Goal: Task Accomplishment & Management: Manage account settings

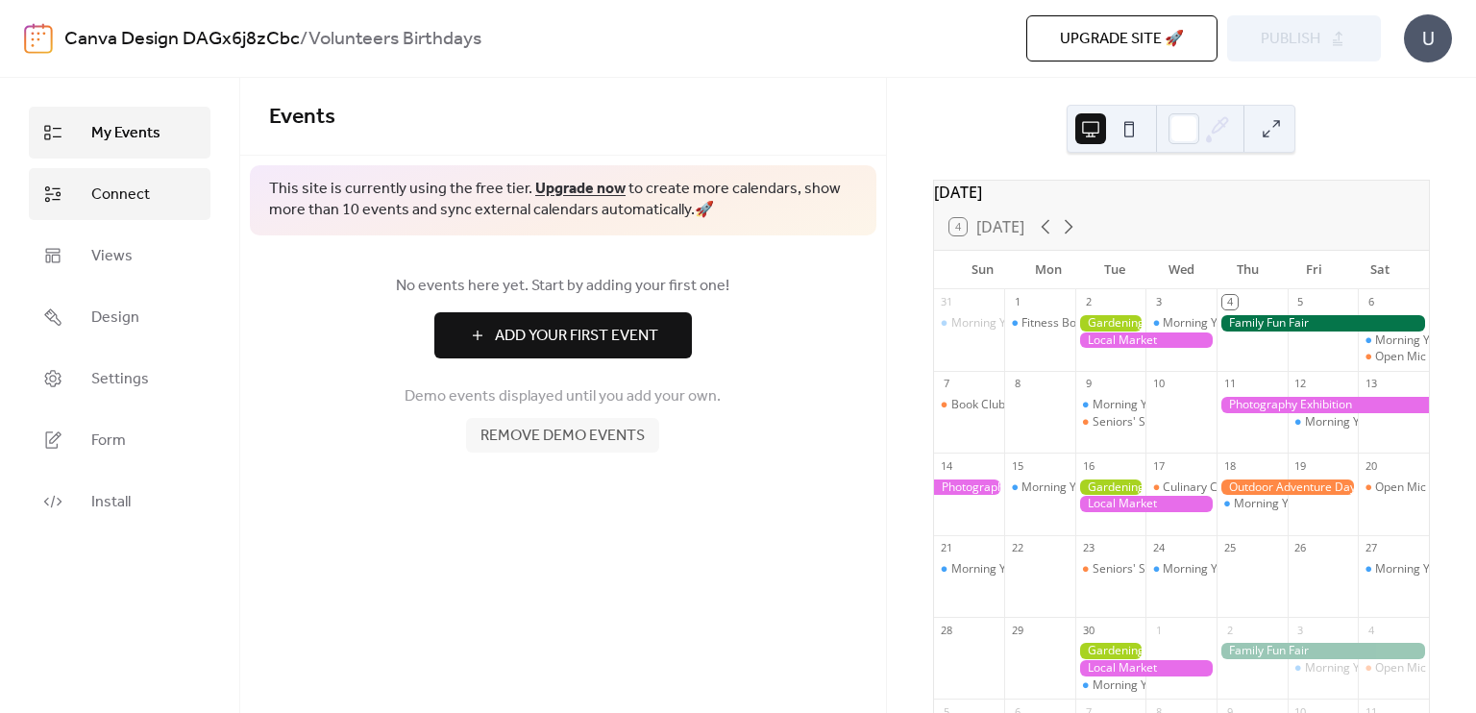
click at [143, 187] on span "Connect" at bounding box center [120, 195] width 59 height 23
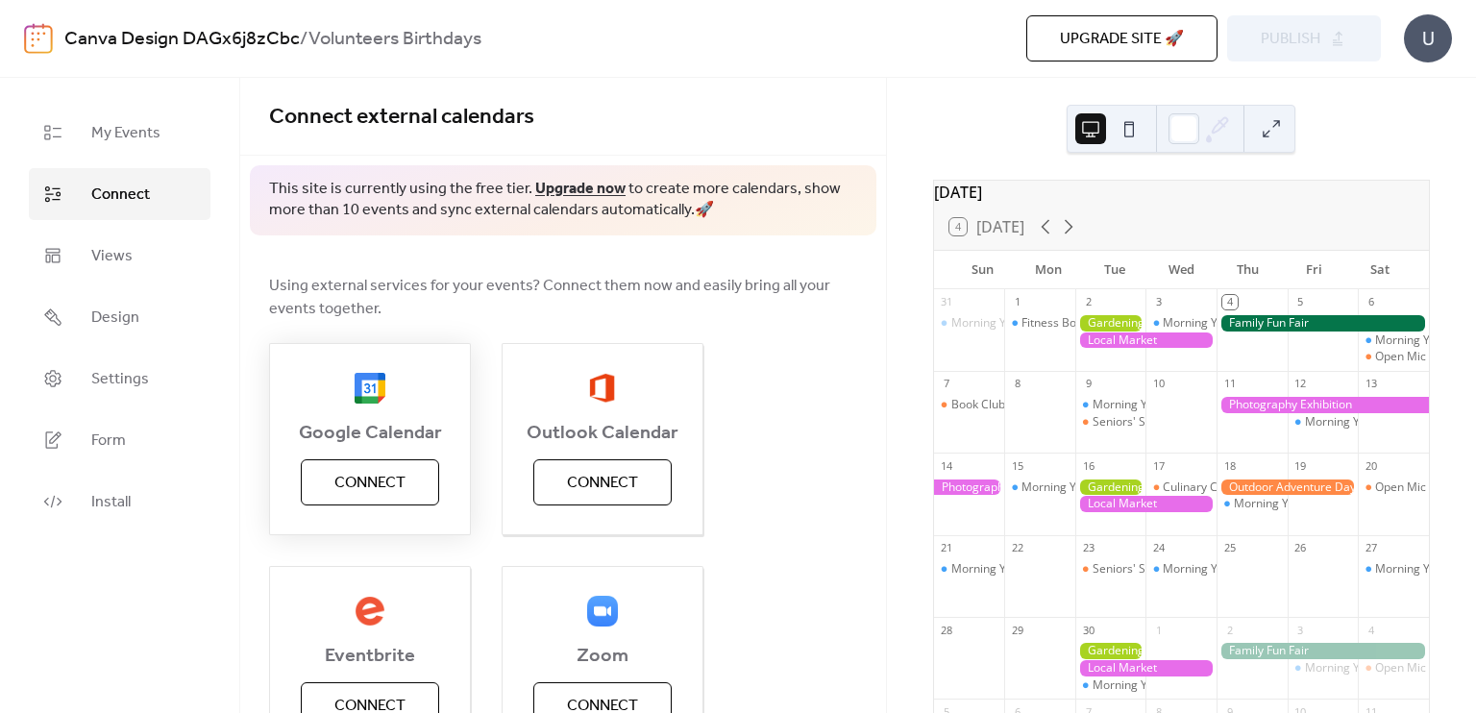
click at [381, 484] on span "Connect" at bounding box center [369, 483] width 71 height 23
click at [327, 440] on span "Google Calendar" at bounding box center [370, 433] width 200 height 23
click at [123, 492] on span "Install" at bounding box center [110, 502] width 39 height 23
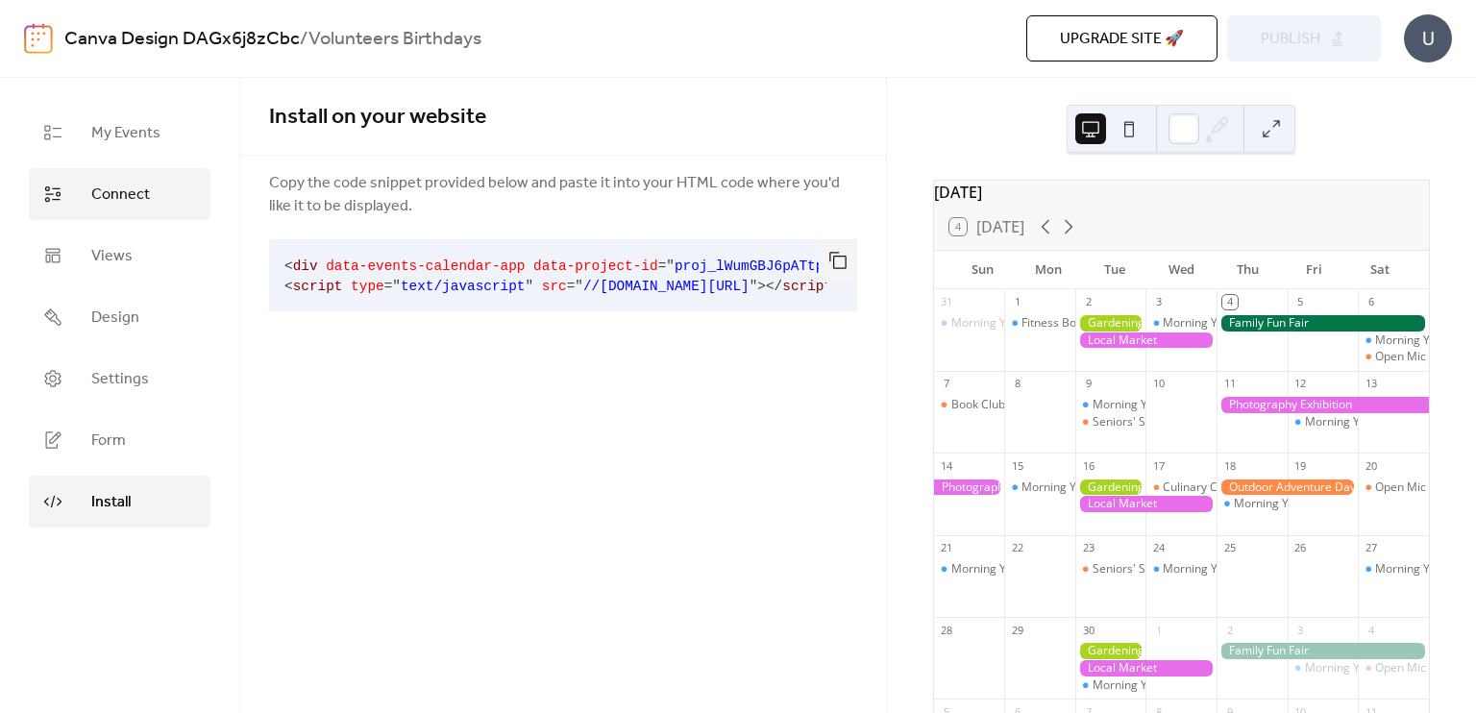
click at [143, 190] on span "Connect" at bounding box center [120, 195] width 59 height 23
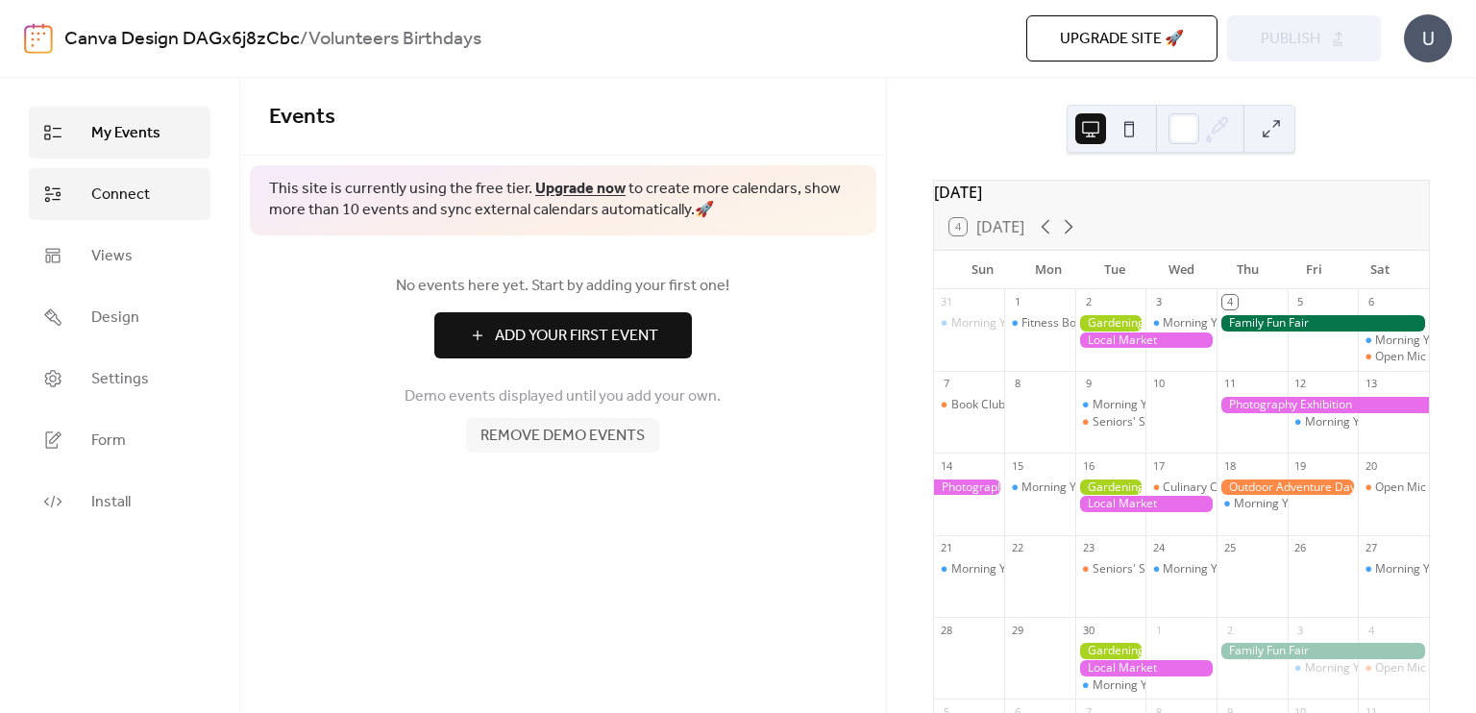
click at [115, 191] on span "Connect" at bounding box center [120, 195] width 59 height 23
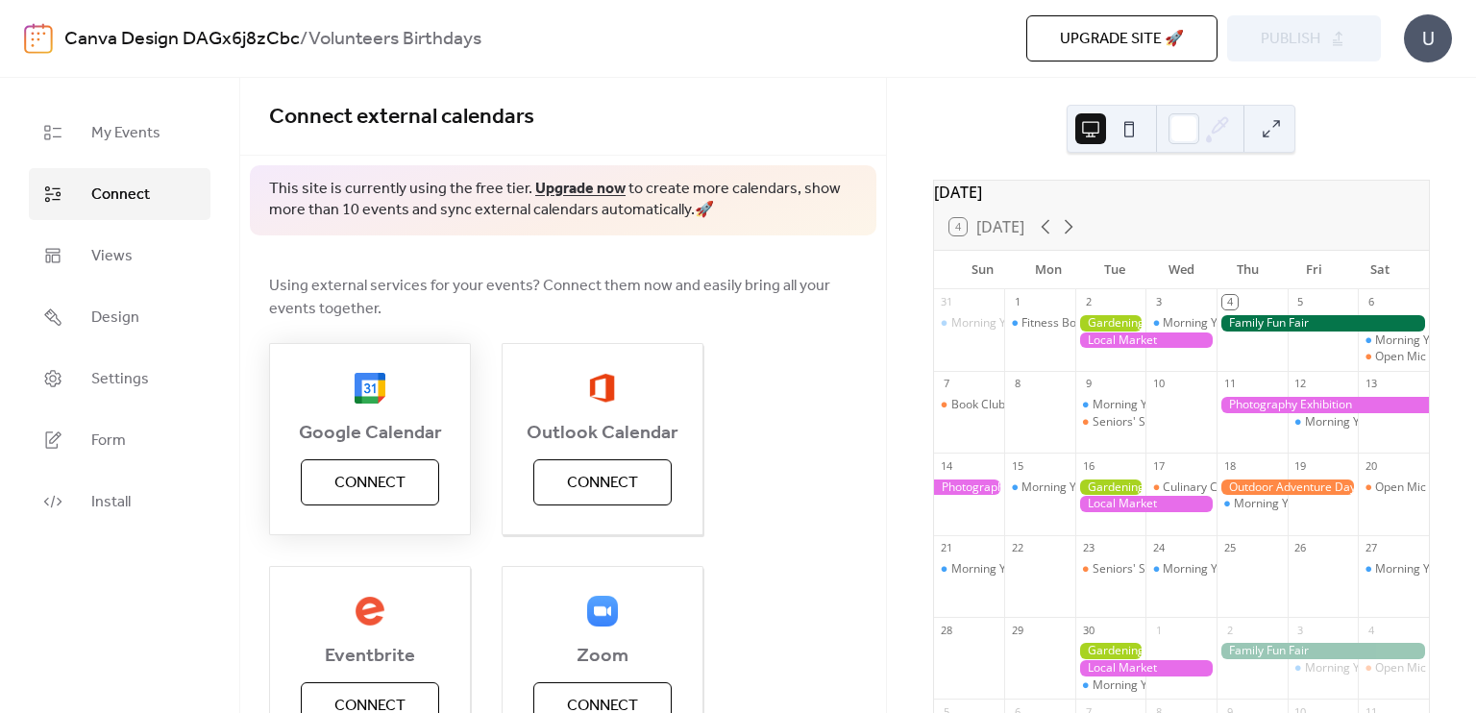
click at [393, 486] on span "Connect" at bounding box center [369, 483] width 71 height 23
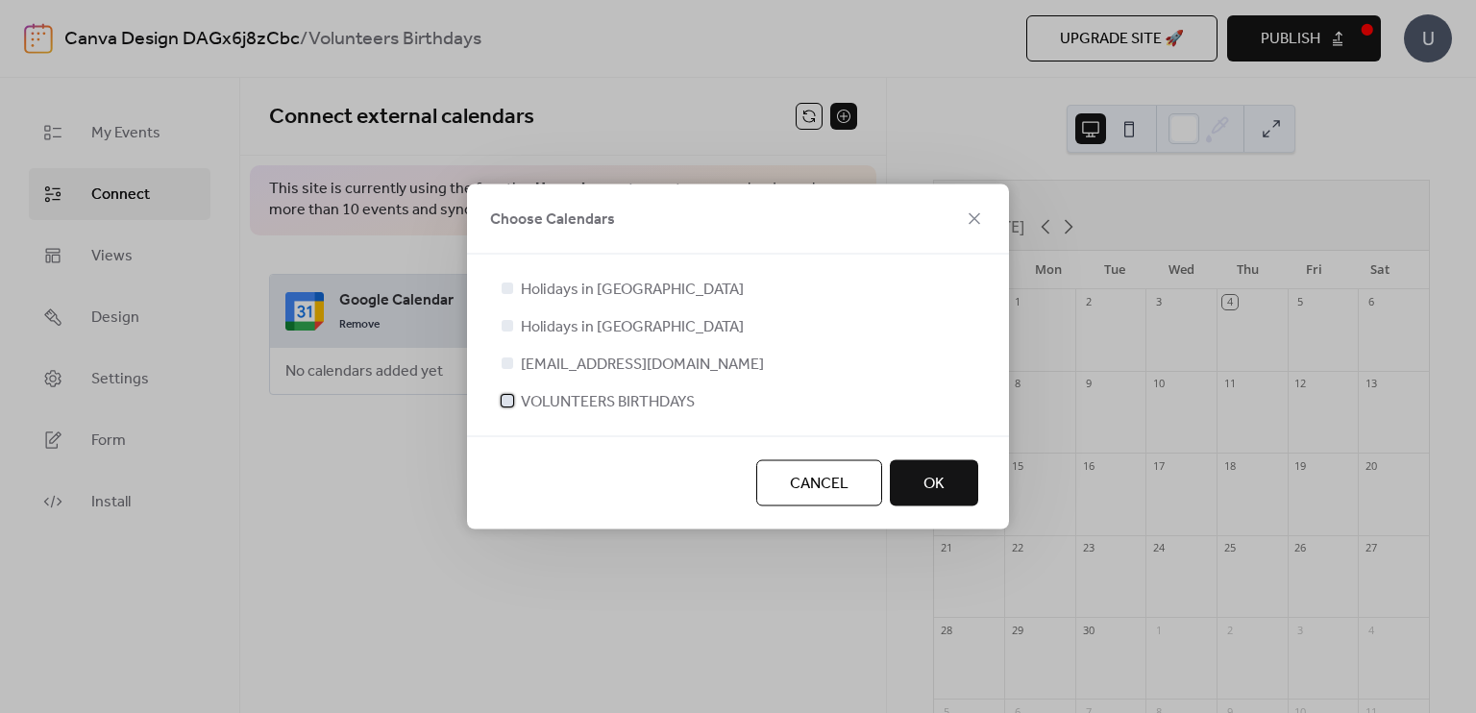
click at [504, 402] on div at bounding box center [508, 401] width 12 height 12
click at [948, 480] on button "OK" at bounding box center [934, 483] width 88 height 46
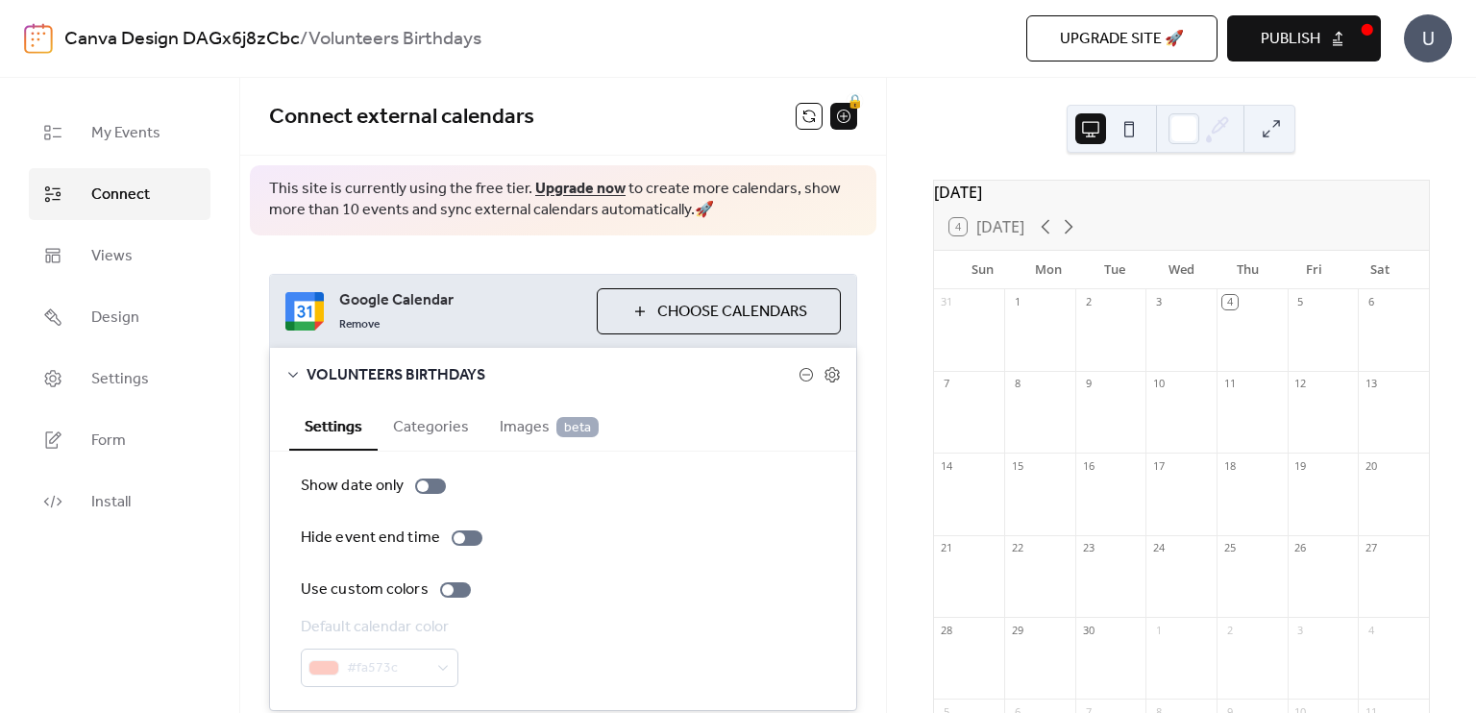
click at [948, 479] on div "14" at bounding box center [969, 466] width 71 height 26
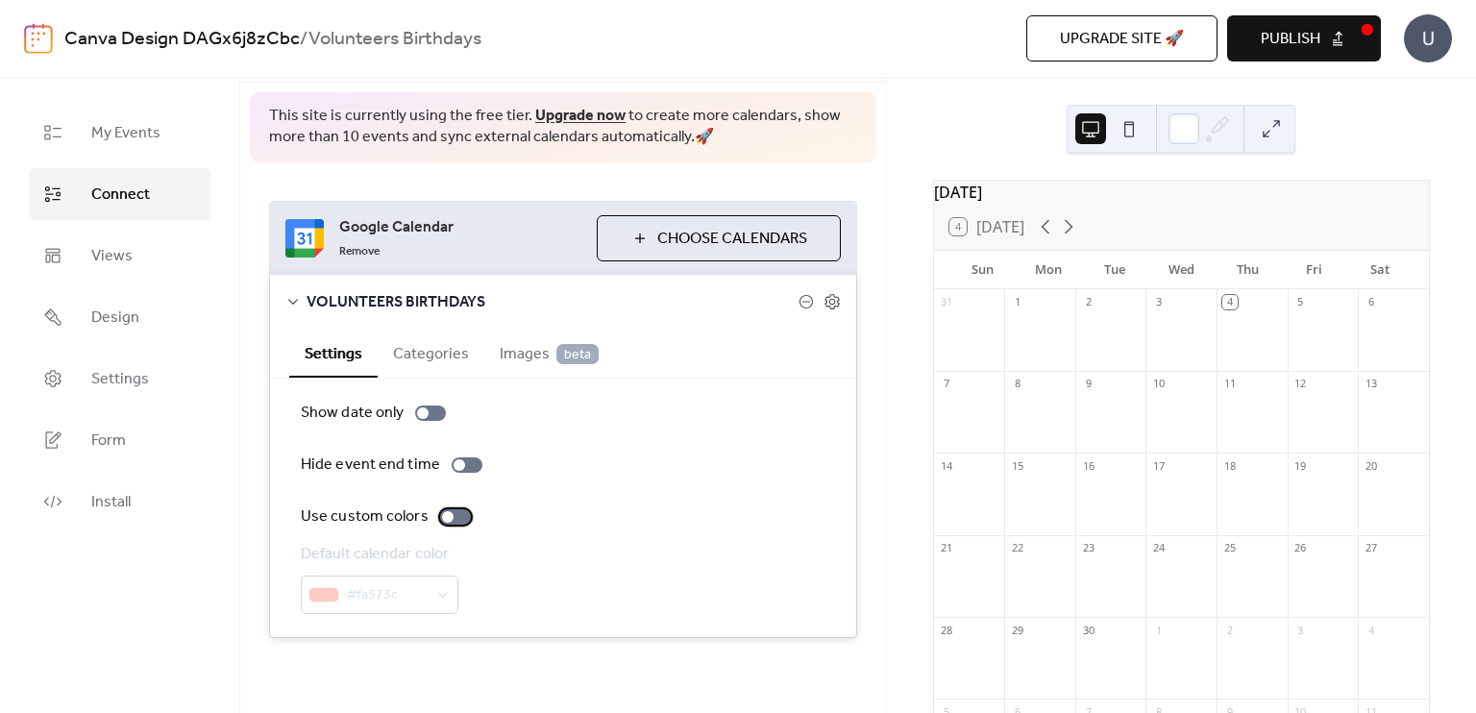
click at [442, 512] on div at bounding box center [448, 517] width 12 height 12
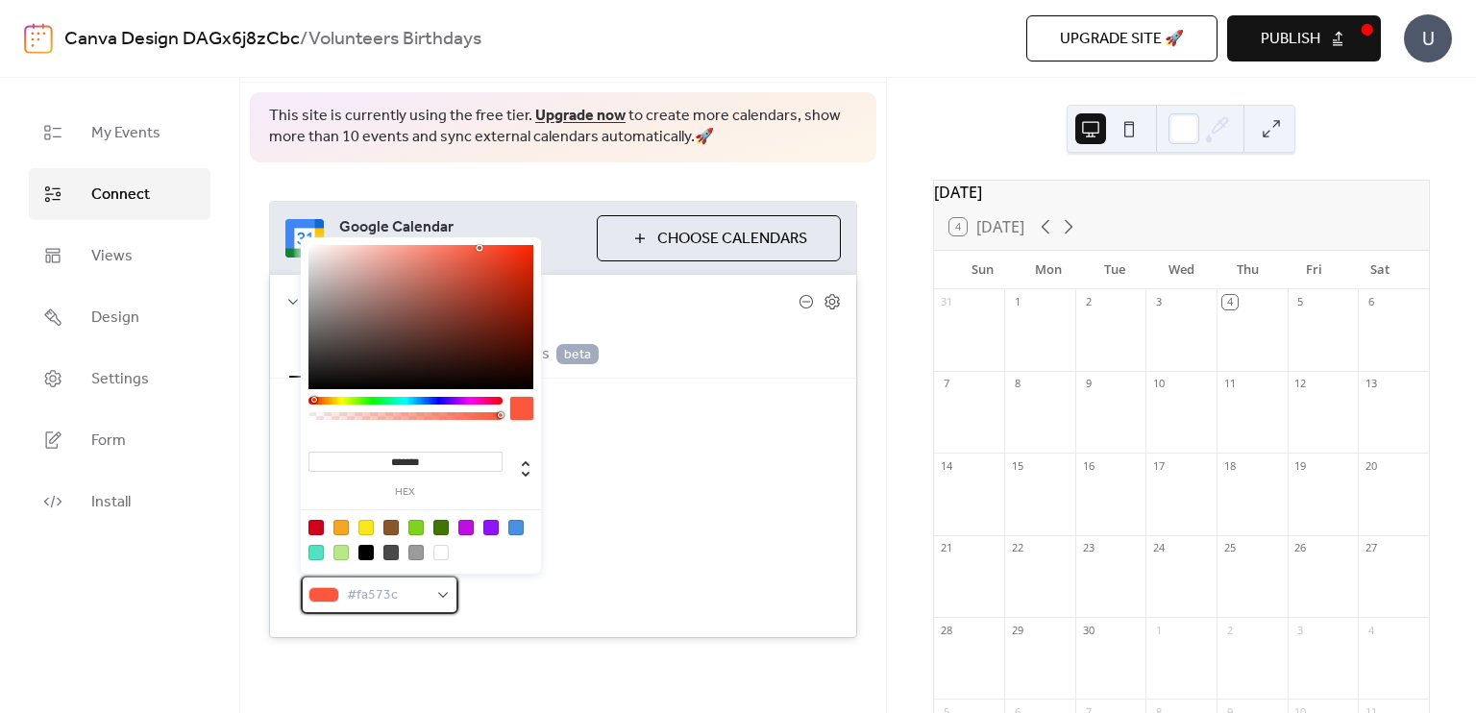
click at [327, 588] on div at bounding box center [323, 594] width 31 height 15
click at [468, 526] on div at bounding box center [465, 527] width 15 height 15
type input "*******"
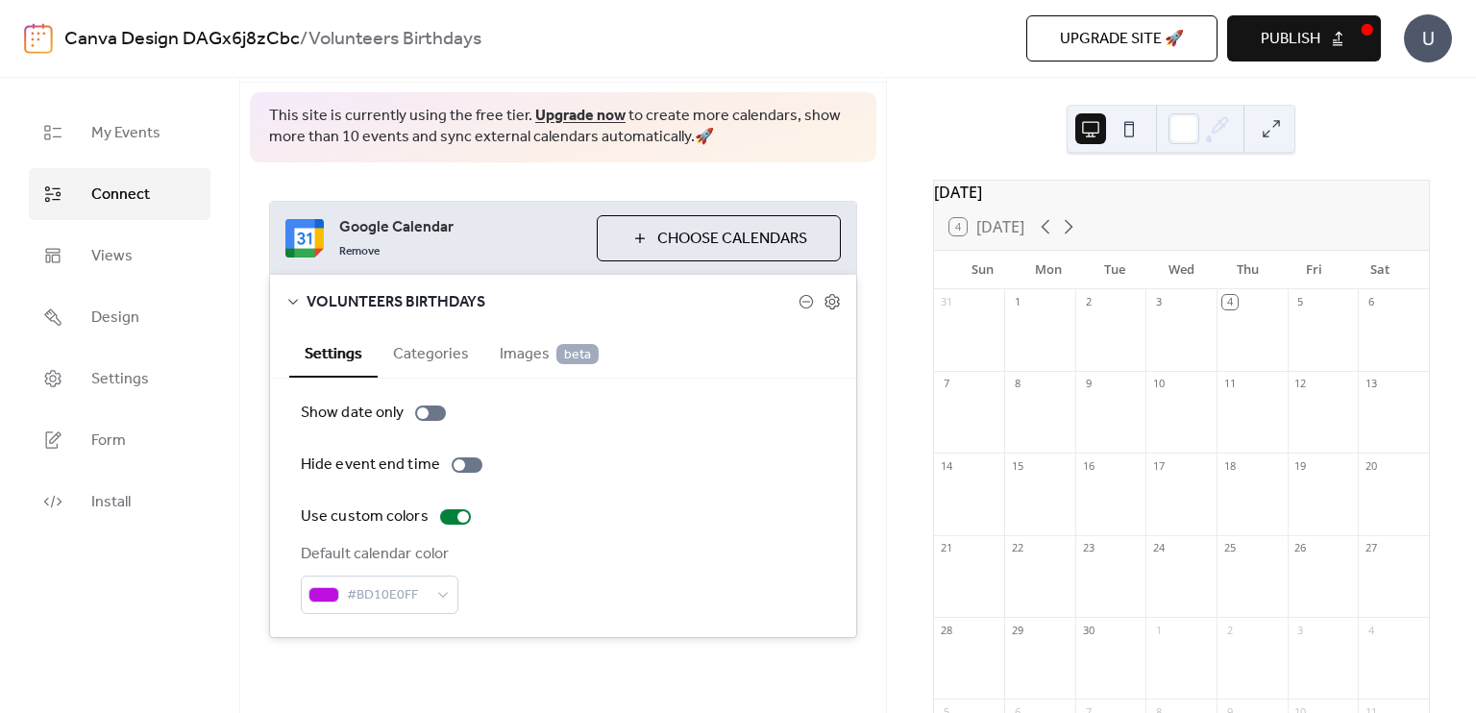
click at [616, 554] on div "Default calendar color #BD10E0FF" at bounding box center [563, 578] width 525 height 71
click at [294, 297] on icon at bounding box center [292, 301] width 15 height 15
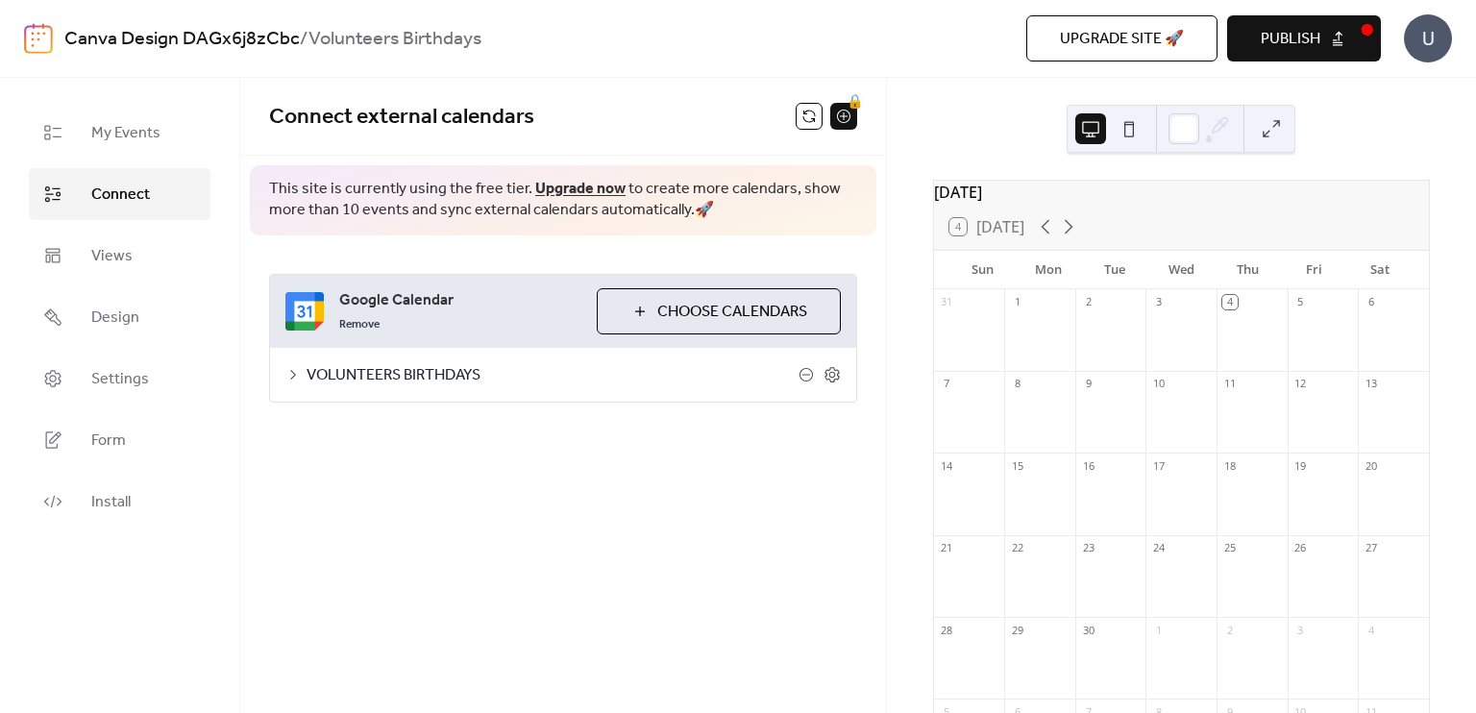
click at [293, 370] on icon at bounding box center [292, 374] width 15 height 15
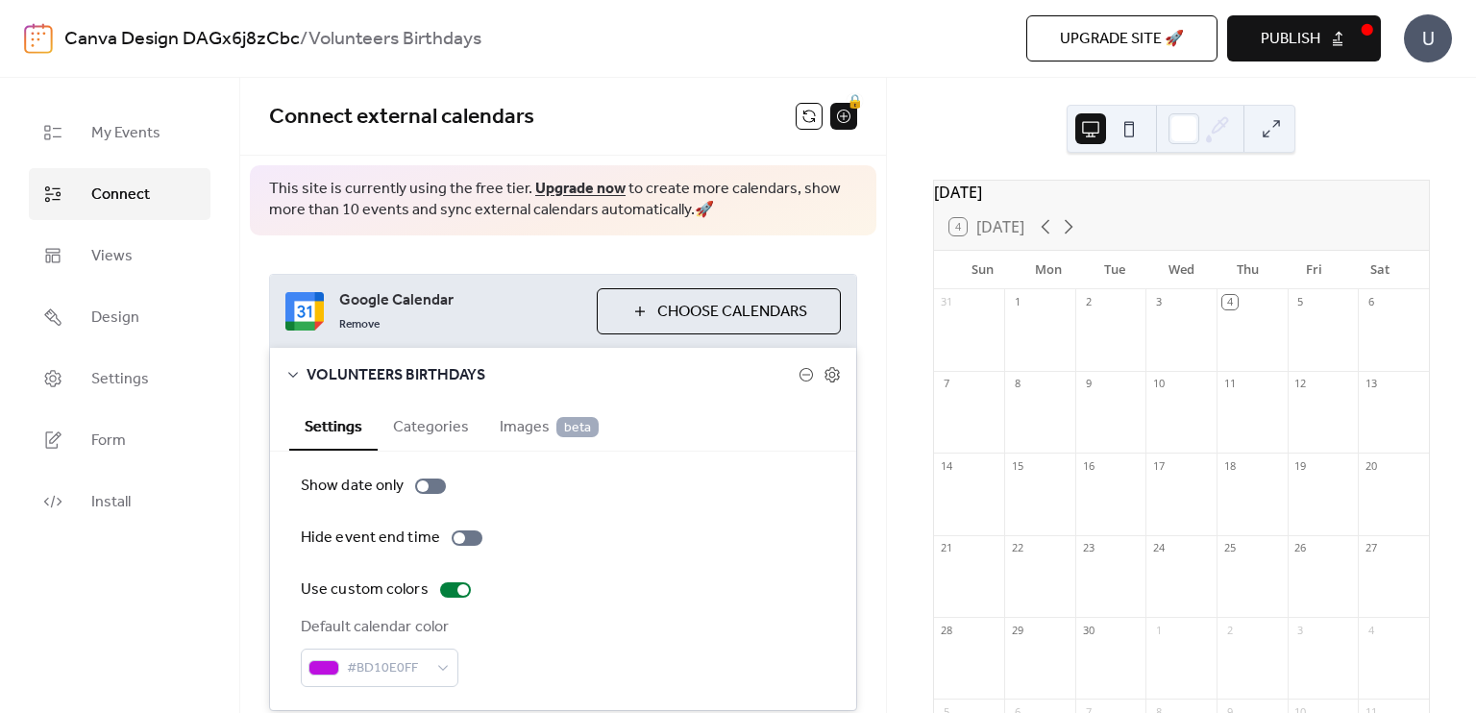
click at [455, 424] on button "Categories" at bounding box center [431, 425] width 107 height 47
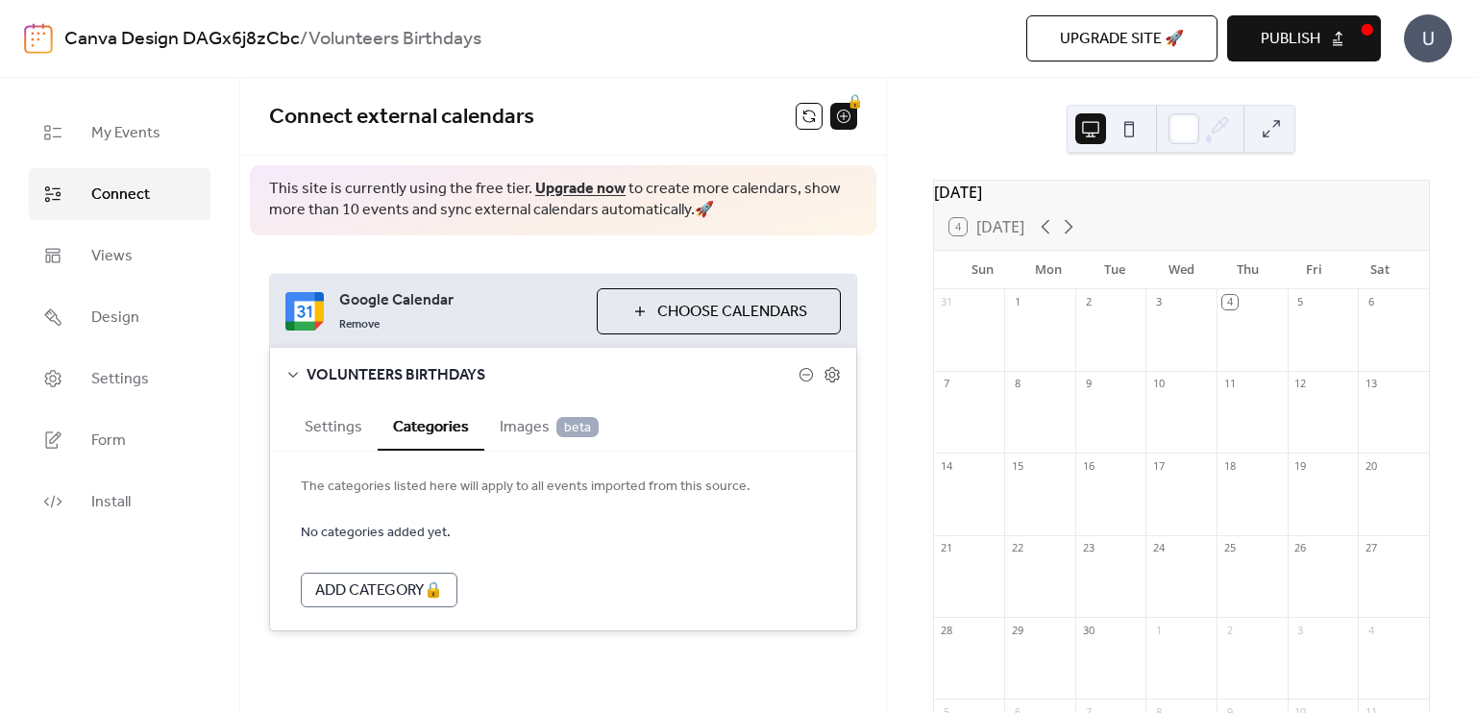
click at [524, 430] on span "Images beta" at bounding box center [549, 427] width 99 height 23
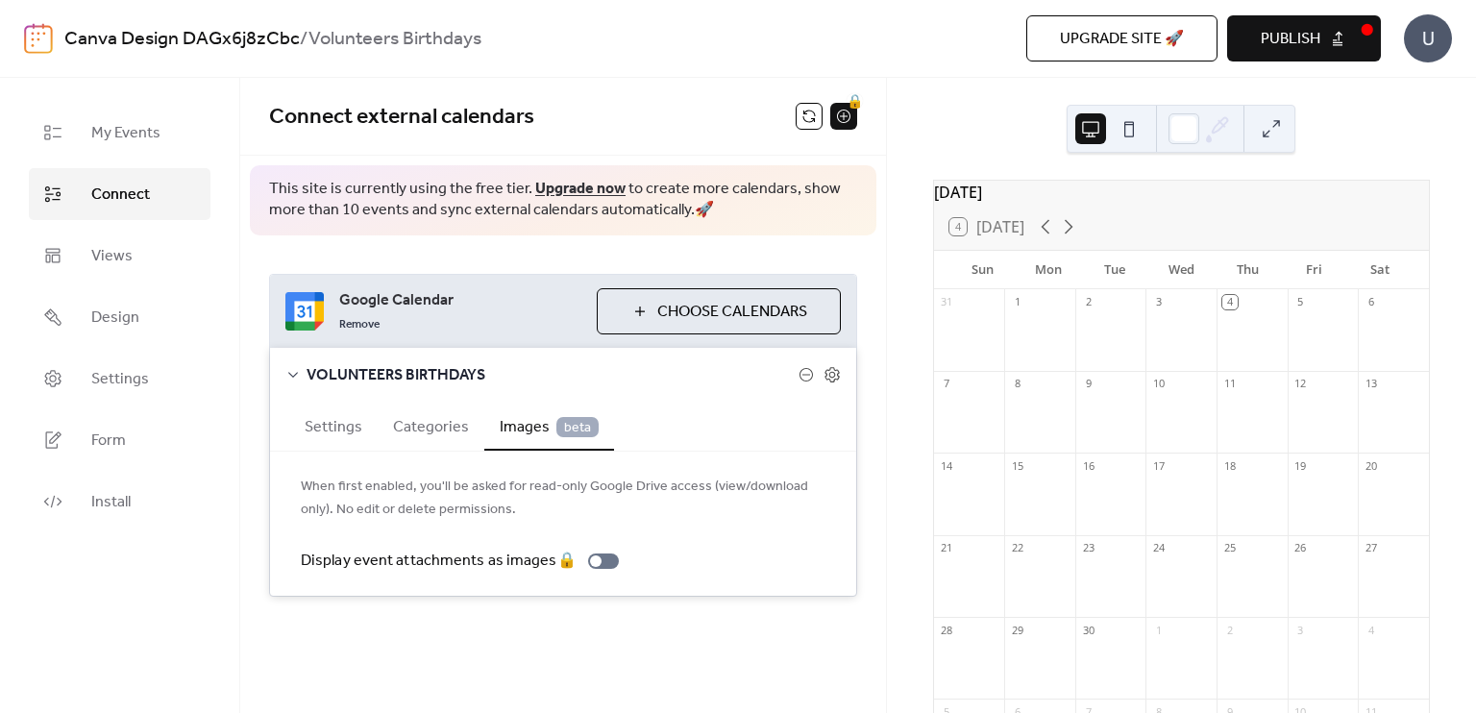
click at [350, 429] on button "Settings" at bounding box center [333, 425] width 88 height 47
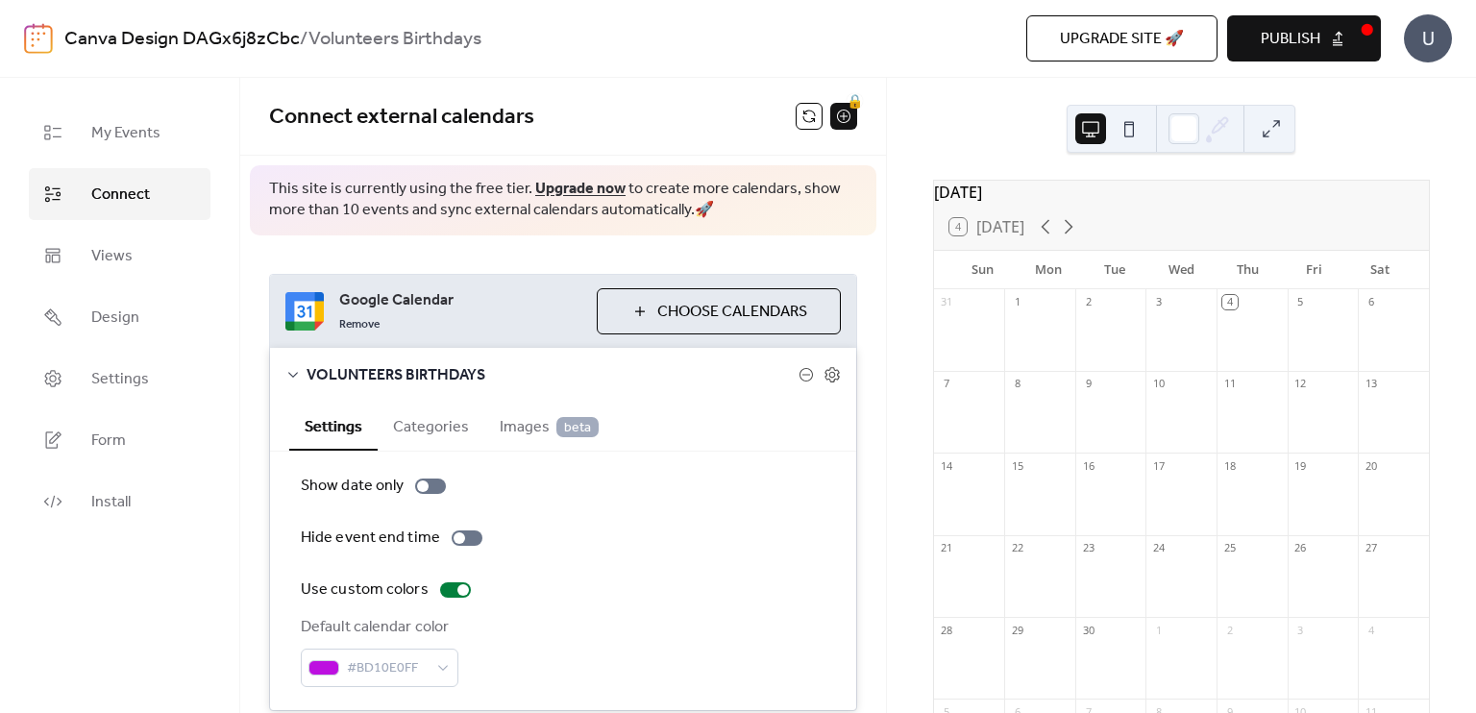
click at [1309, 35] on span "Publish" at bounding box center [1291, 39] width 60 height 23
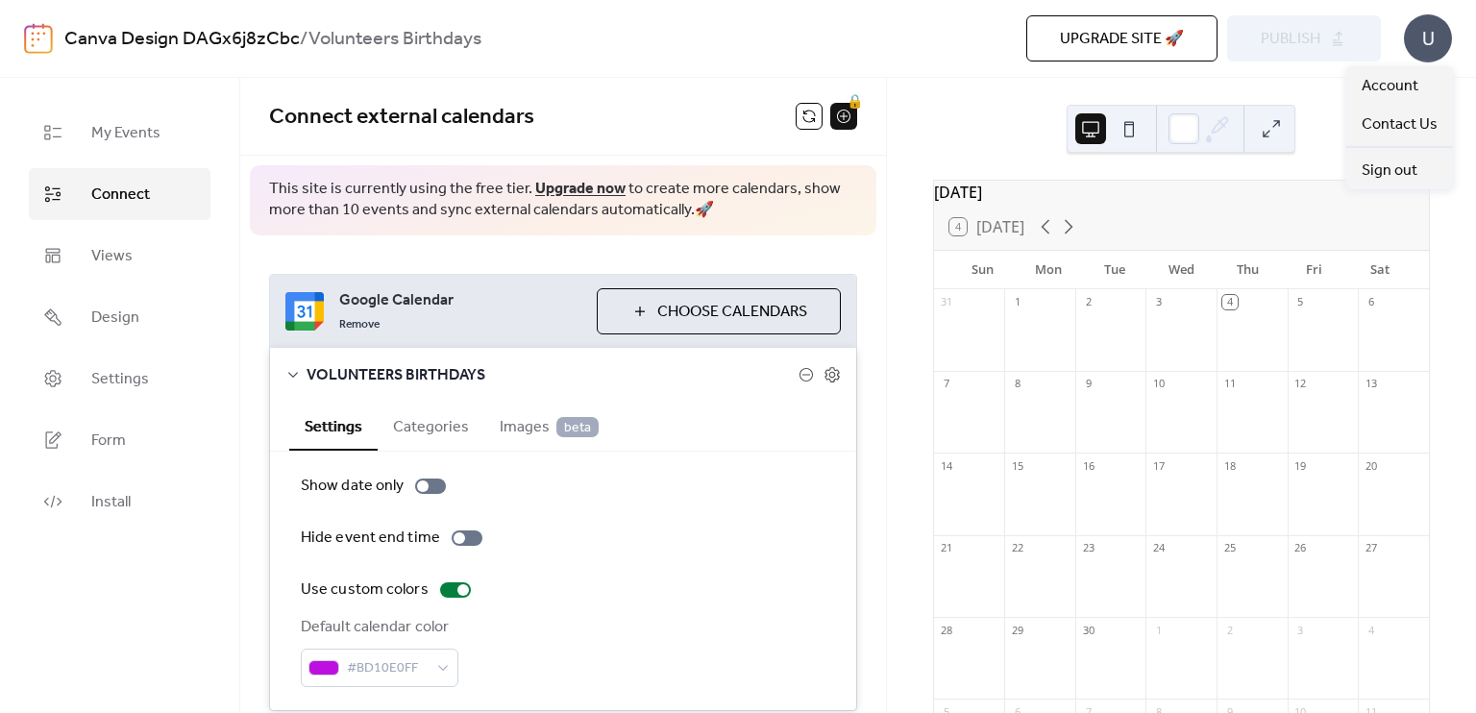
click at [1433, 39] on div "U" at bounding box center [1428, 38] width 48 height 48
click at [1423, 86] on link "Account" at bounding box center [1399, 85] width 107 height 38
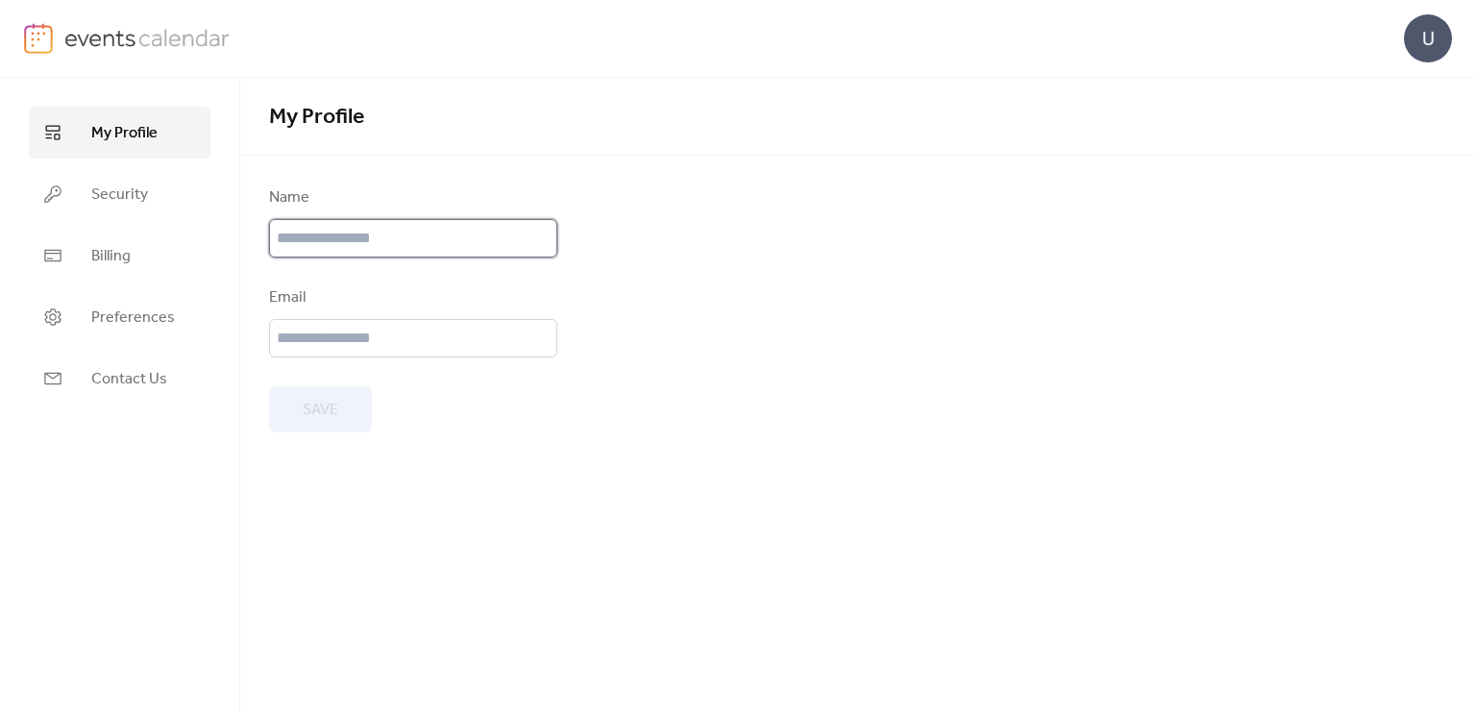
click at [500, 234] on input "text" at bounding box center [413, 238] width 288 height 38
click at [416, 239] on input "**********" at bounding box center [413, 238] width 288 height 38
type input "**********"
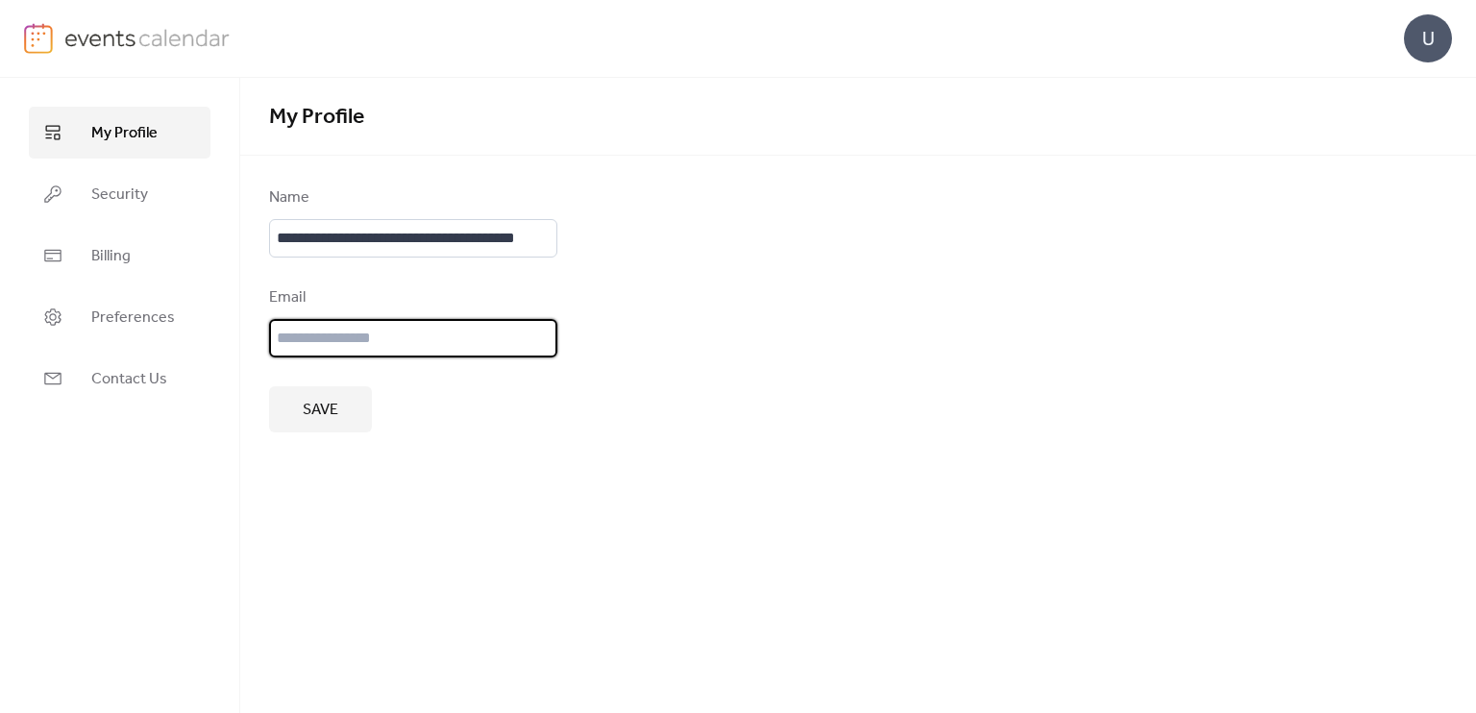
click at [404, 343] on input "email" at bounding box center [413, 338] width 288 height 38
type input "**********"
click at [336, 416] on span "Save" at bounding box center [321, 410] width 36 height 23
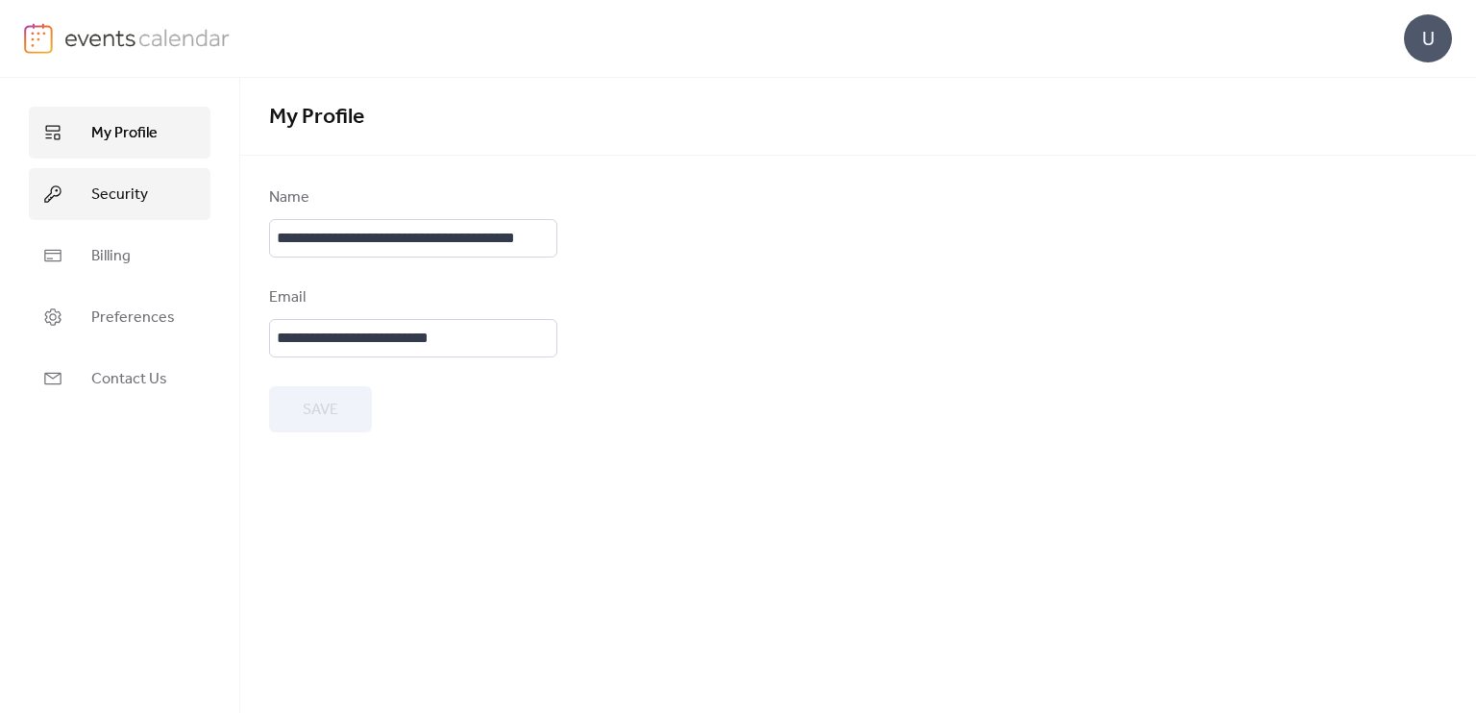
click at [164, 187] on link "Security" at bounding box center [120, 194] width 182 height 52
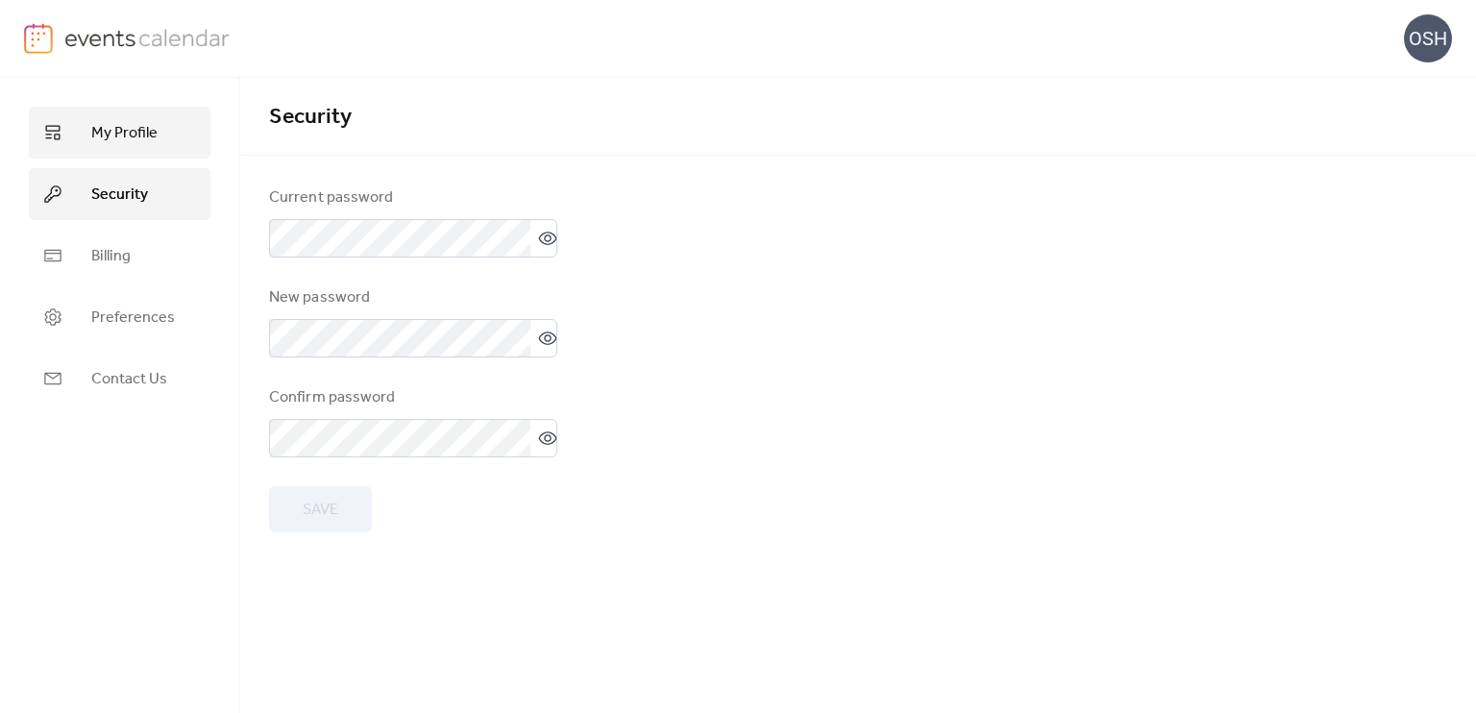
click at [162, 135] on link "My Profile" at bounding box center [120, 133] width 182 height 52
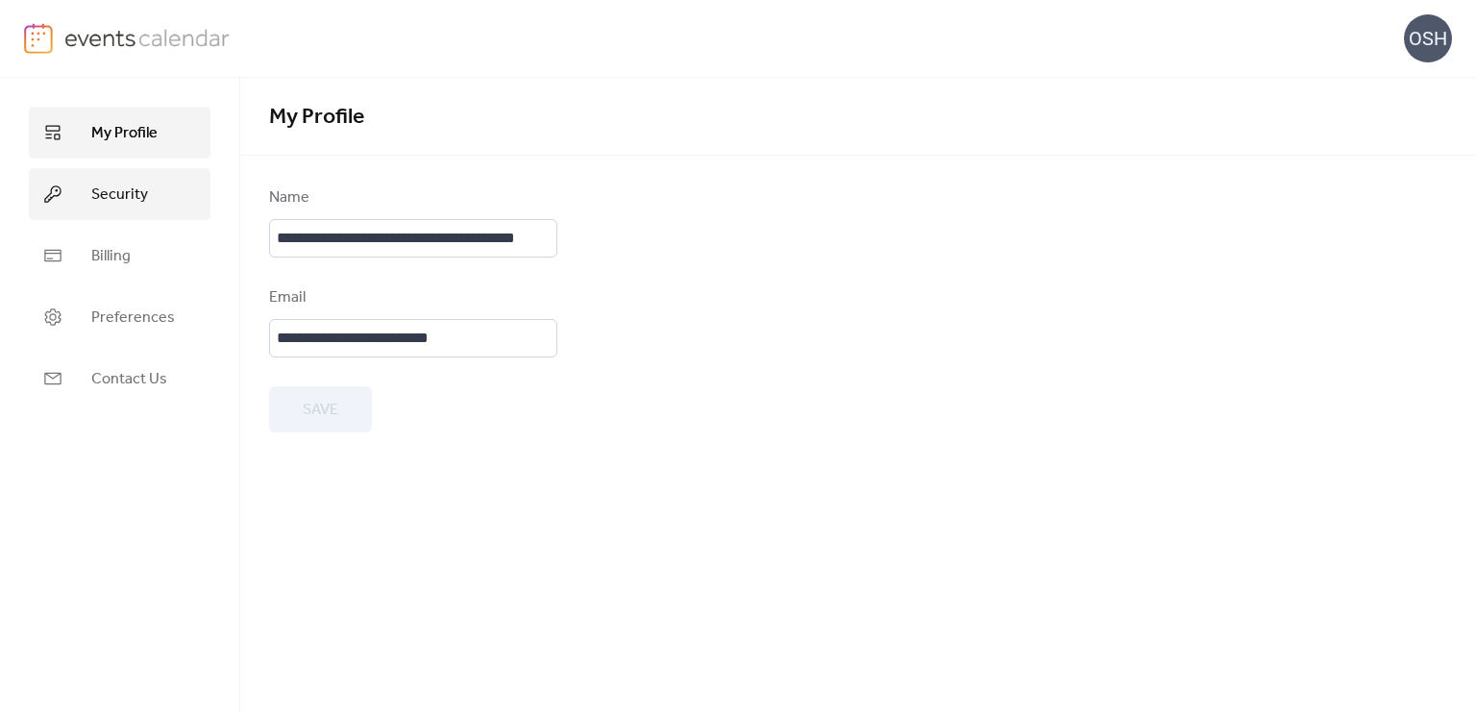
click at [135, 202] on span "Security" at bounding box center [119, 195] width 57 height 23
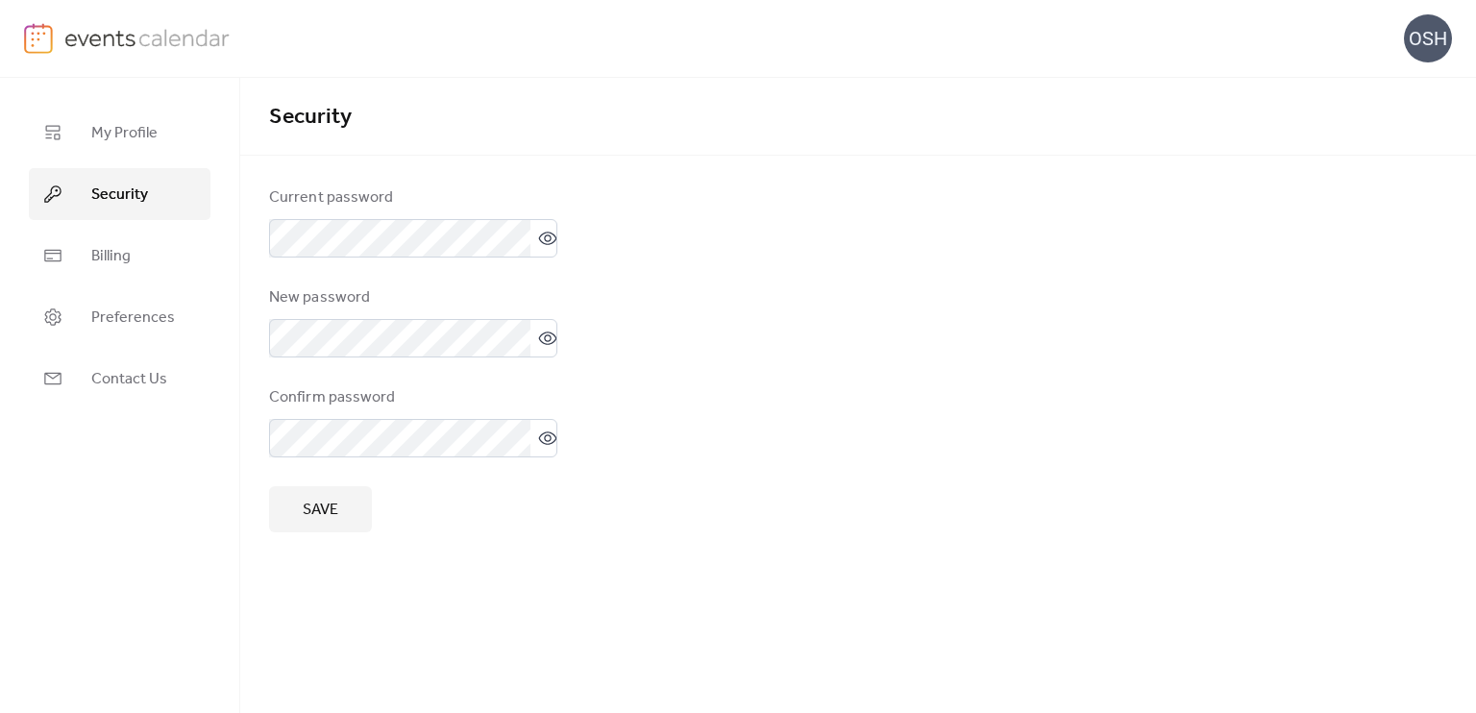
click at [345, 506] on button "Save" at bounding box center [320, 509] width 103 height 46
click at [159, 126] on link "My Profile" at bounding box center [120, 133] width 182 height 52
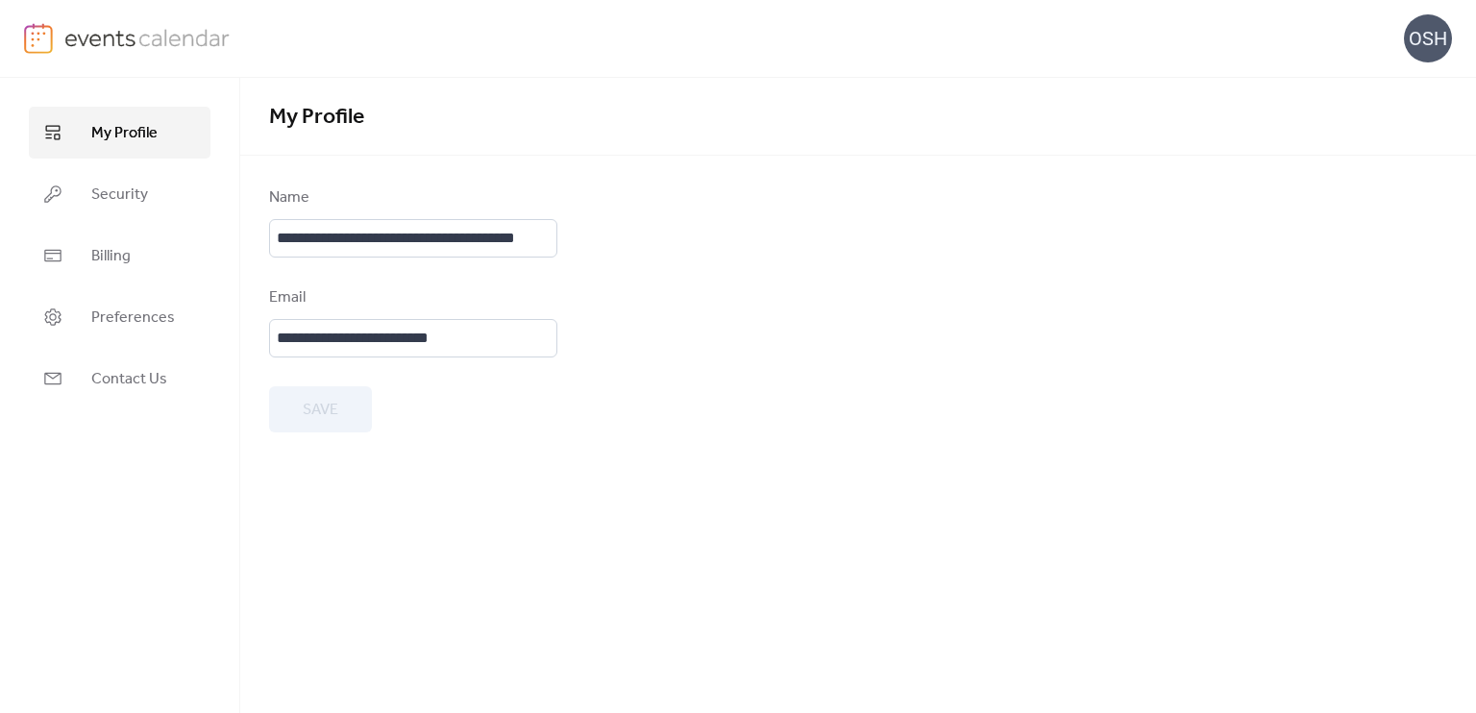
click at [100, 42] on img at bounding box center [147, 37] width 166 height 29
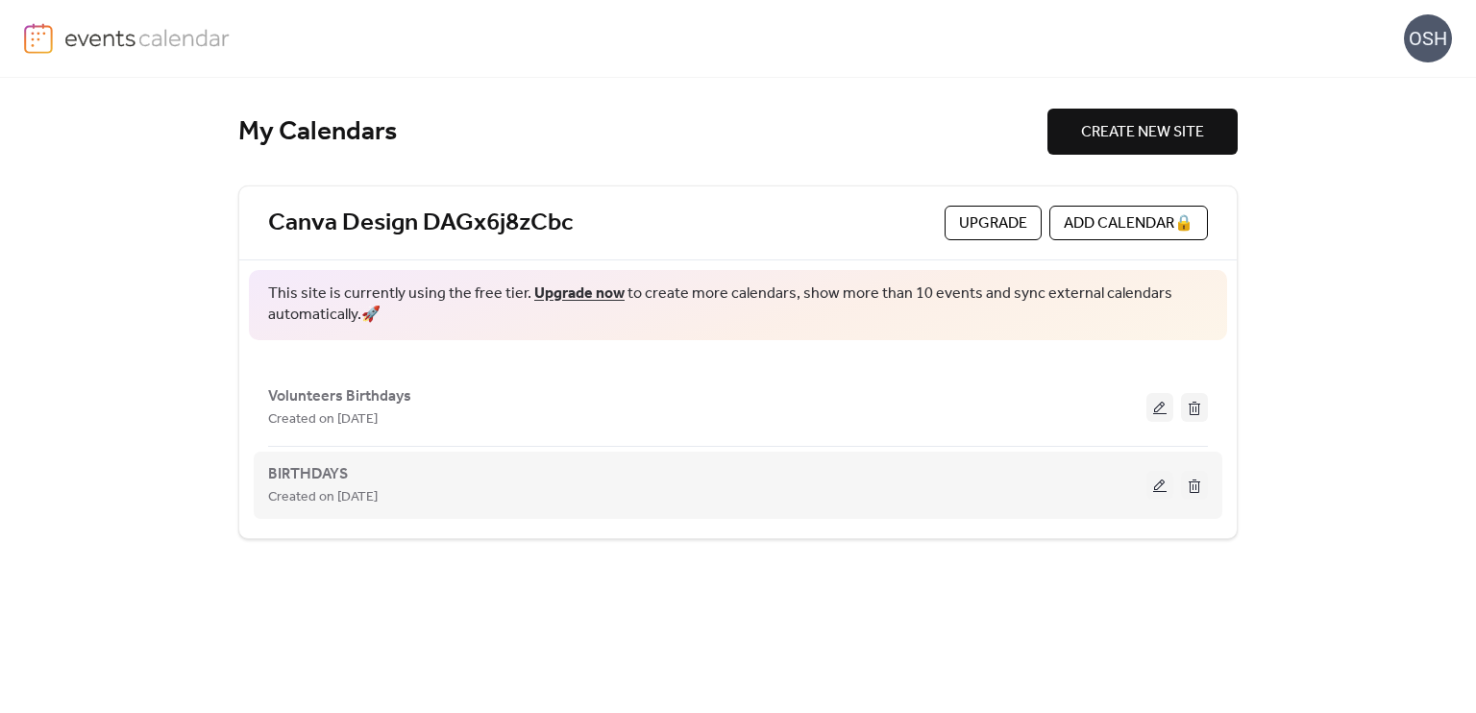
click at [1193, 487] on button at bounding box center [1194, 485] width 27 height 29
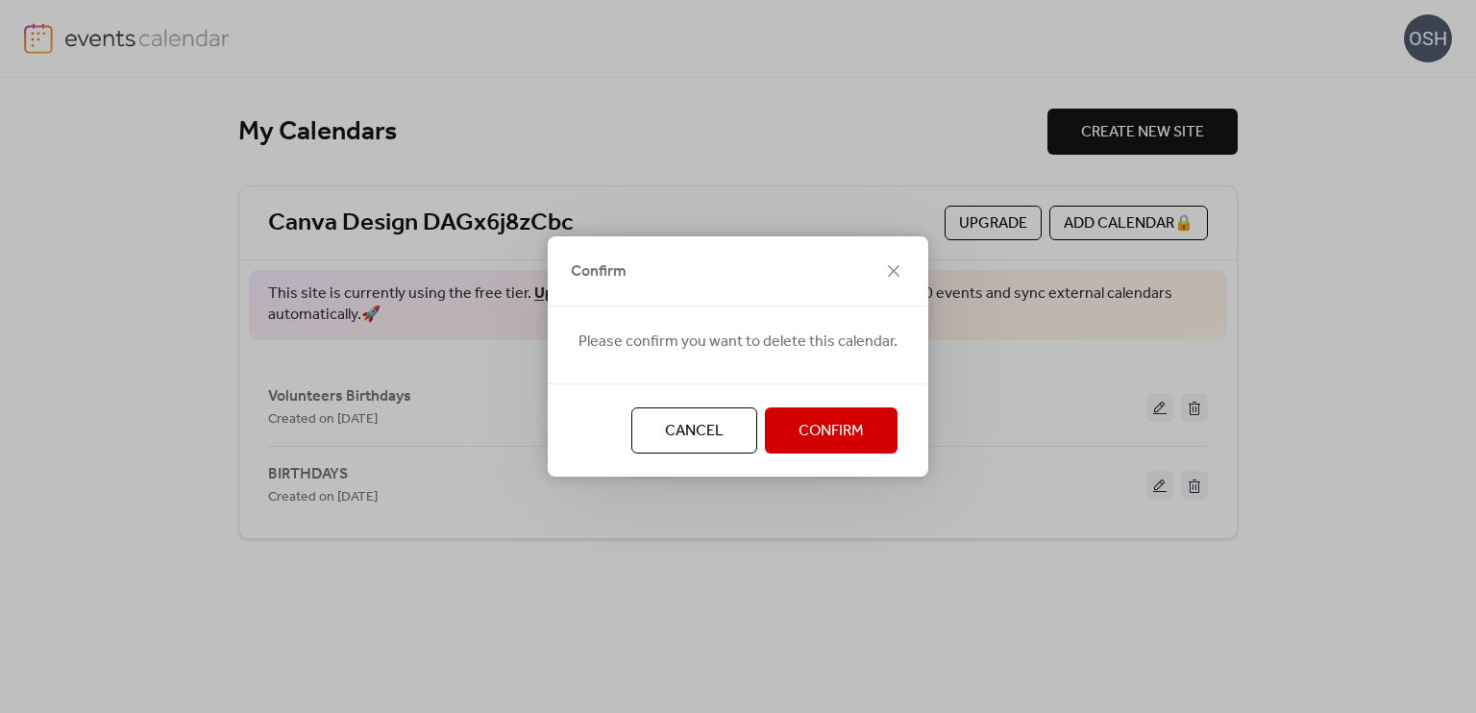
click at [851, 424] on span "Confirm" at bounding box center [831, 431] width 65 height 23
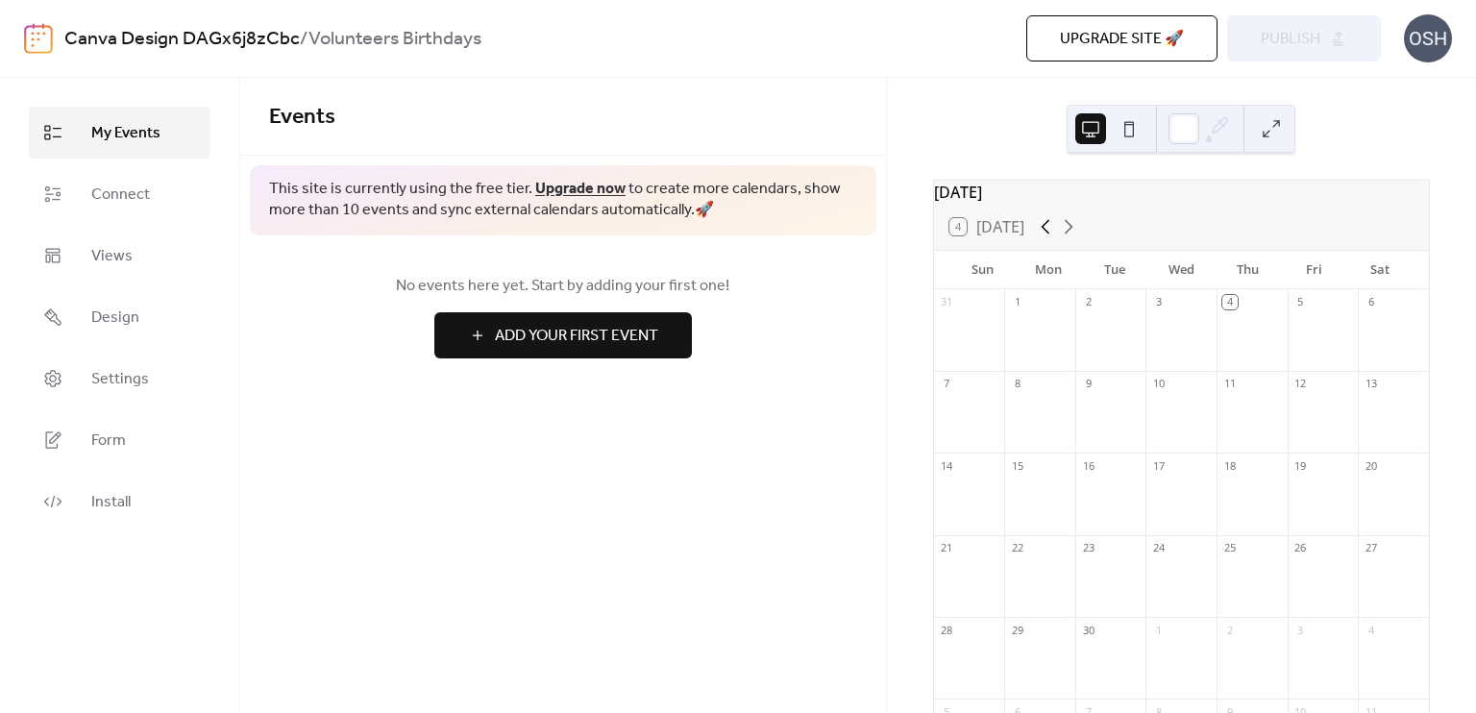
click at [1041, 238] on icon at bounding box center [1045, 226] width 23 height 23
click at [999, 204] on div "July 2025" at bounding box center [1181, 192] width 495 height 23
click at [1001, 232] on div "4 Today" at bounding box center [1181, 227] width 495 height 46
click at [553, 347] on span "Add Your First Event" at bounding box center [576, 336] width 163 height 23
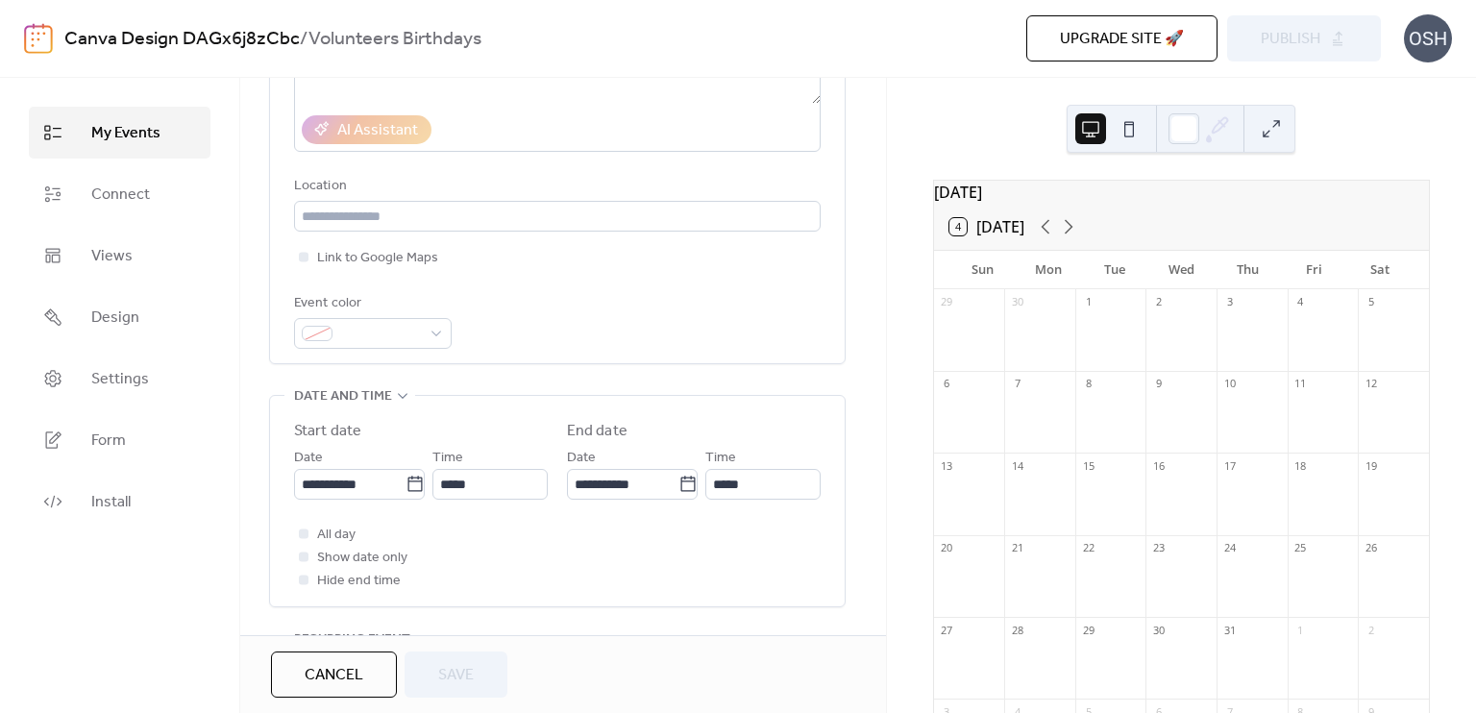
scroll to position [384, 0]
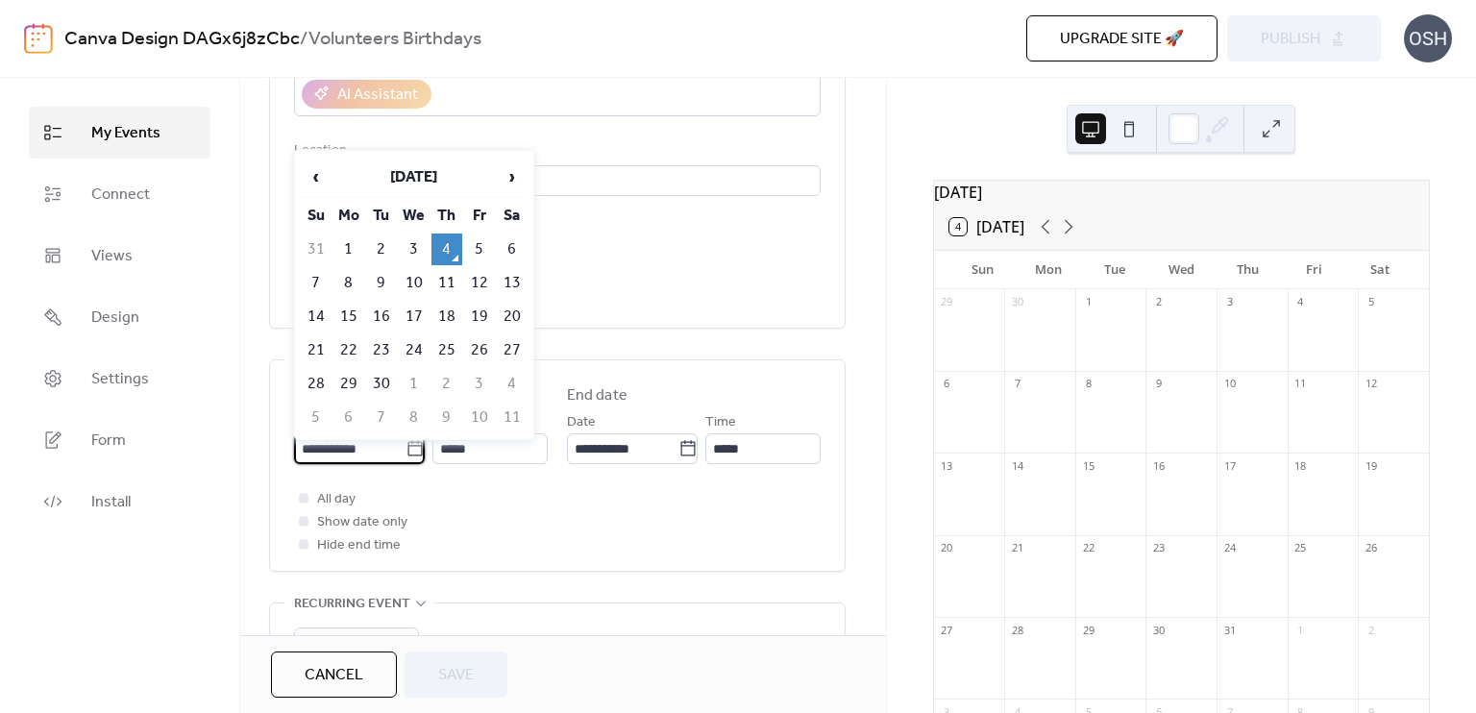
click at [389, 447] on input "**********" at bounding box center [349, 448] width 111 height 31
click at [465, 177] on th "[DATE]" at bounding box center [413, 177] width 161 height 41
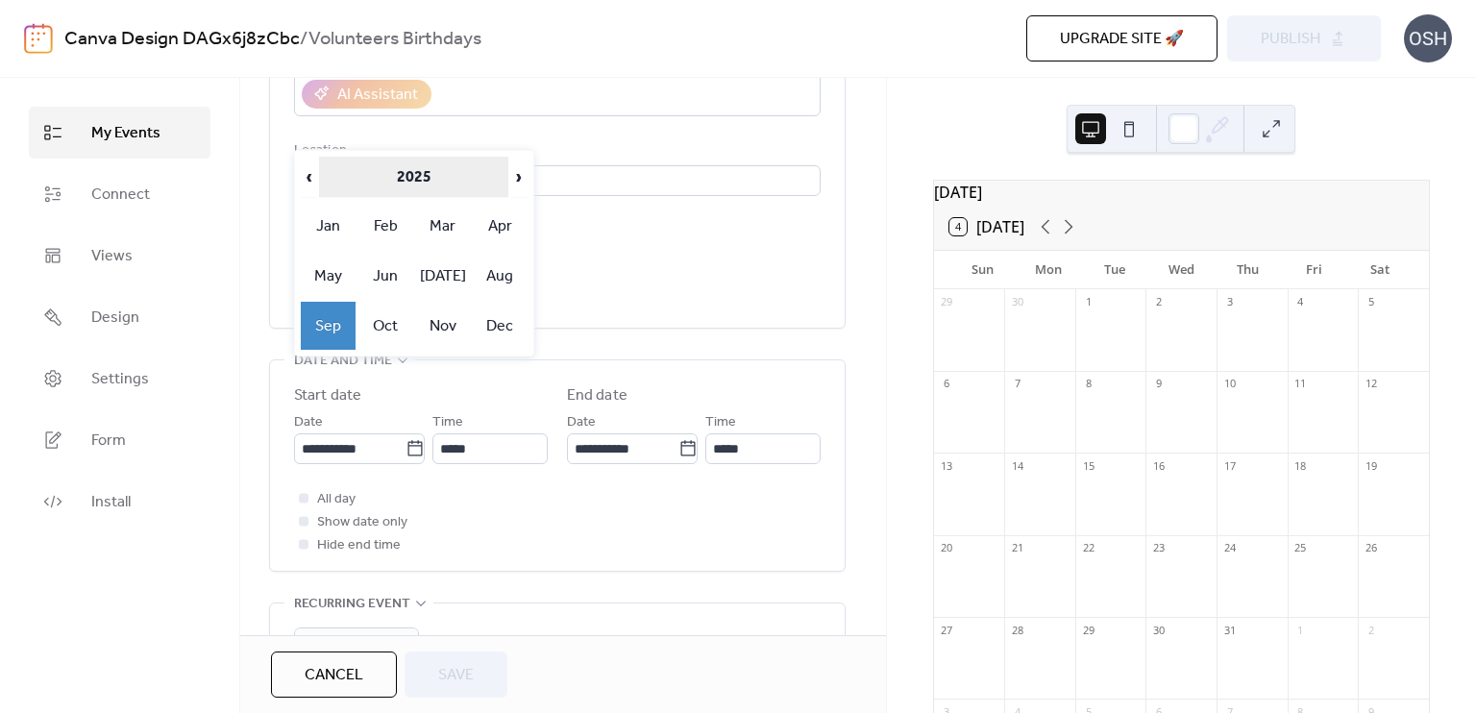
click at [442, 184] on th "2025" at bounding box center [413, 177] width 189 height 41
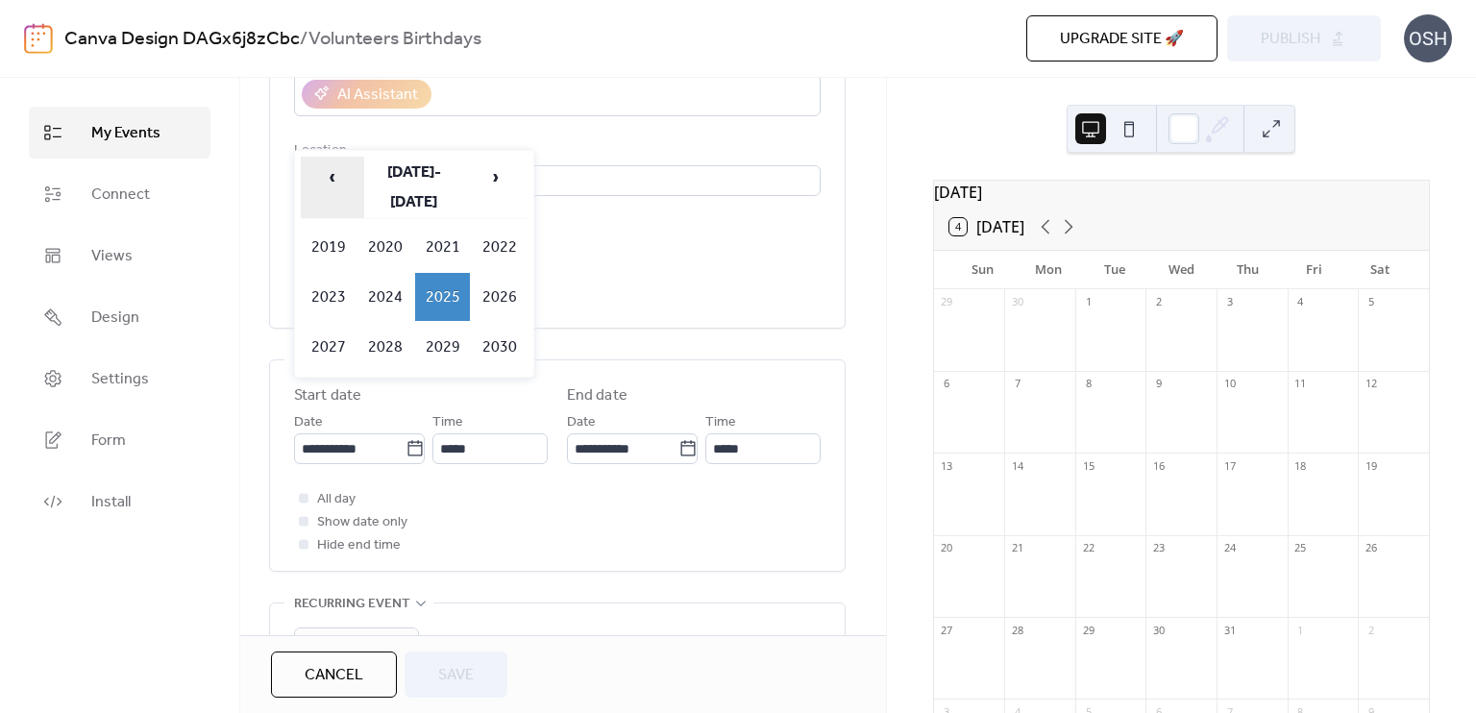
click at [342, 174] on span "‹" at bounding box center [332, 177] width 61 height 38
click at [342, 176] on span "‹" at bounding box center [332, 177] width 61 height 38
click at [480, 173] on span "›" at bounding box center [495, 177] width 61 height 38
click at [328, 181] on span "‹" at bounding box center [332, 177] width 61 height 38
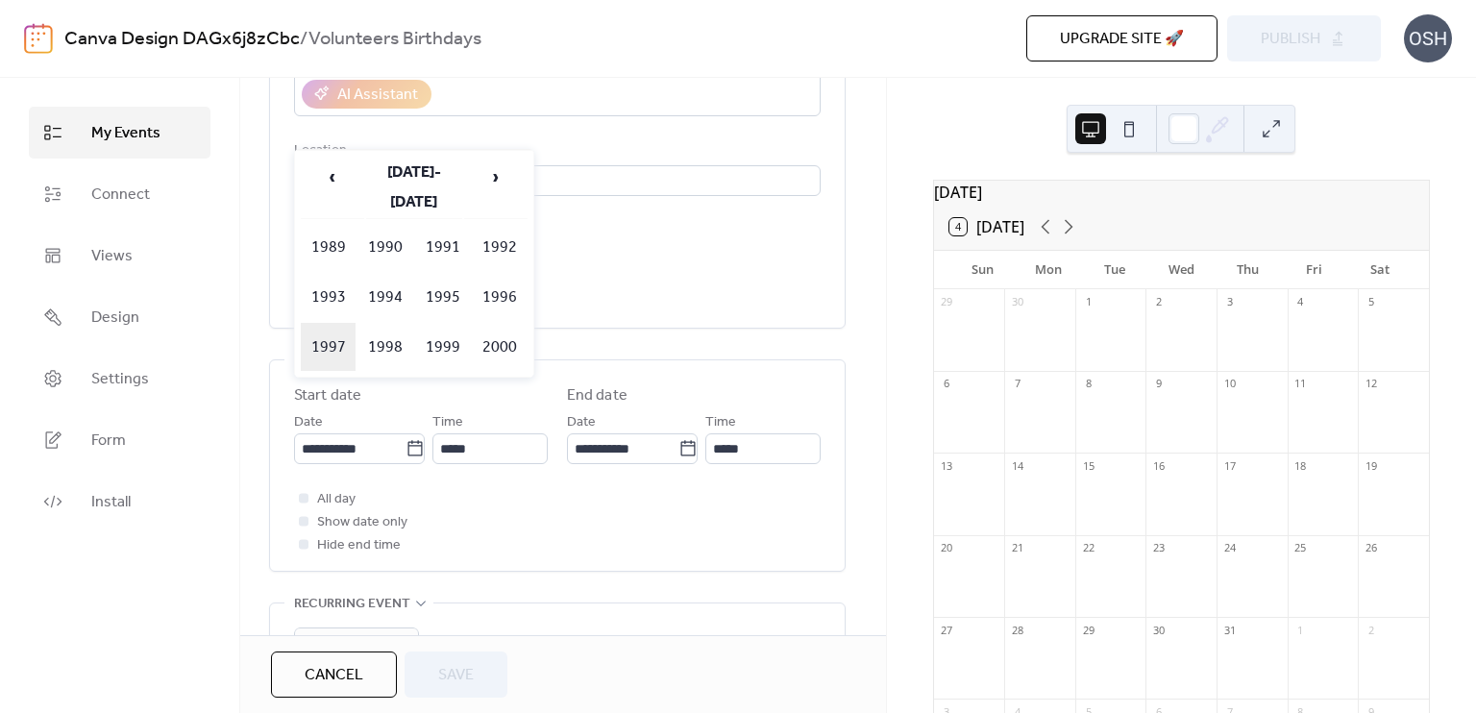
click at [334, 323] on td "1997" at bounding box center [329, 347] width 56 height 48
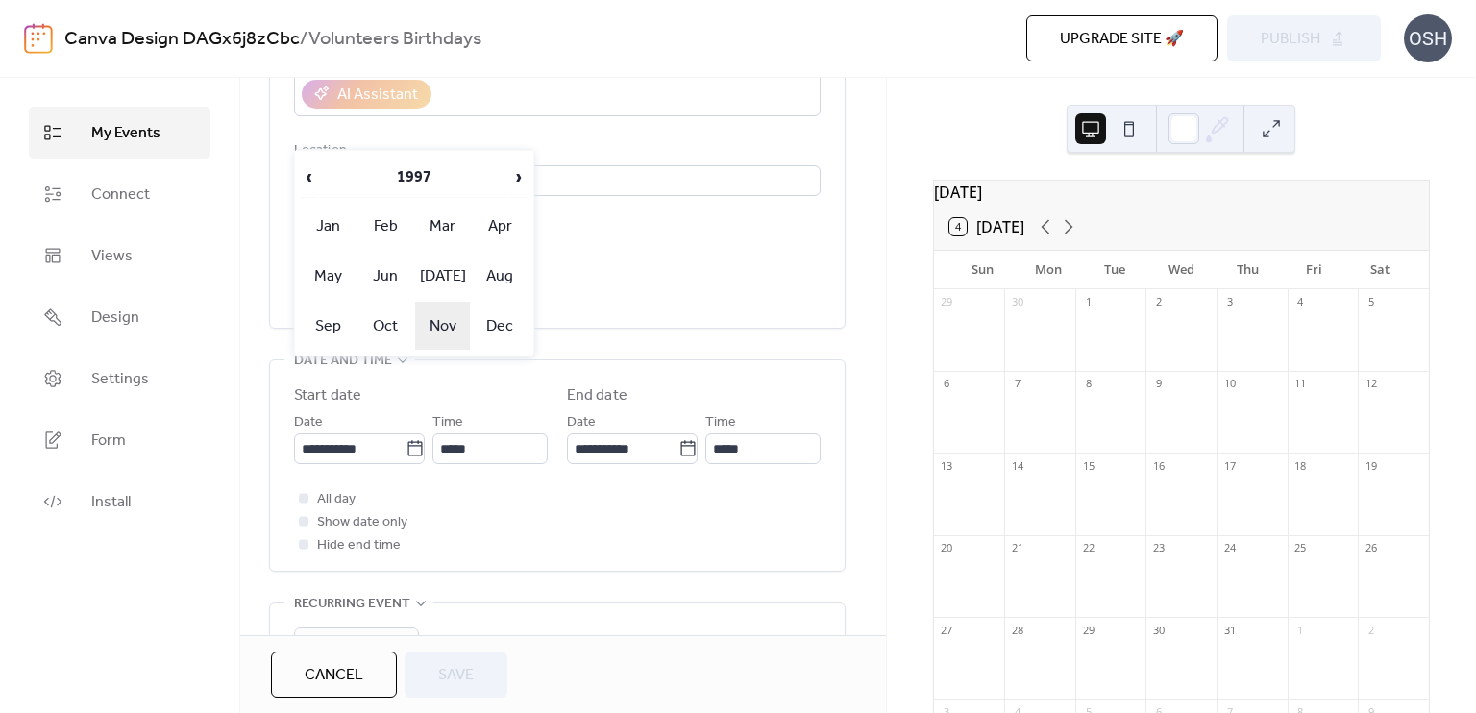
click at [442, 317] on td "Nov" at bounding box center [443, 326] width 56 height 48
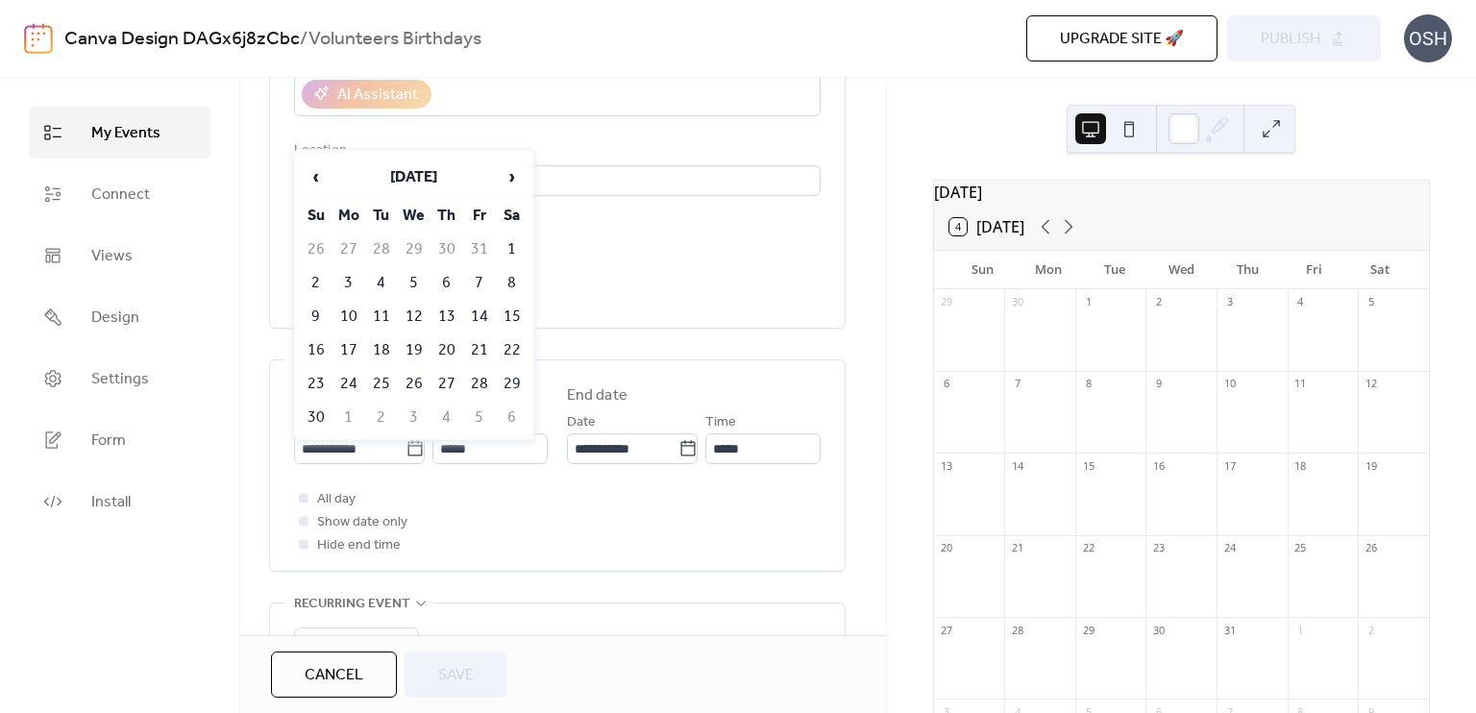
click at [357, 379] on td "24" at bounding box center [348, 384] width 31 height 32
type input "**********"
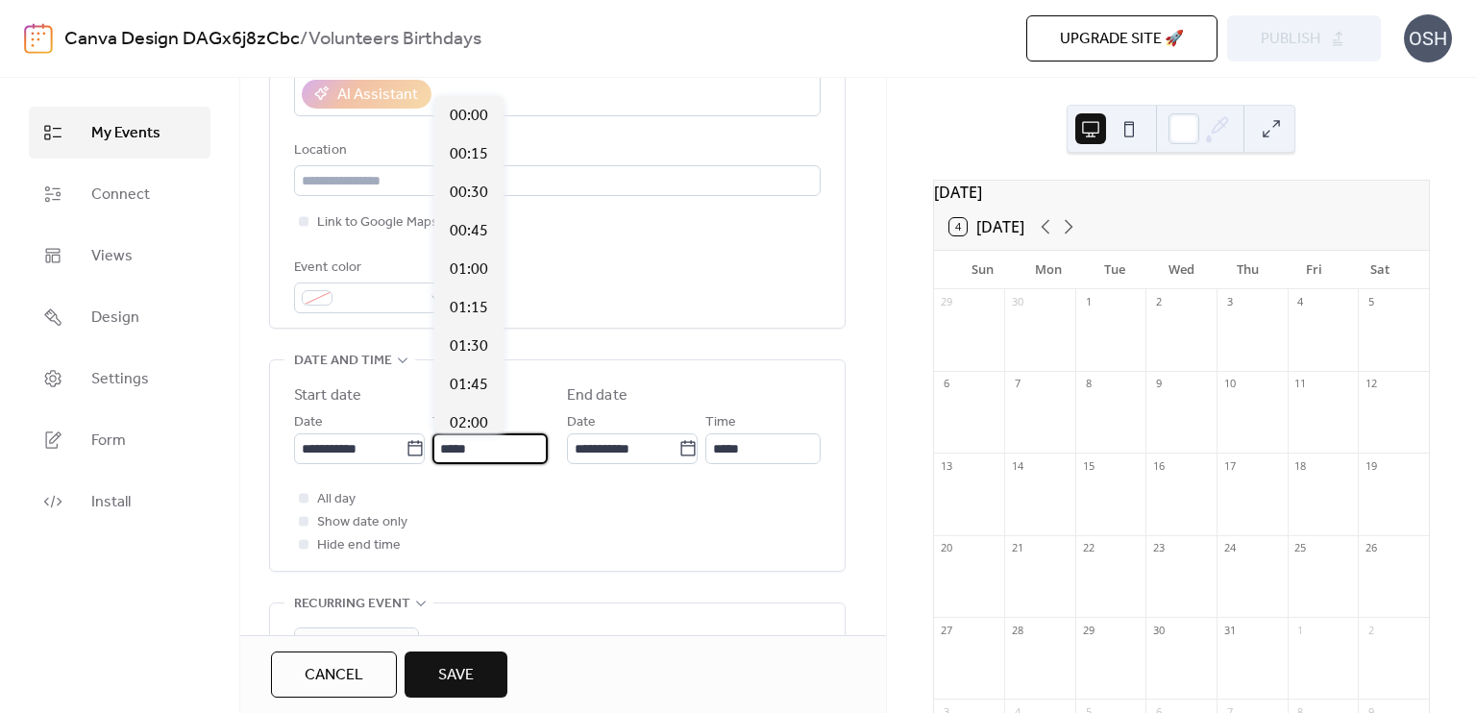
click at [515, 443] on input "*****" at bounding box center [489, 448] width 115 height 31
click at [600, 481] on div "**********" at bounding box center [557, 470] width 527 height 172
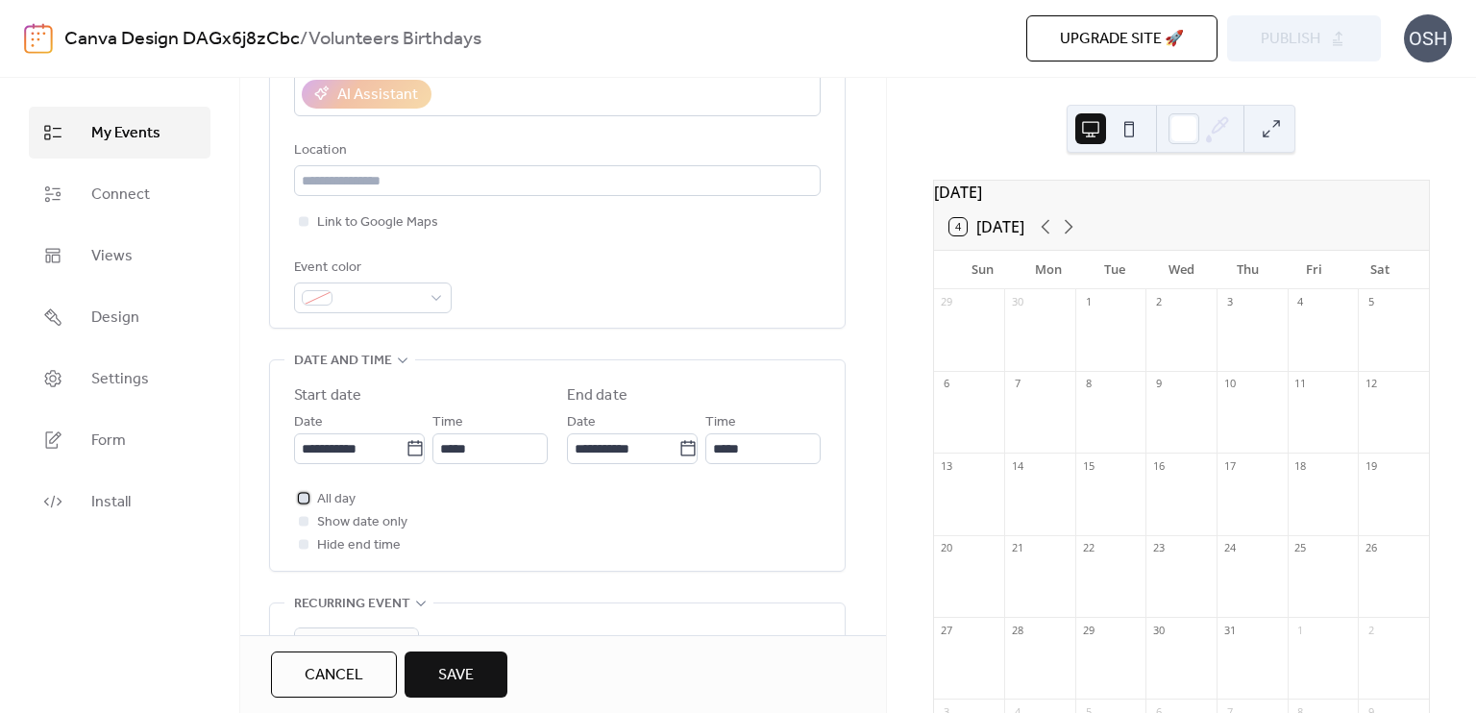
click at [301, 500] on div at bounding box center [304, 498] width 10 height 10
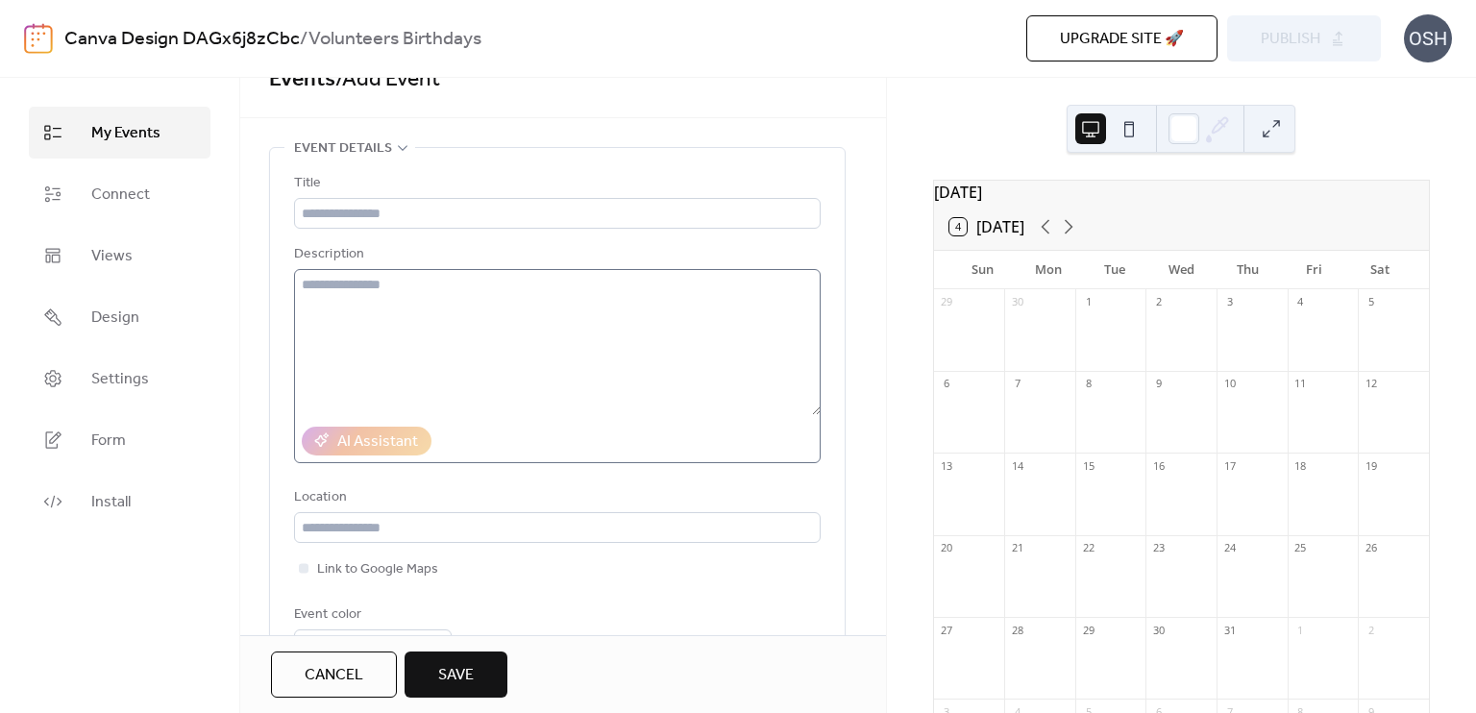
scroll to position [0, 0]
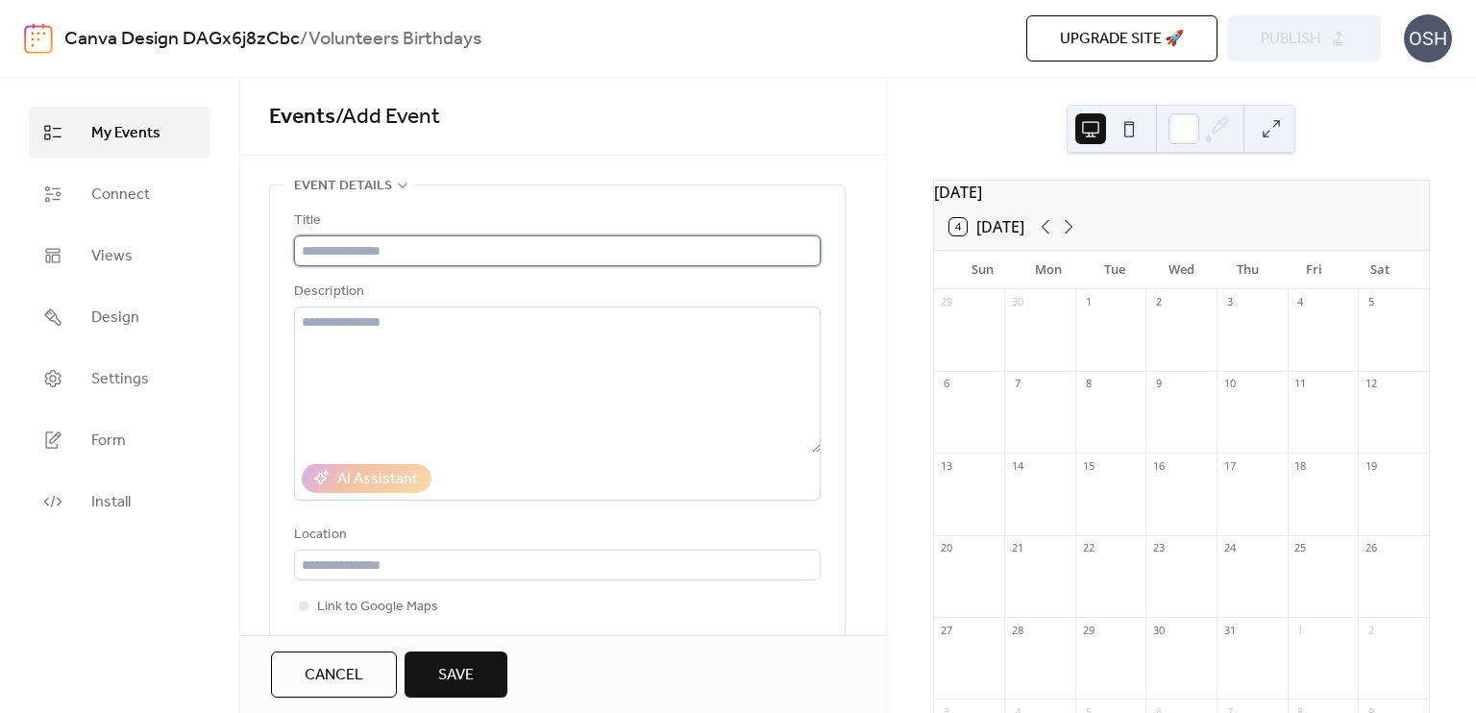
click at [573, 255] on input "text" at bounding box center [557, 250] width 527 height 31
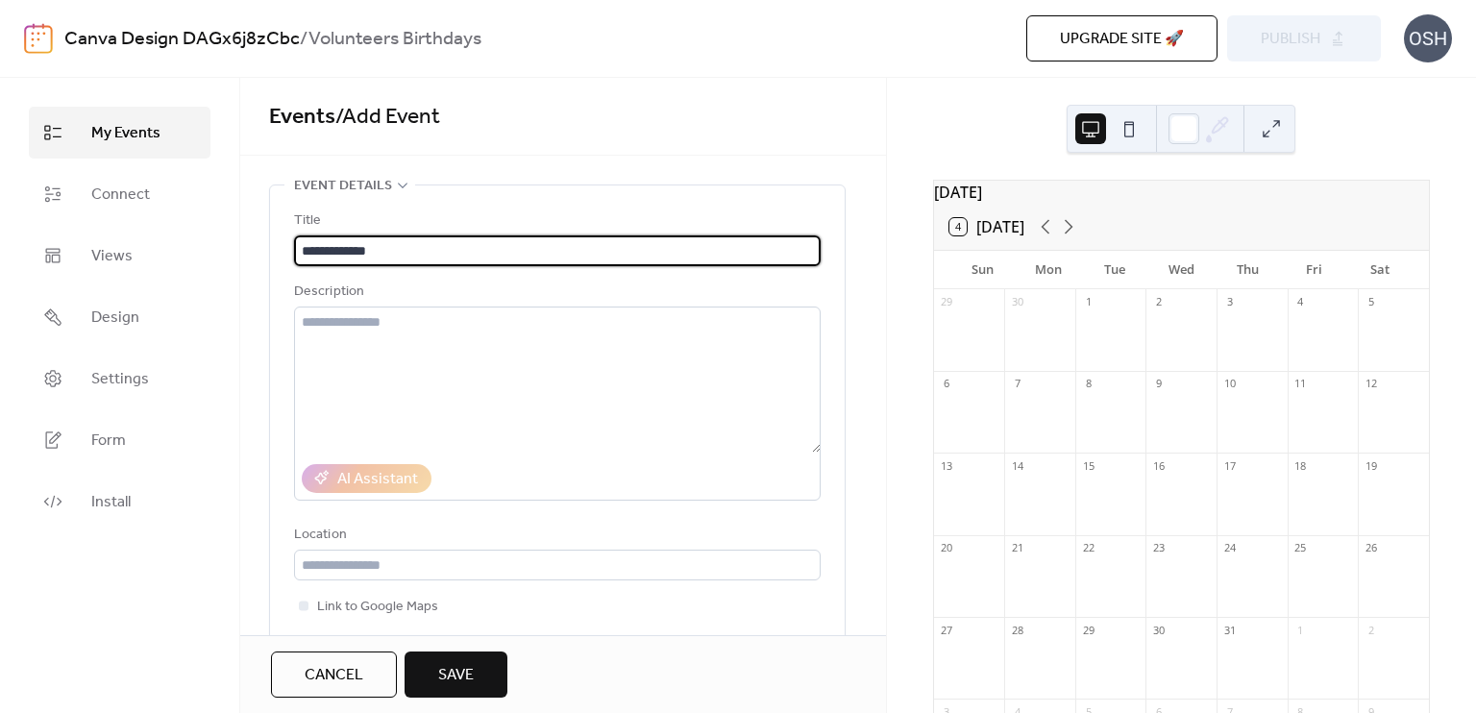
click at [577, 257] on input "**********" at bounding box center [557, 250] width 527 height 31
type input "**********"
click at [353, 671] on span "Cancel" at bounding box center [334, 675] width 59 height 23
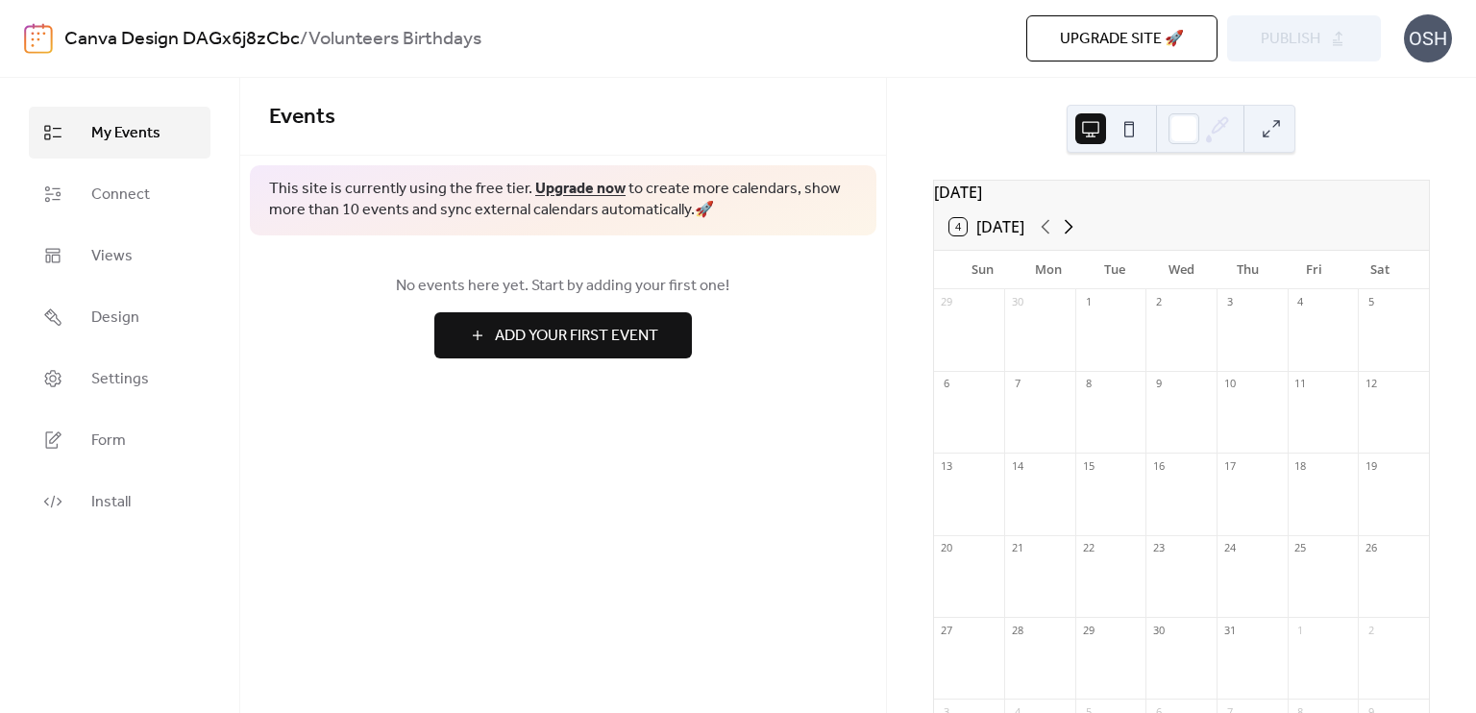
click at [1069, 234] on icon at bounding box center [1069, 227] width 9 height 14
click at [127, 195] on span "Connect" at bounding box center [120, 195] width 59 height 23
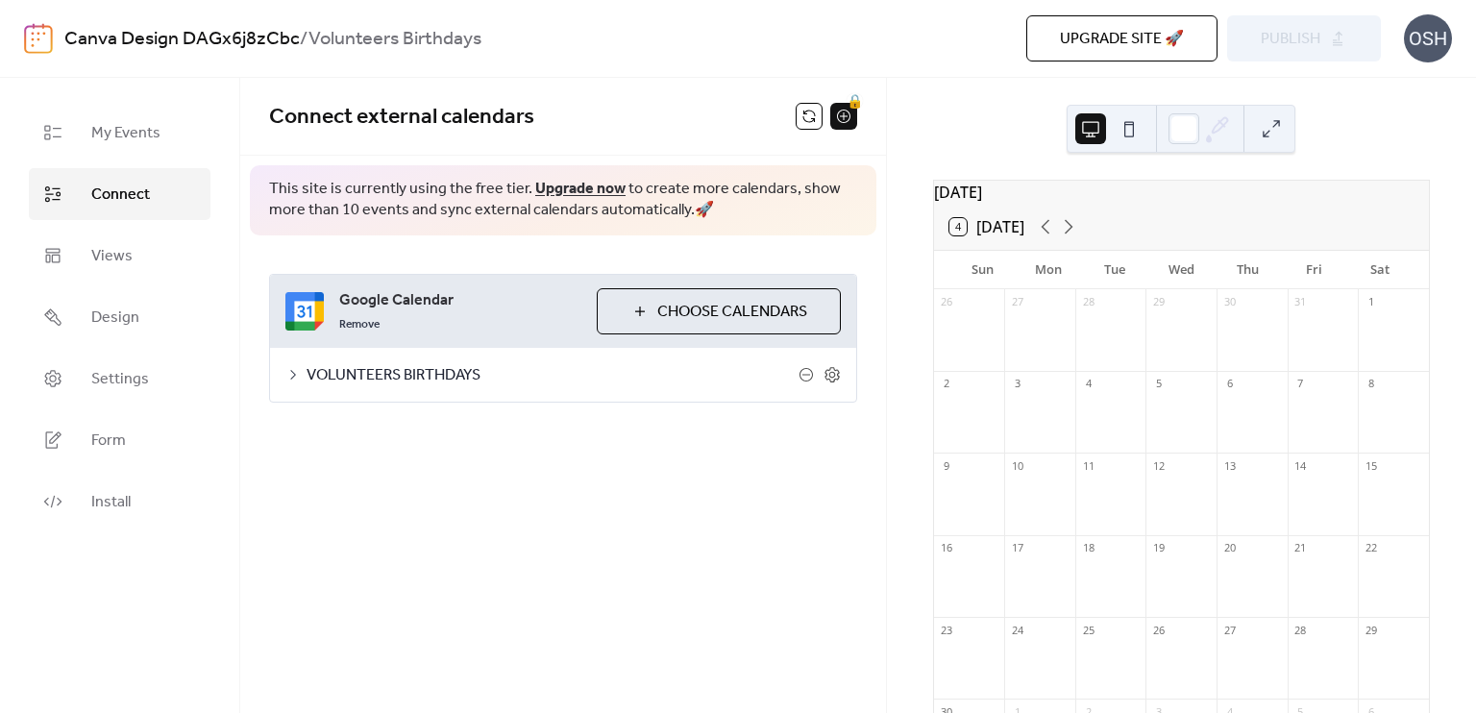
click at [455, 369] on span "VOLUNTEERS BIRTHDAYS" at bounding box center [553, 375] width 492 height 23
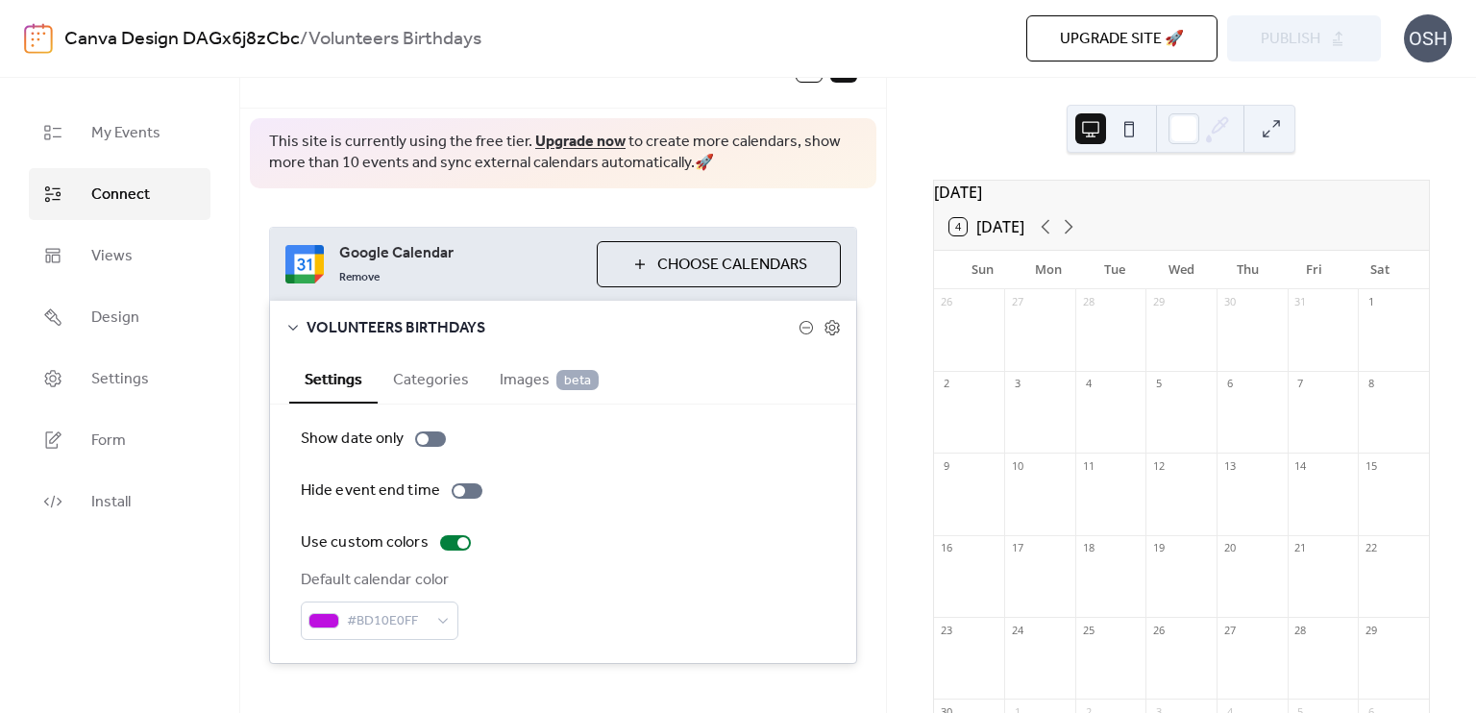
scroll to position [73, 0]
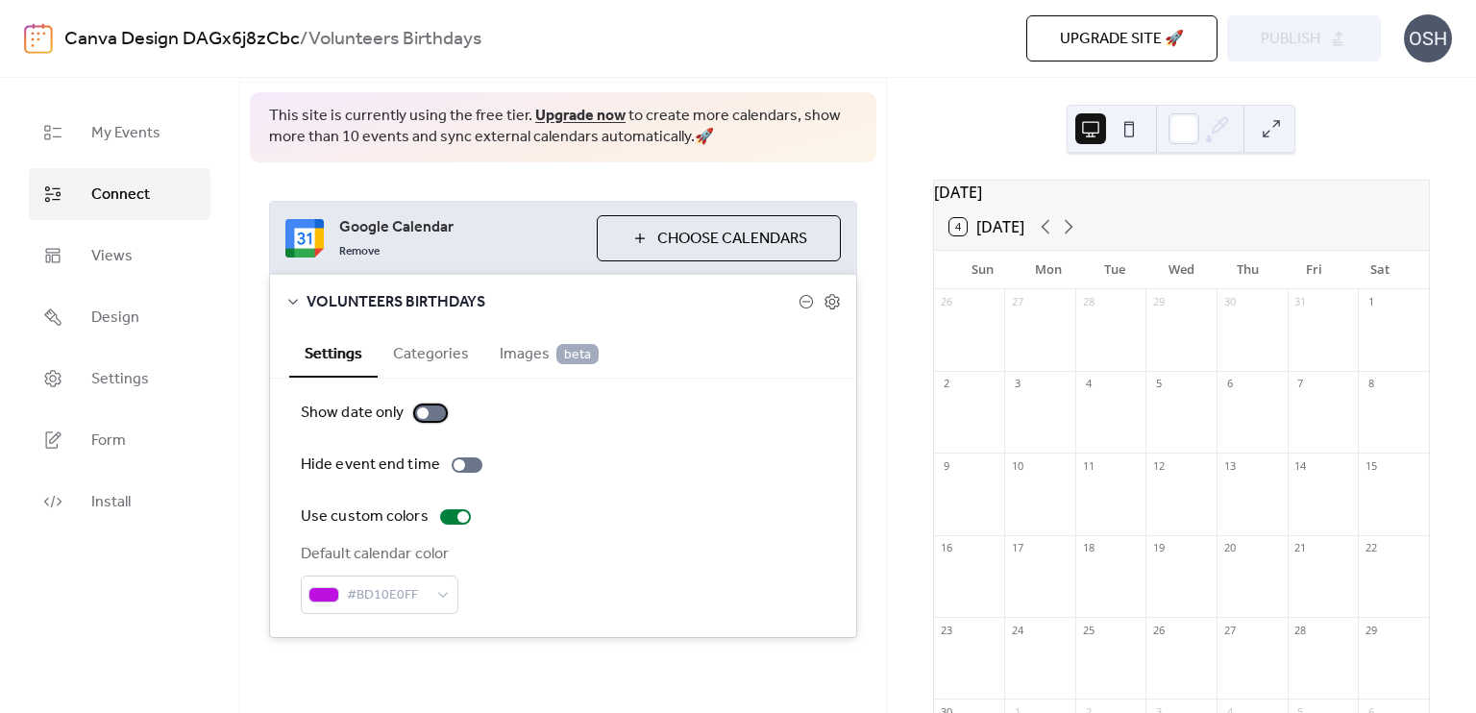
click at [419, 409] on div at bounding box center [423, 413] width 12 height 12
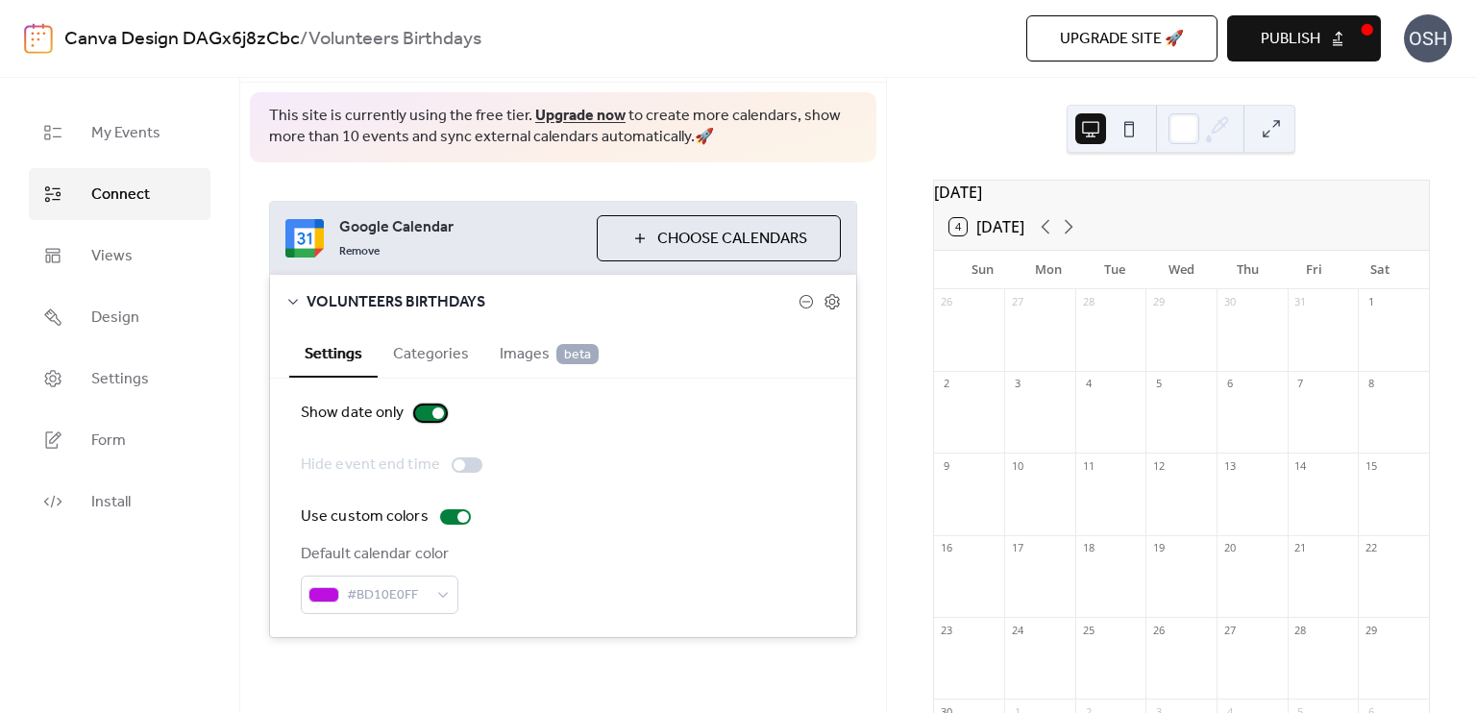
click at [438, 408] on div at bounding box center [438, 413] width 12 height 12
click at [436, 411] on div at bounding box center [438, 413] width 12 height 12
click at [1334, 37] on button "Publish" at bounding box center [1304, 38] width 154 height 46
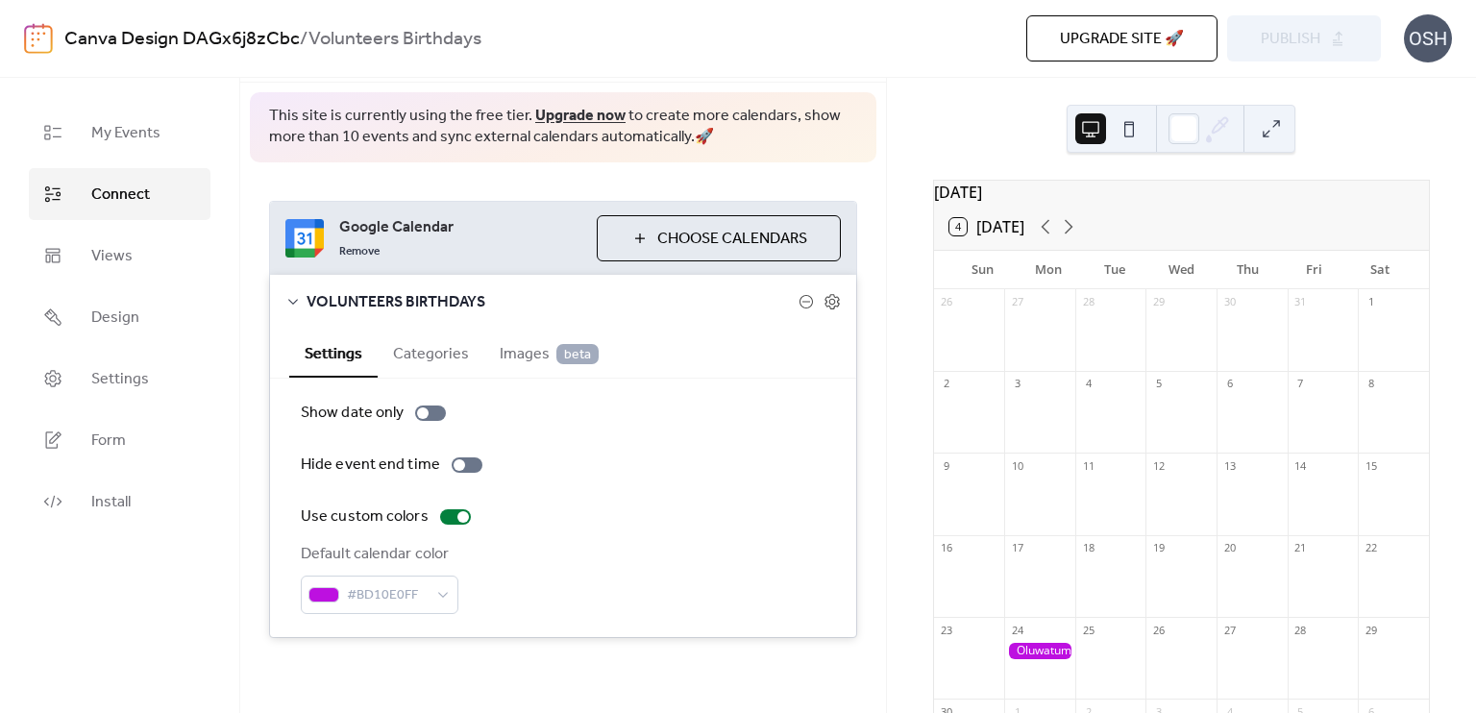
click at [214, 334] on div "My Events Connect Views Design Settings Form Install" at bounding box center [120, 395] width 240 height 635
click at [242, 362] on div "Google Calendar Remove Choose Calendars VOLUNTEERS BIRTHDAYS Settings Categorie…" at bounding box center [563, 419] width 646 height 514
click at [827, 297] on icon at bounding box center [832, 301] width 17 height 17
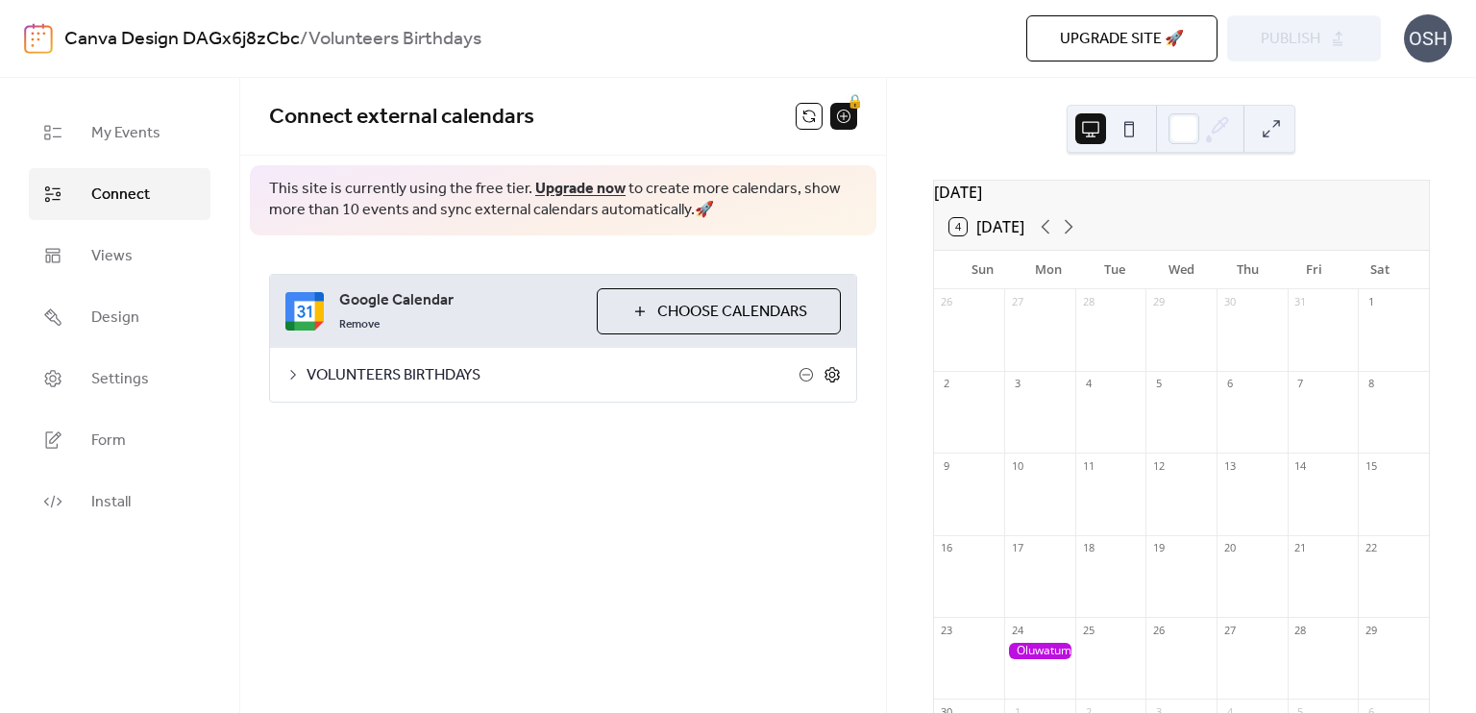
scroll to position [0, 0]
click at [125, 133] on span "My Events" at bounding box center [125, 133] width 69 height 23
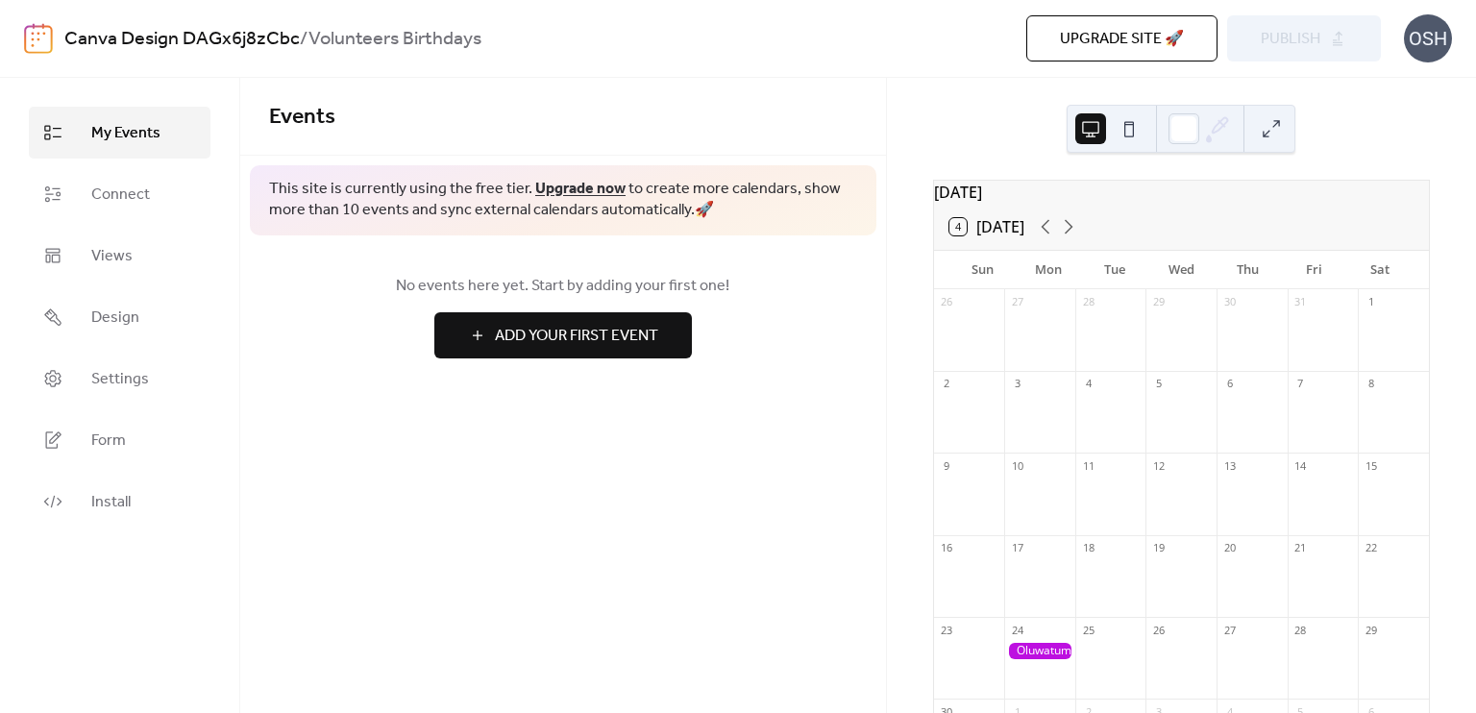
click at [117, 135] on span "My Events" at bounding box center [125, 133] width 69 height 23
click at [122, 262] on span "Views" at bounding box center [111, 256] width 41 height 23
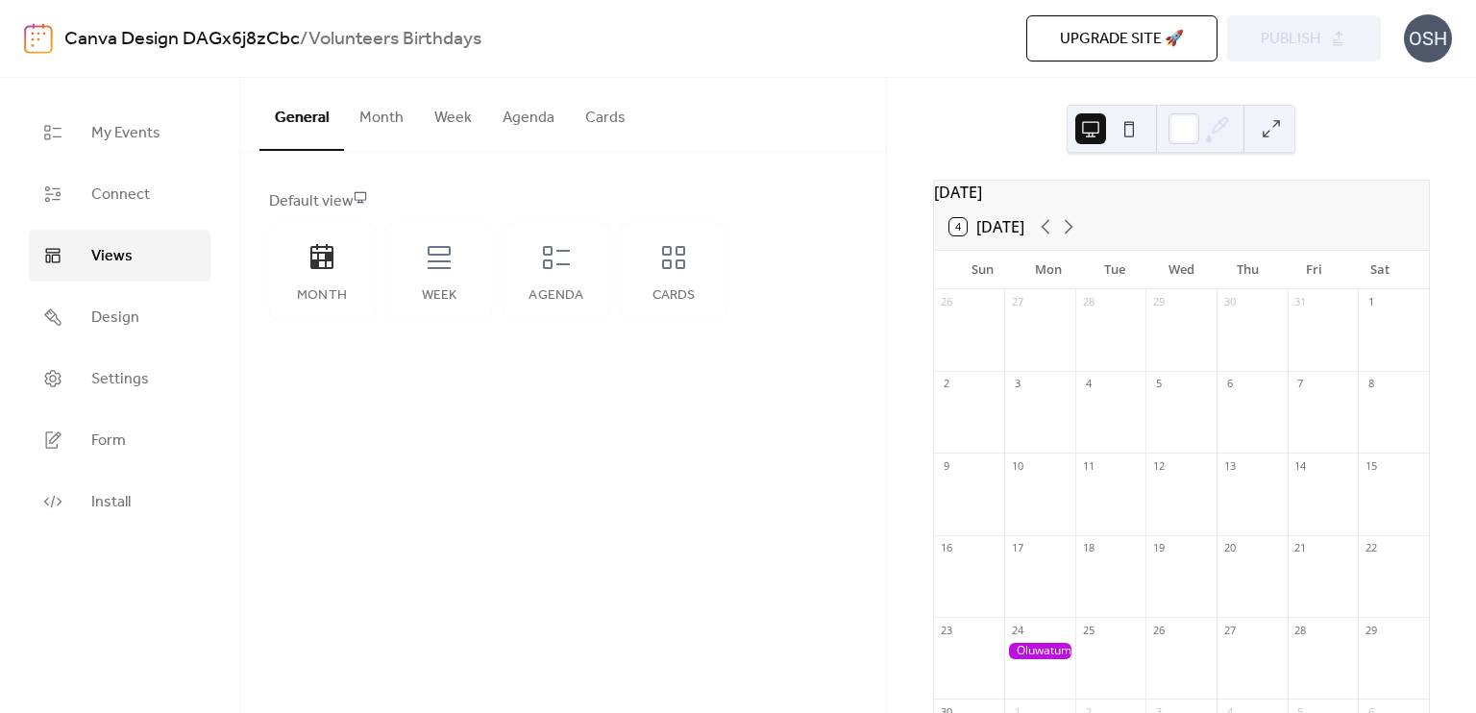
click at [536, 132] on button "Agenda" at bounding box center [528, 113] width 83 height 71
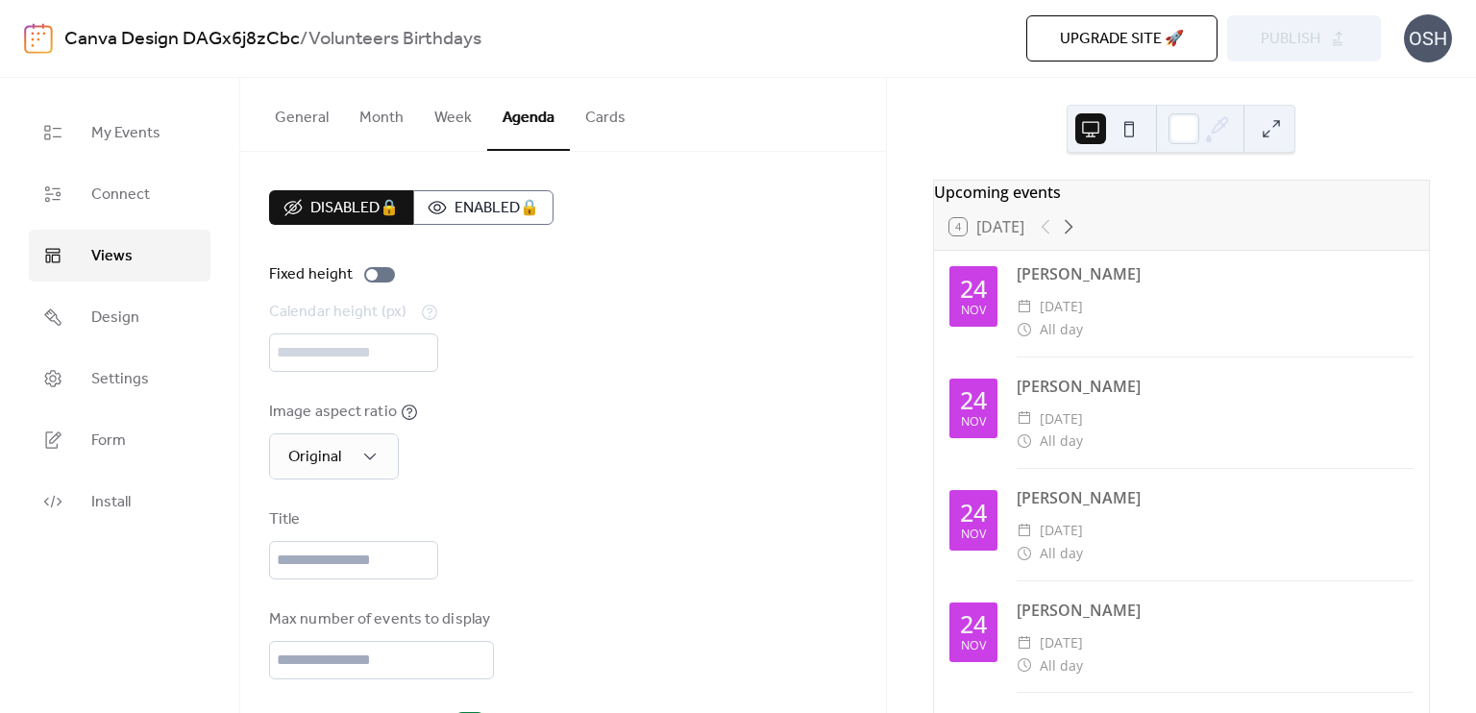
click at [1129, 132] on button at bounding box center [1129, 128] width 31 height 31
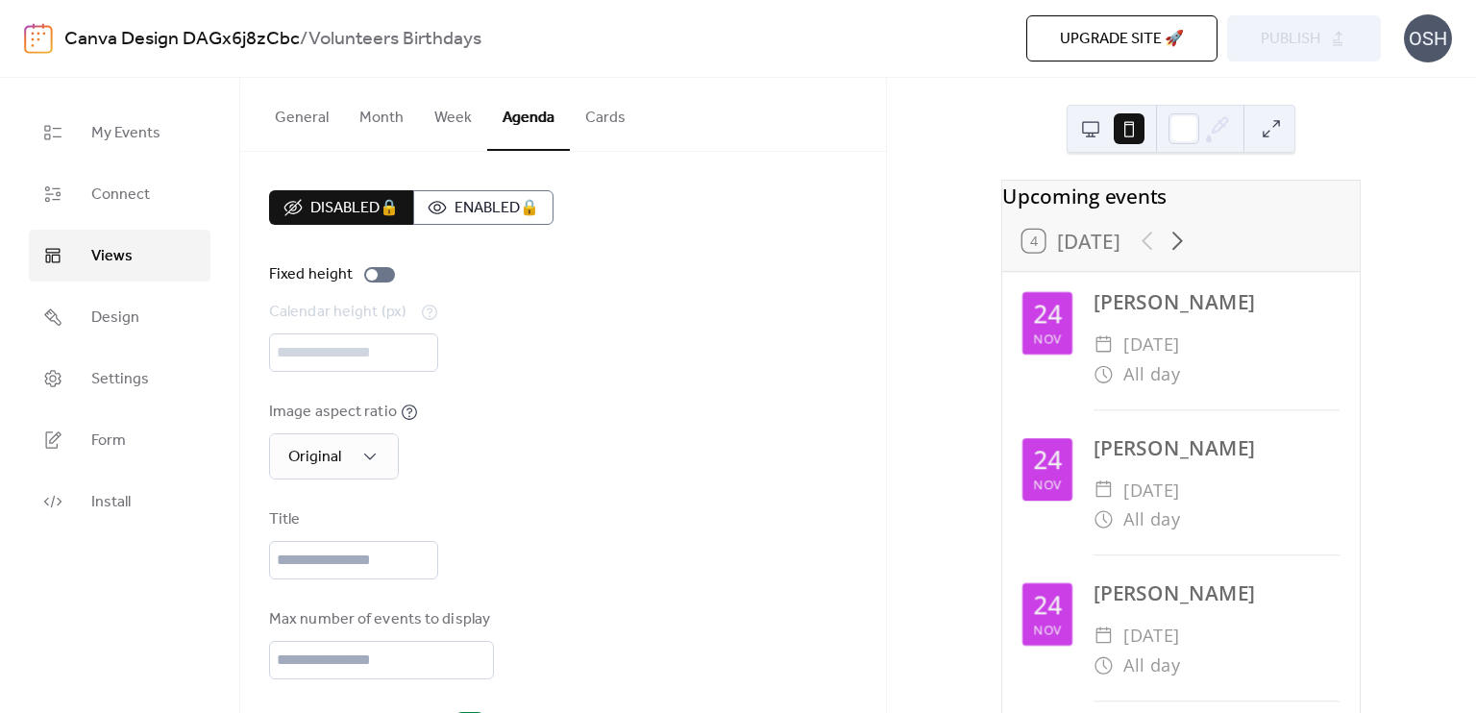
click at [1093, 136] on button at bounding box center [1090, 128] width 31 height 31
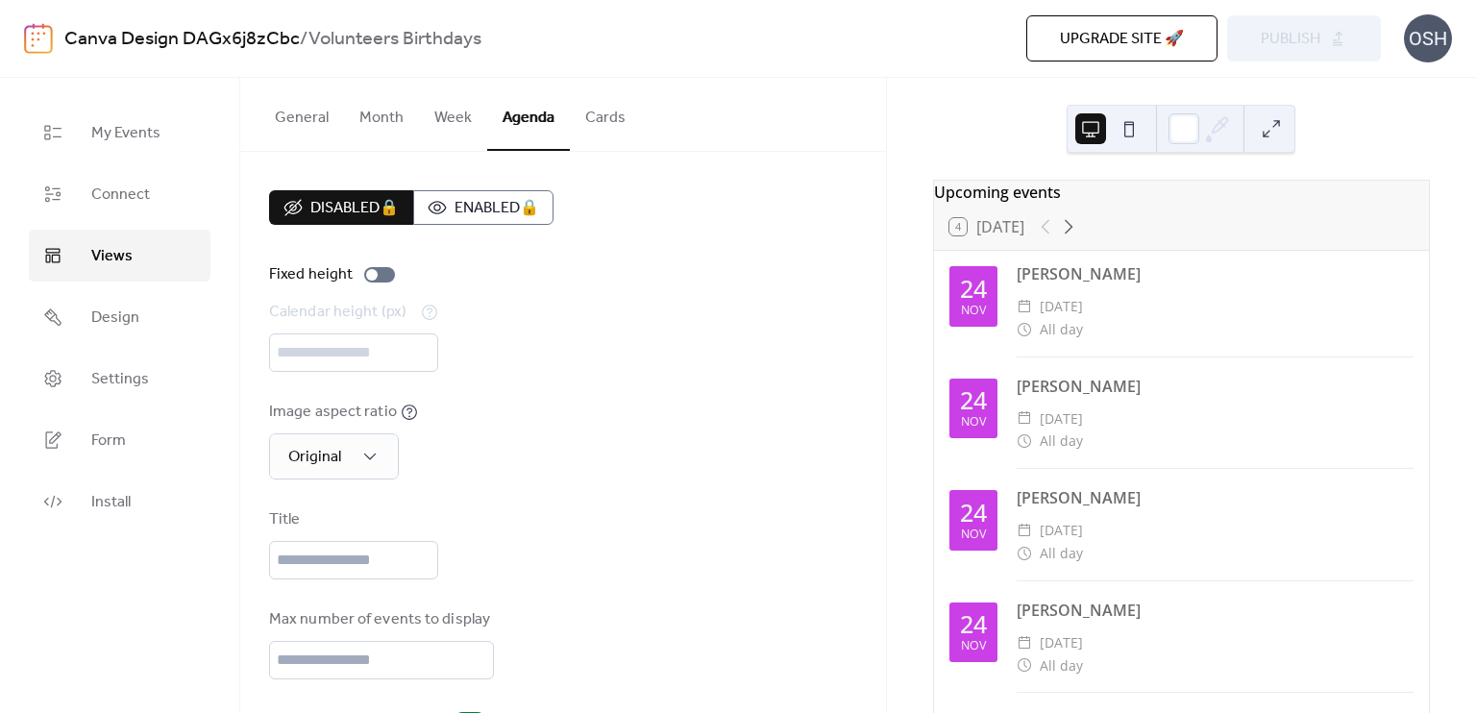
click at [1068, 204] on div "Upcoming events" at bounding box center [1181, 192] width 495 height 23
click at [1076, 202] on div "Upcoming events" at bounding box center [1181, 192] width 495 height 23
click at [1067, 204] on div "Upcoming events" at bounding box center [1181, 192] width 495 height 23
click at [100, 318] on span "Design" at bounding box center [115, 318] width 48 height 23
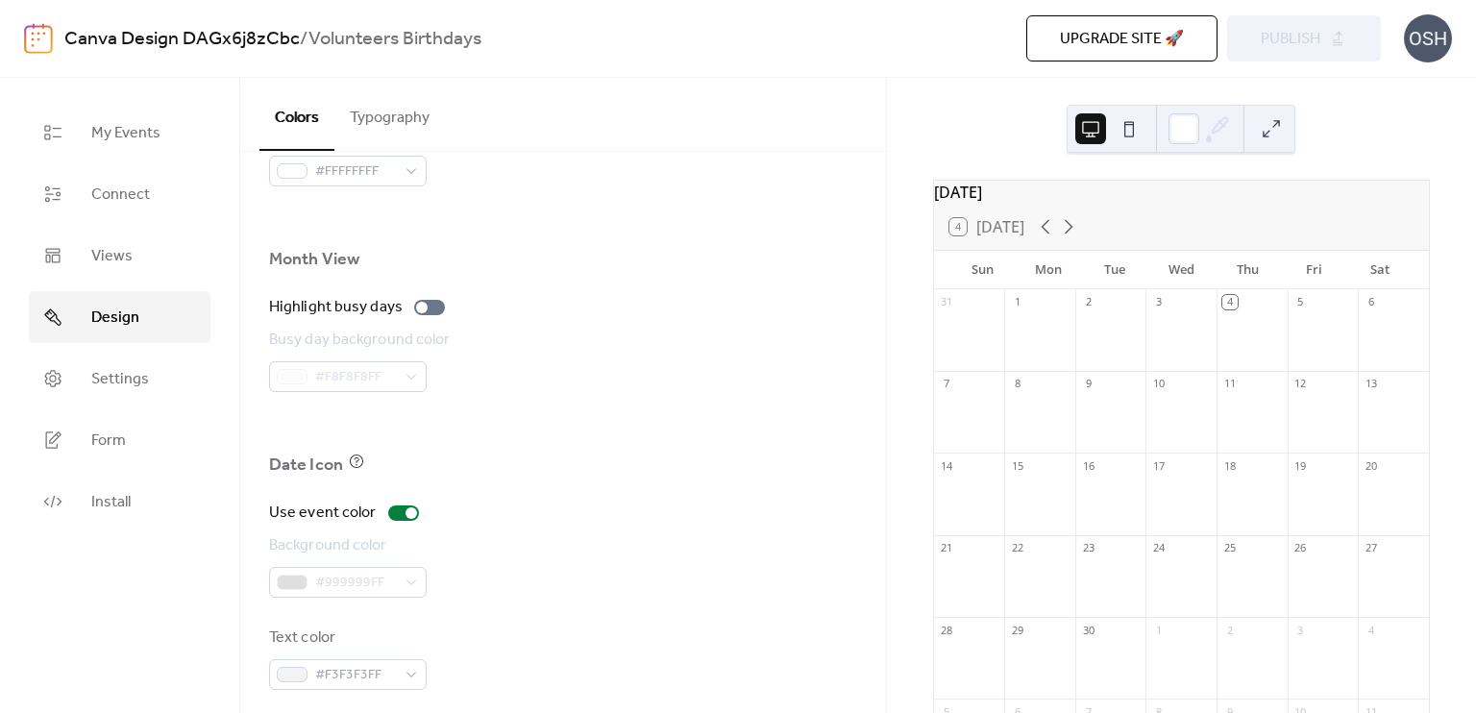
scroll to position [1300, 0]
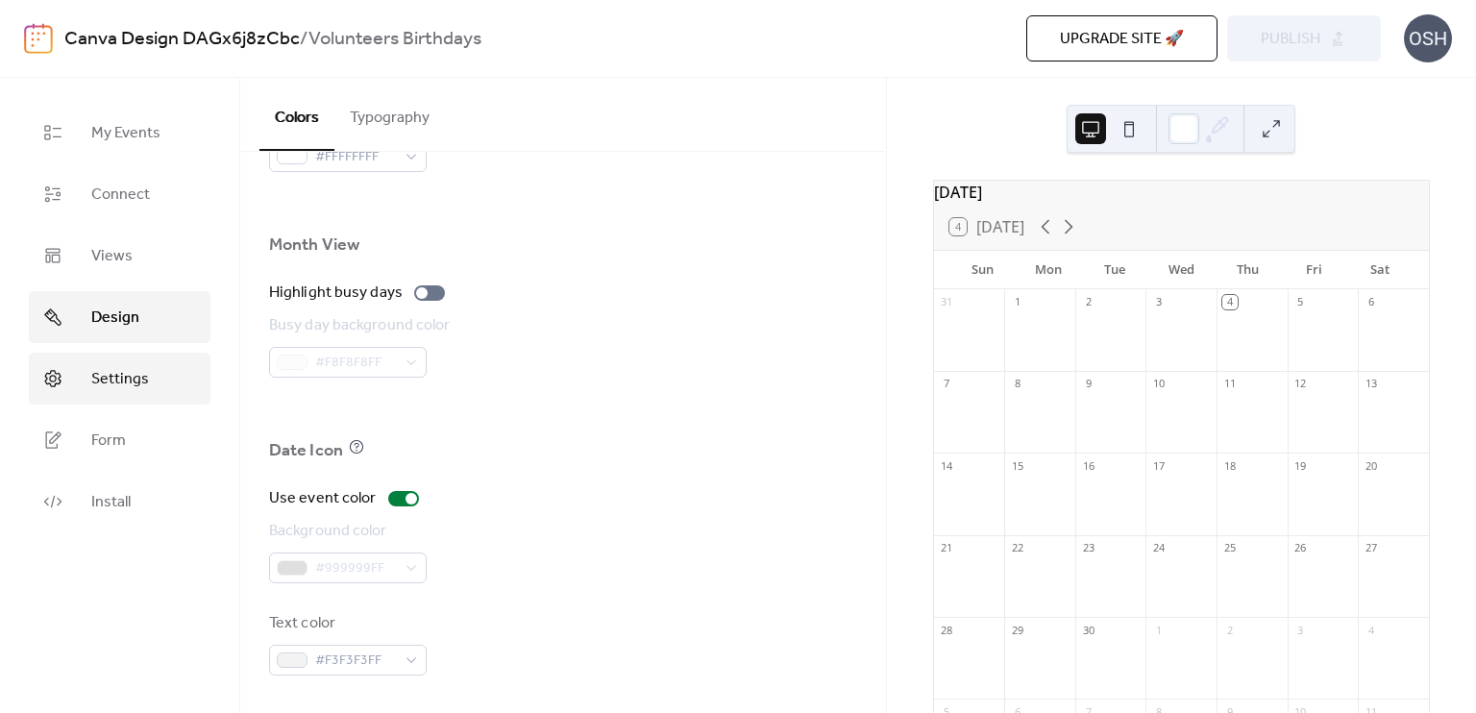
click at [160, 377] on link "Settings" at bounding box center [120, 379] width 182 height 52
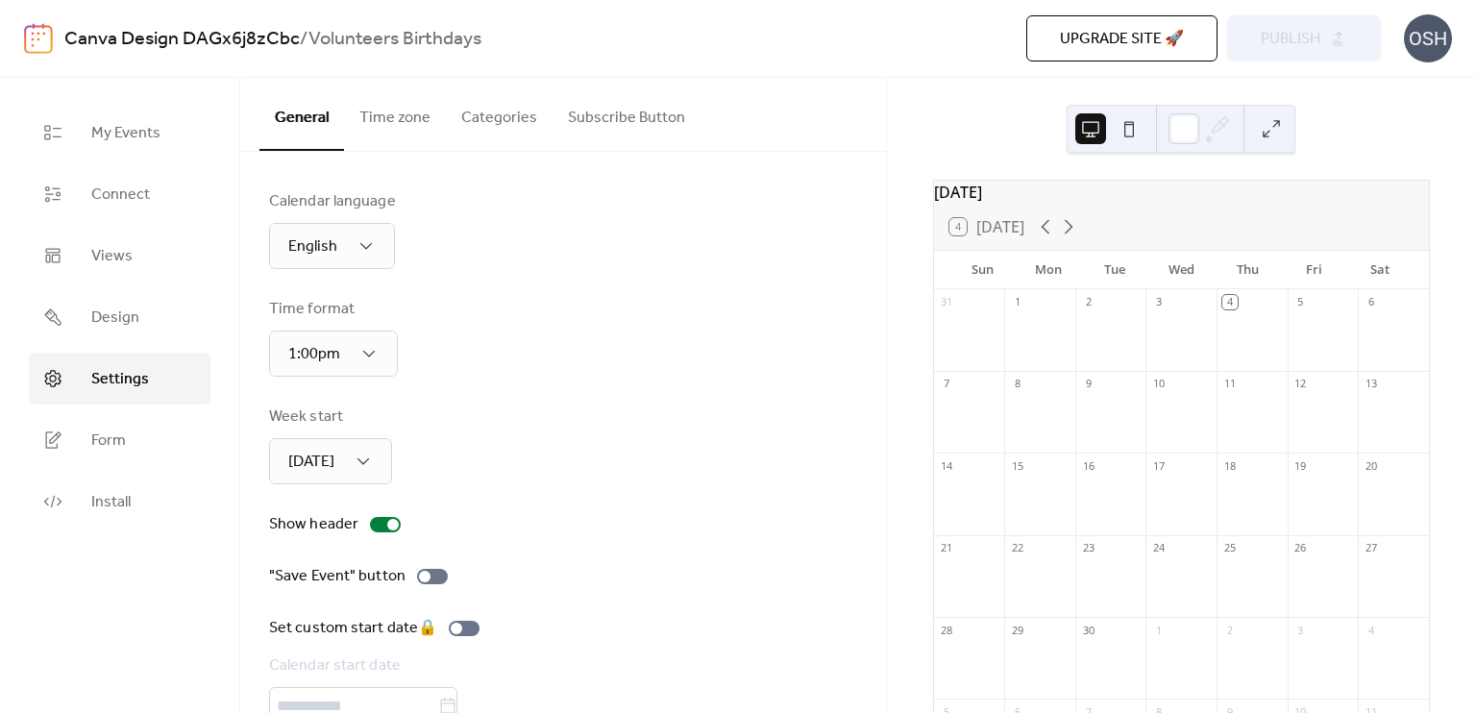
click at [393, 112] on button "Time zone" at bounding box center [395, 113] width 102 height 71
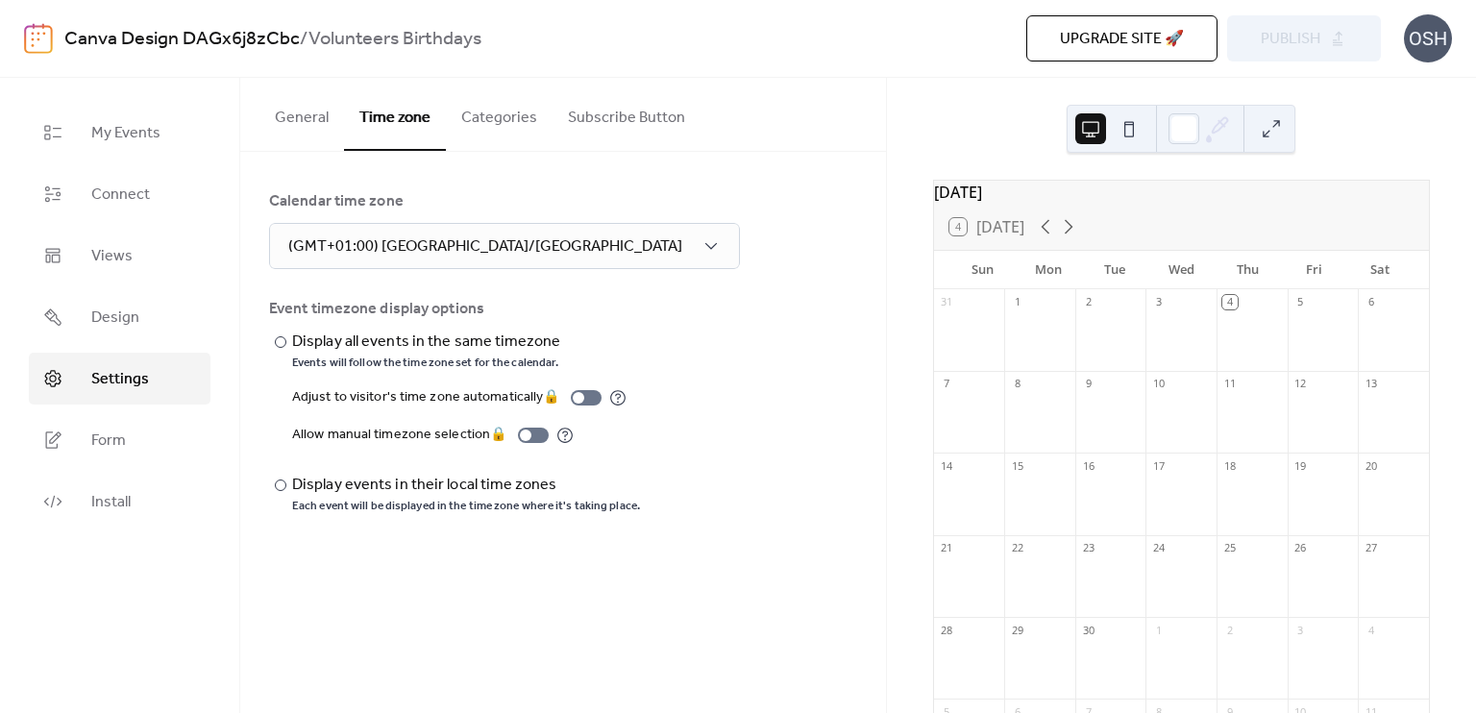
click at [507, 109] on button "Categories" at bounding box center [499, 113] width 107 height 71
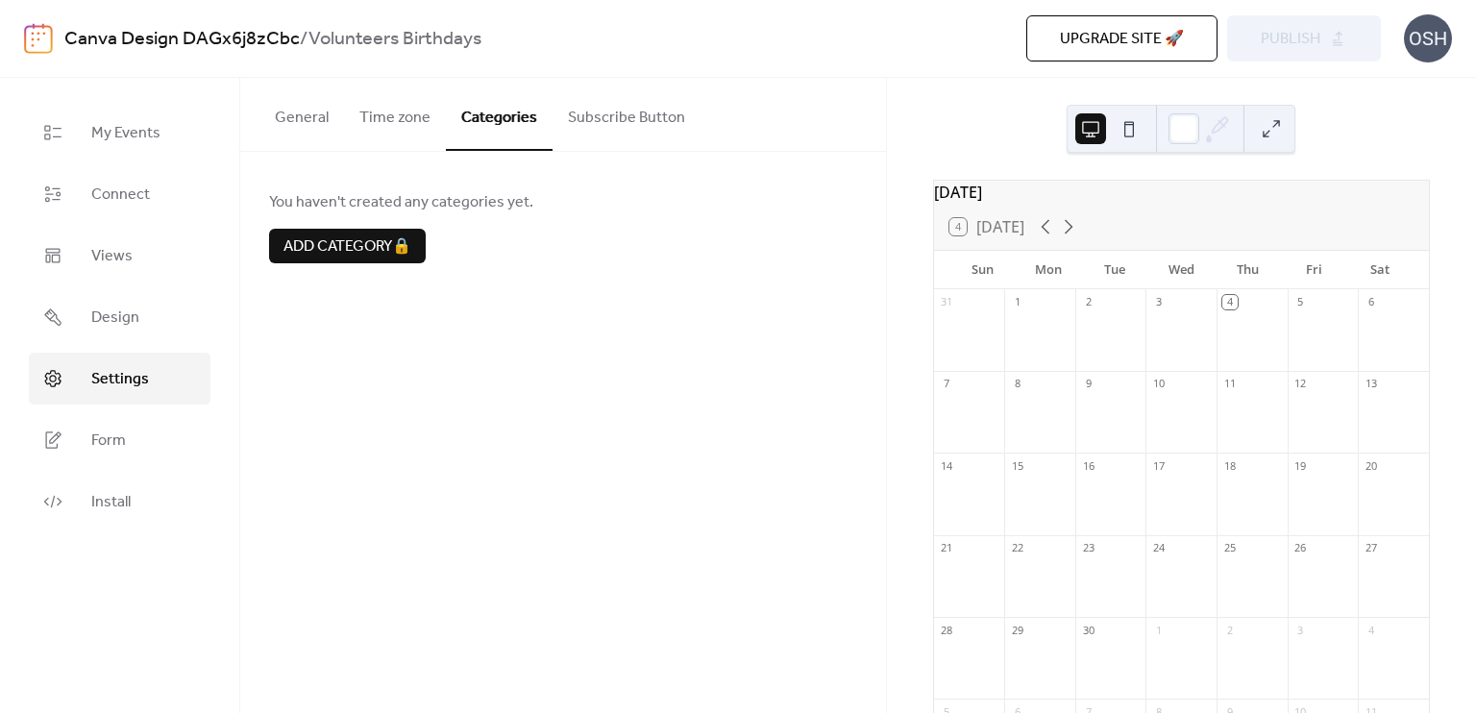
click at [579, 113] on button "Subscribe Button" at bounding box center [627, 113] width 148 height 71
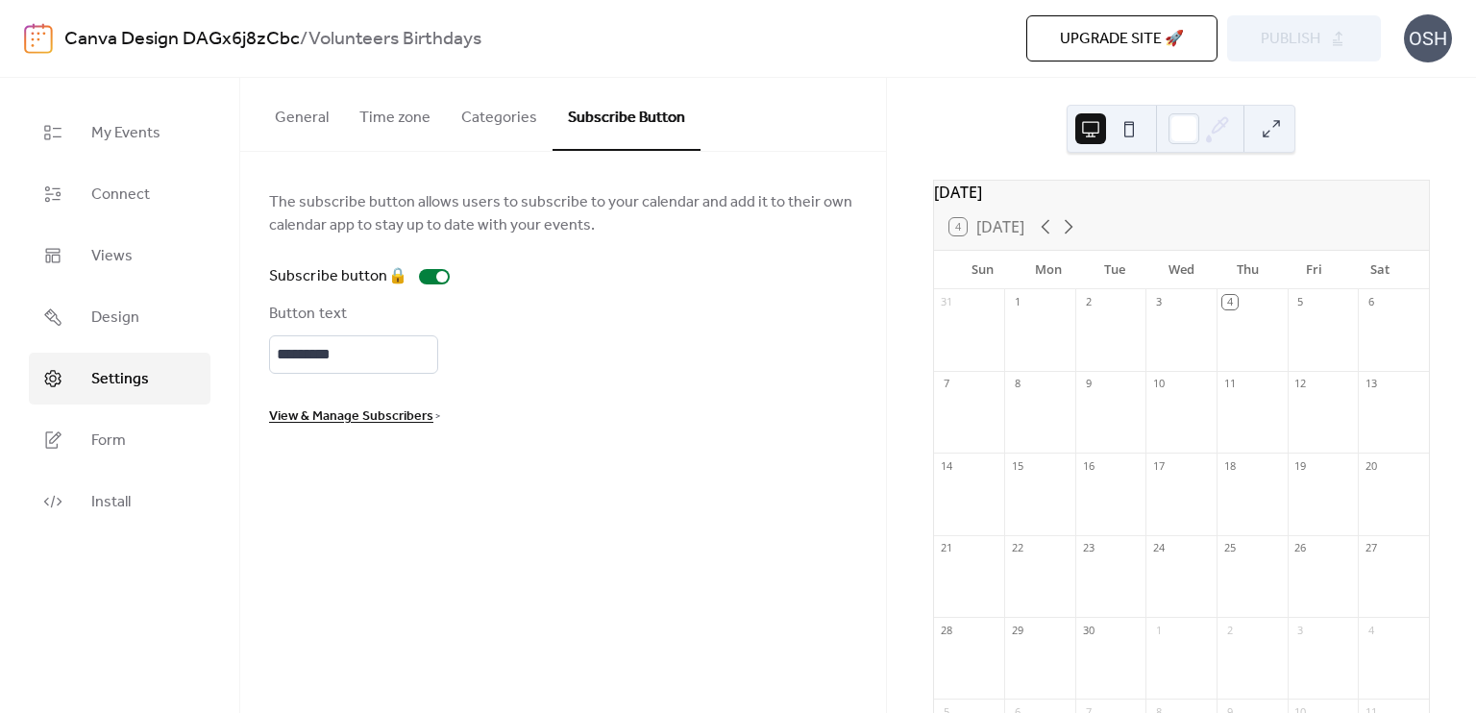
click at [422, 418] on span "View & Manage Subscribers" at bounding box center [351, 417] width 164 height 23
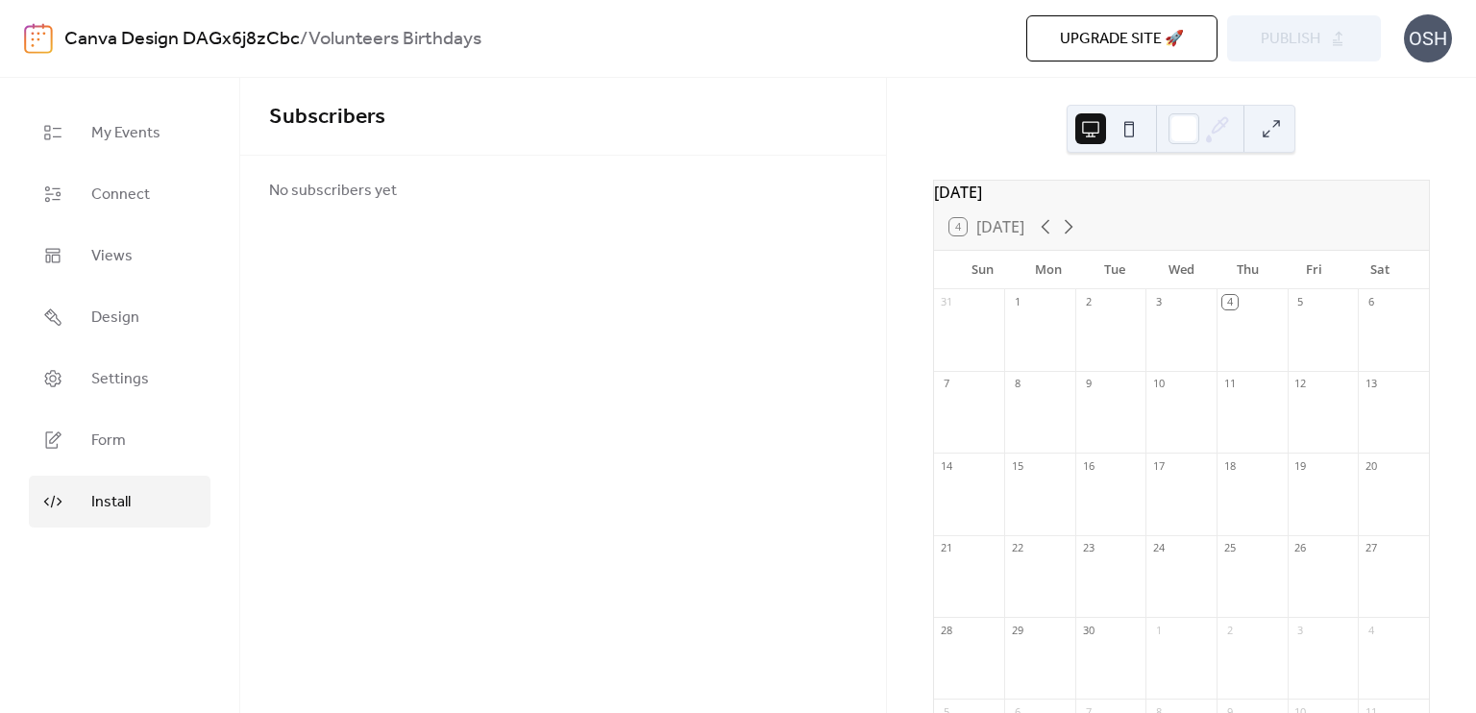
click at [126, 497] on span "Install" at bounding box center [110, 502] width 39 height 23
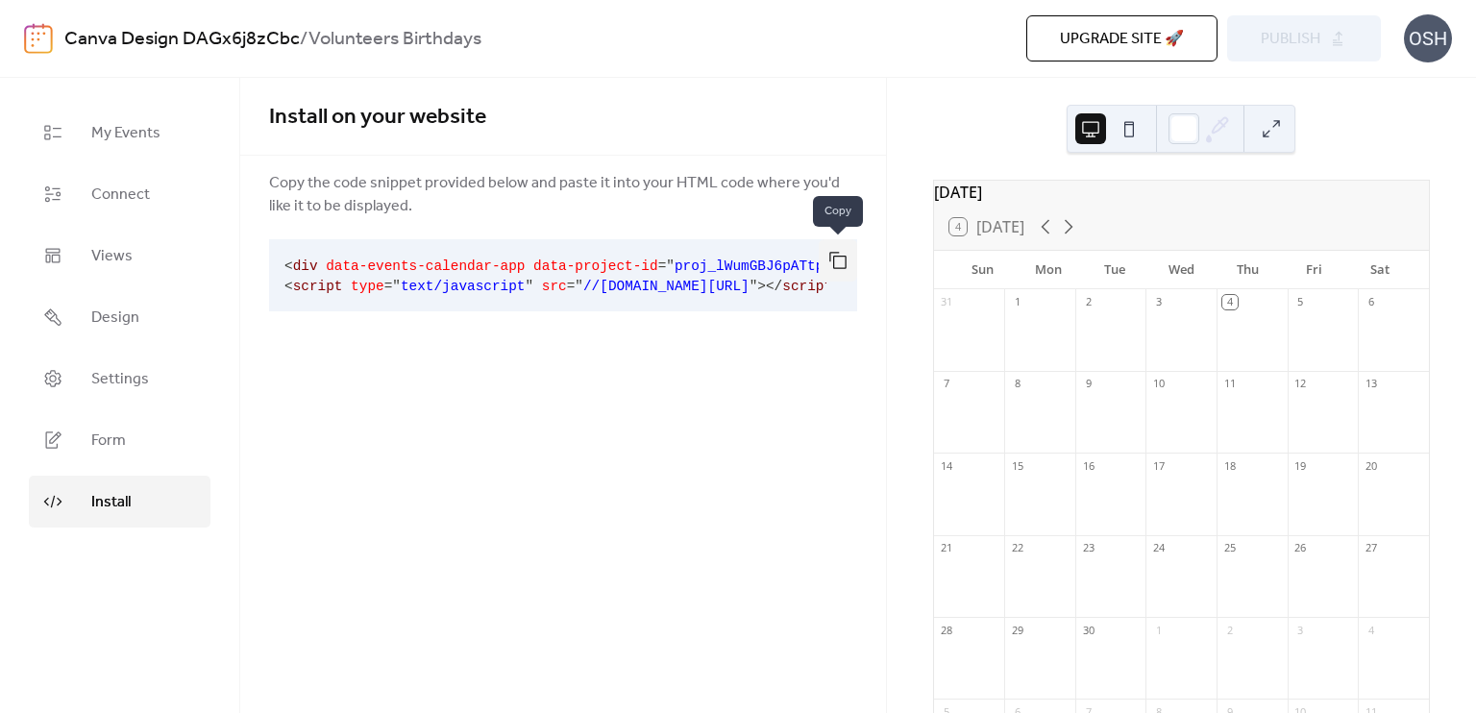
click at [833, 258] on button "button" at bounding box center [838, 260] width 38 height 42
click at [133, 262] on link "Views" at bounding box center [120, 256] width 182 height 52
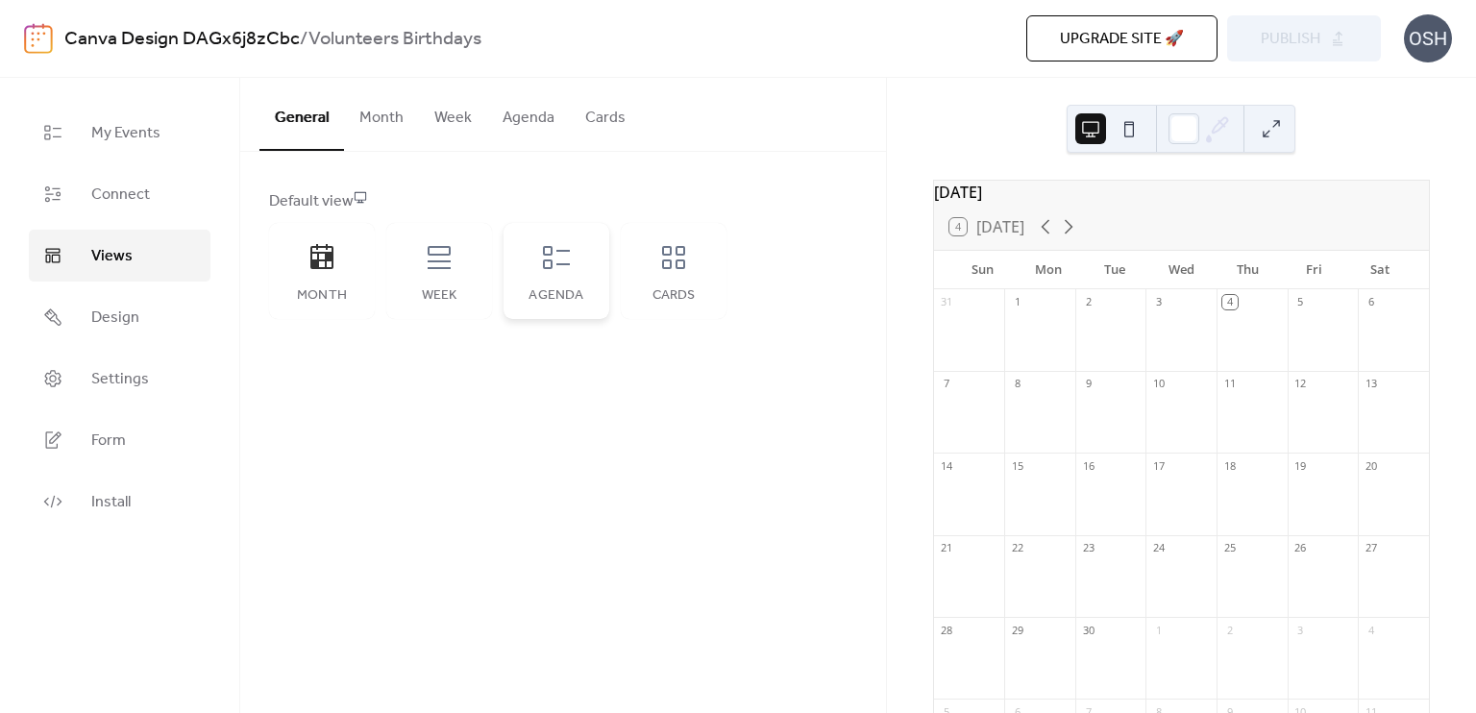
click at [555, 276] on div "Agenda" at bounding box center [557, 271] width 106 height 96
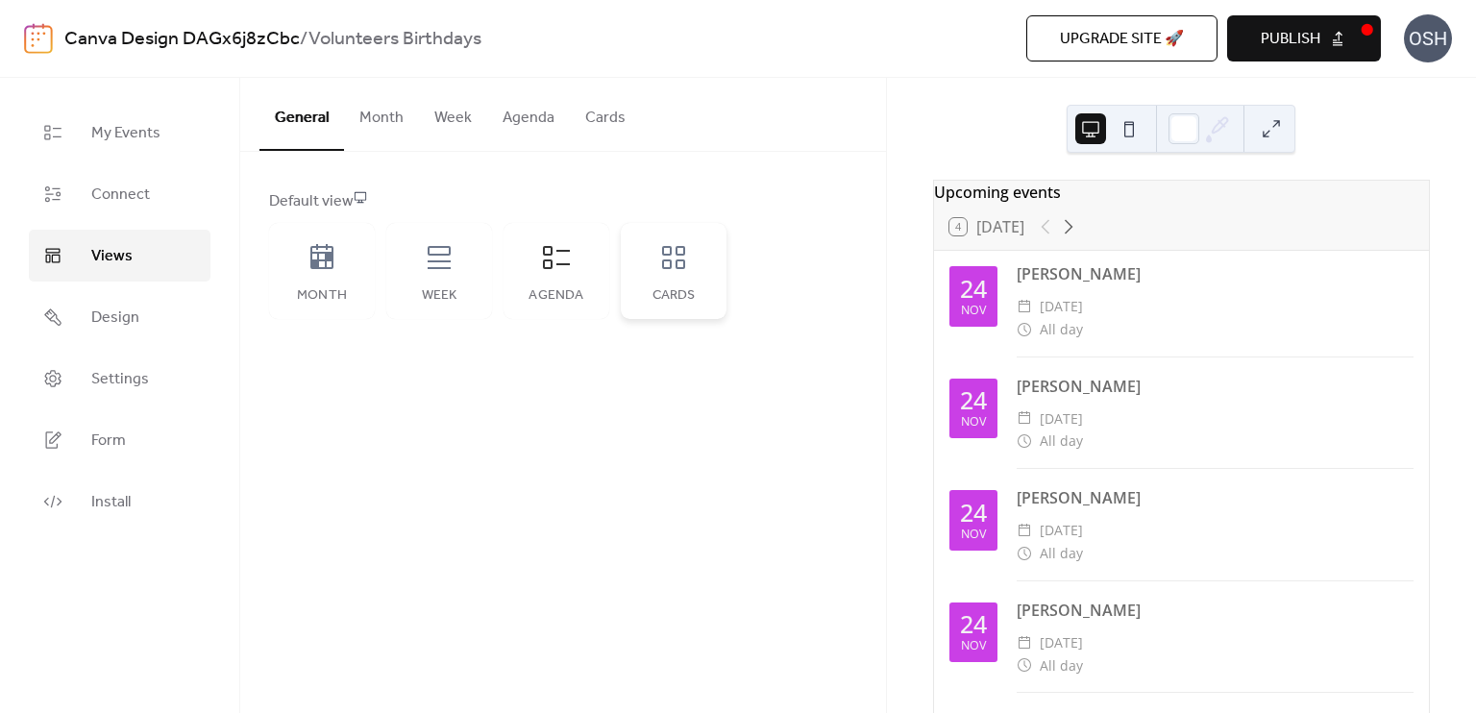
click at [652, 270] on div "Cards" at bounding box center [674, 271] width 106 height 96
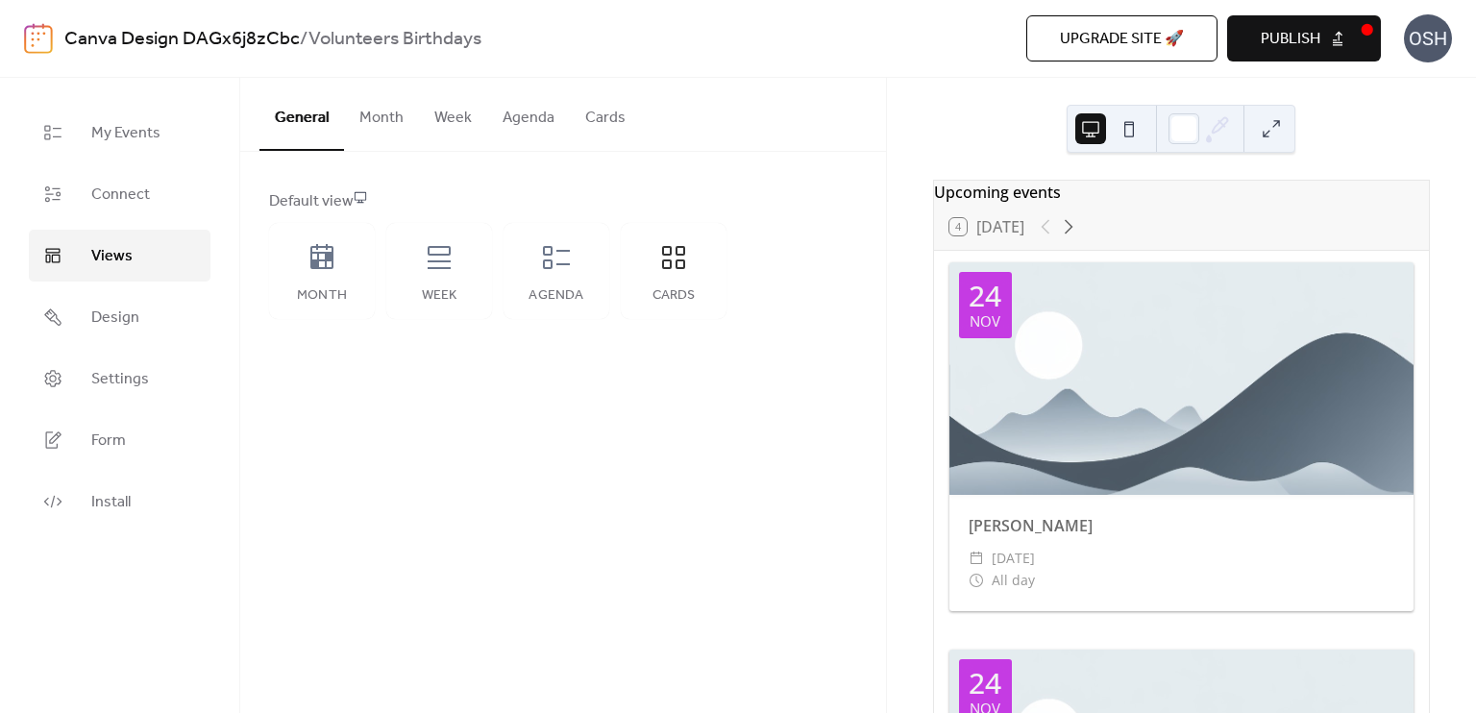
click at [552, 118] on button "Agenda" at bounding box center [528, 113] width 83 height 71
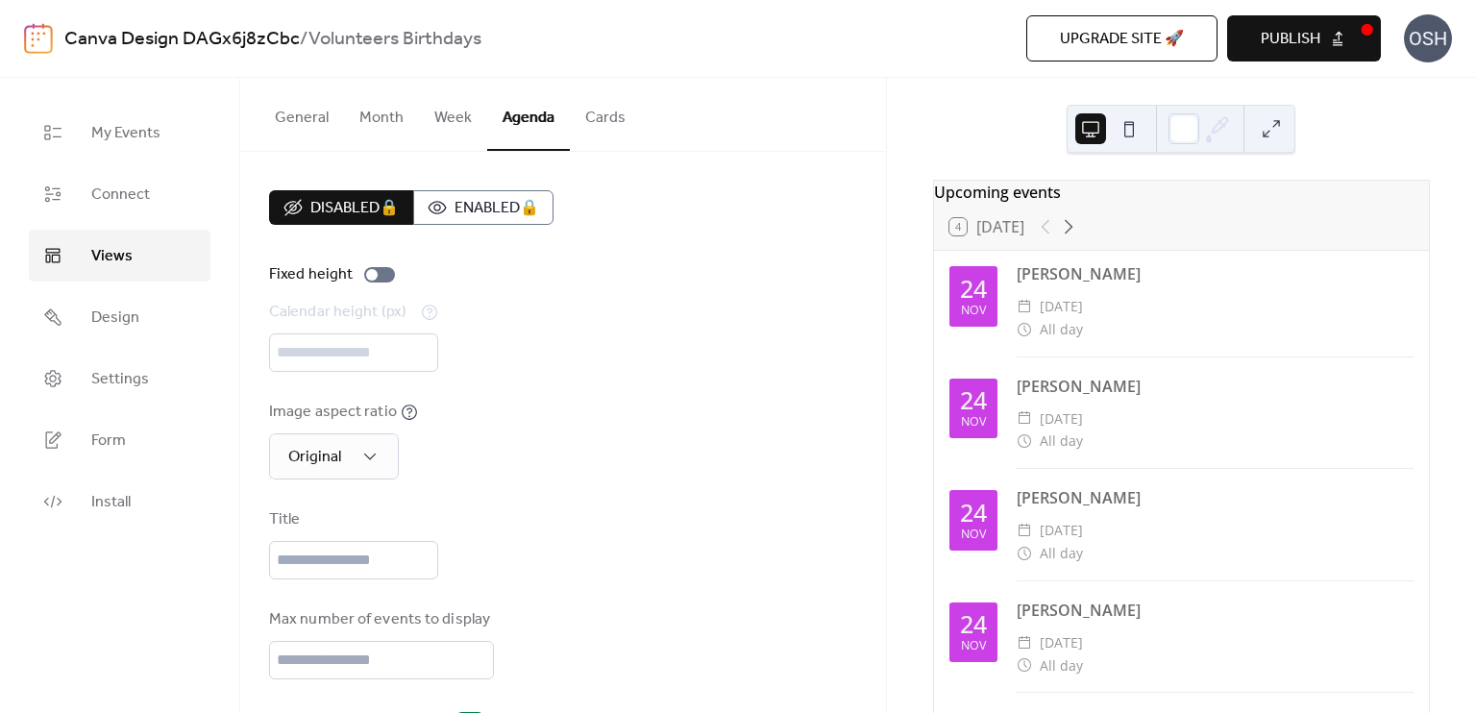
click at [459, 113] on button "Week" at bounding box center [453, 113] width 68 height 71
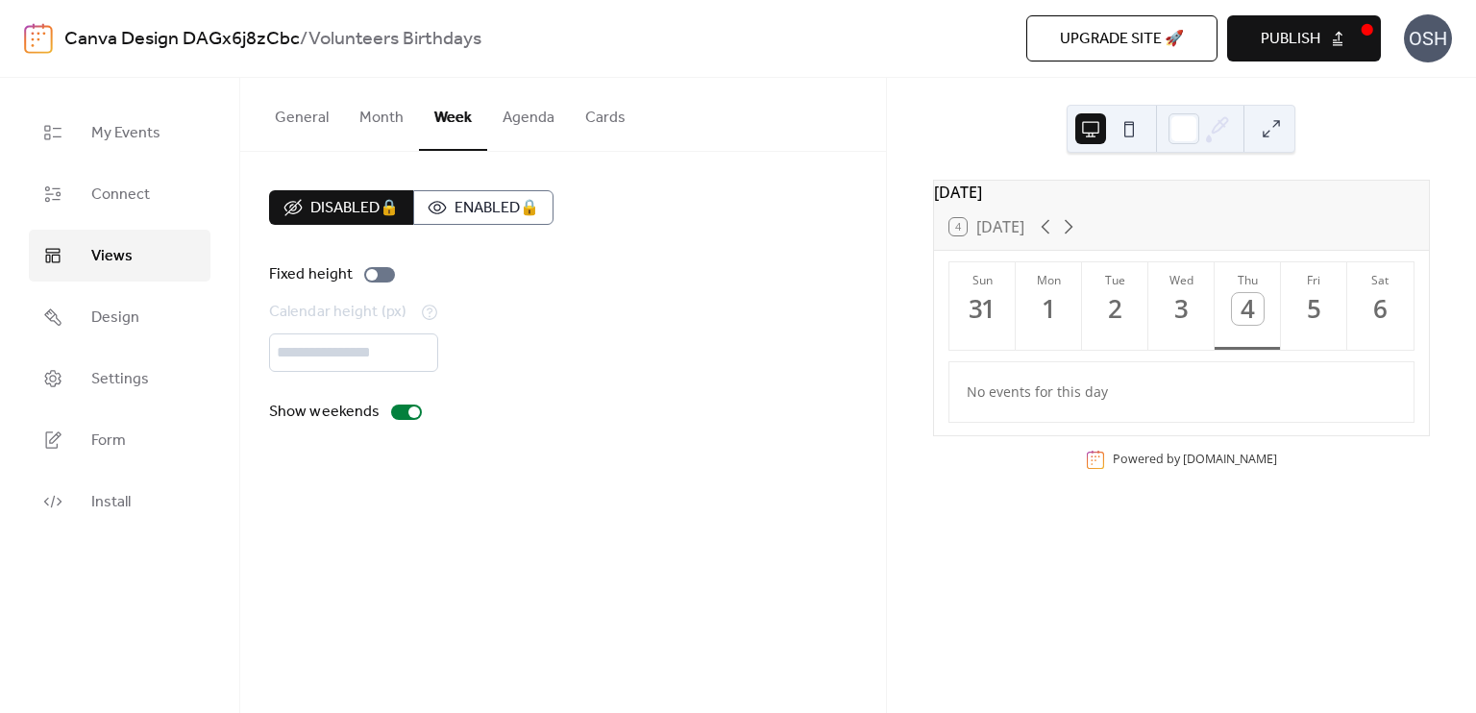
click at [604, 116] on button "Cards" at bounding box center [605, 113] width 71 height 71
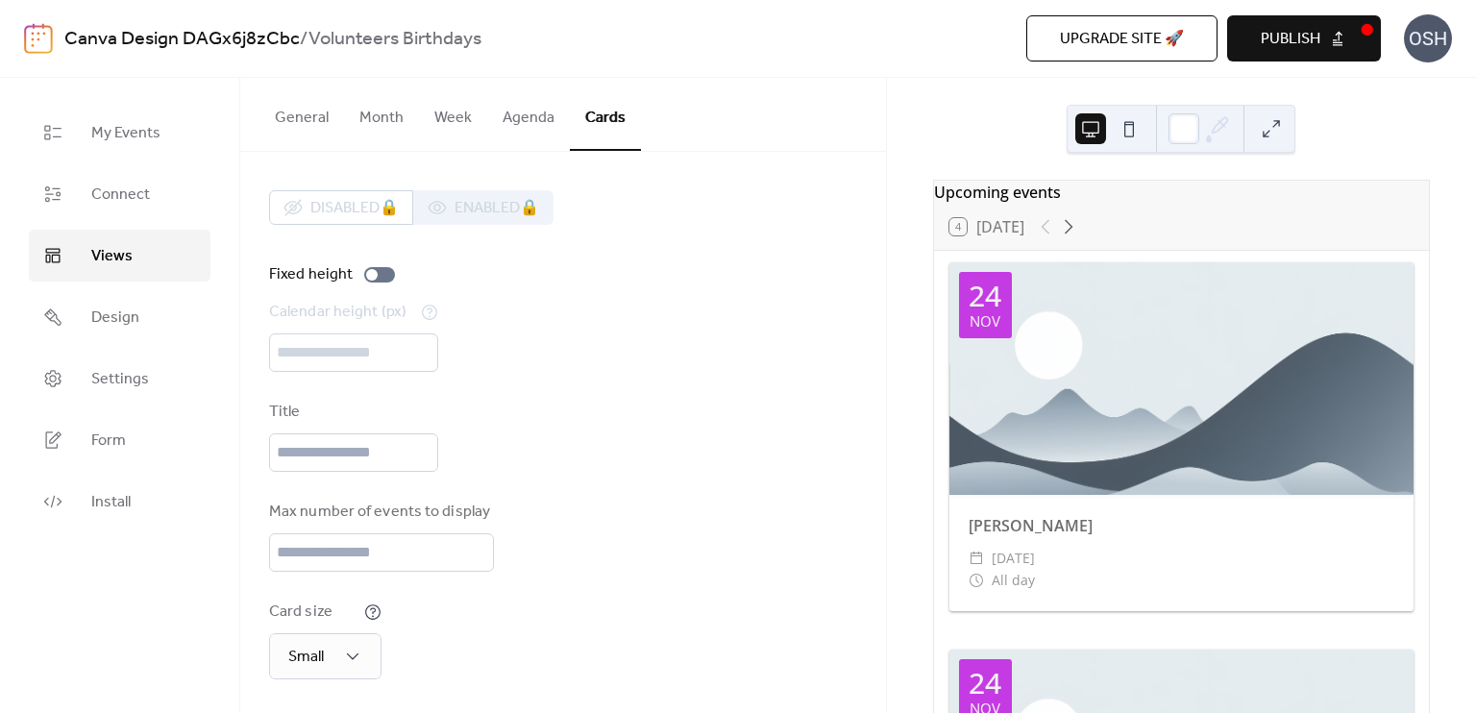
click at [604, 116] on button "Cards" at bounding box center [605, 114] width 71 height 73
click at [337, 451] on input "text" at bounding box center [353, 452] width 169 height 38
type input "**********"
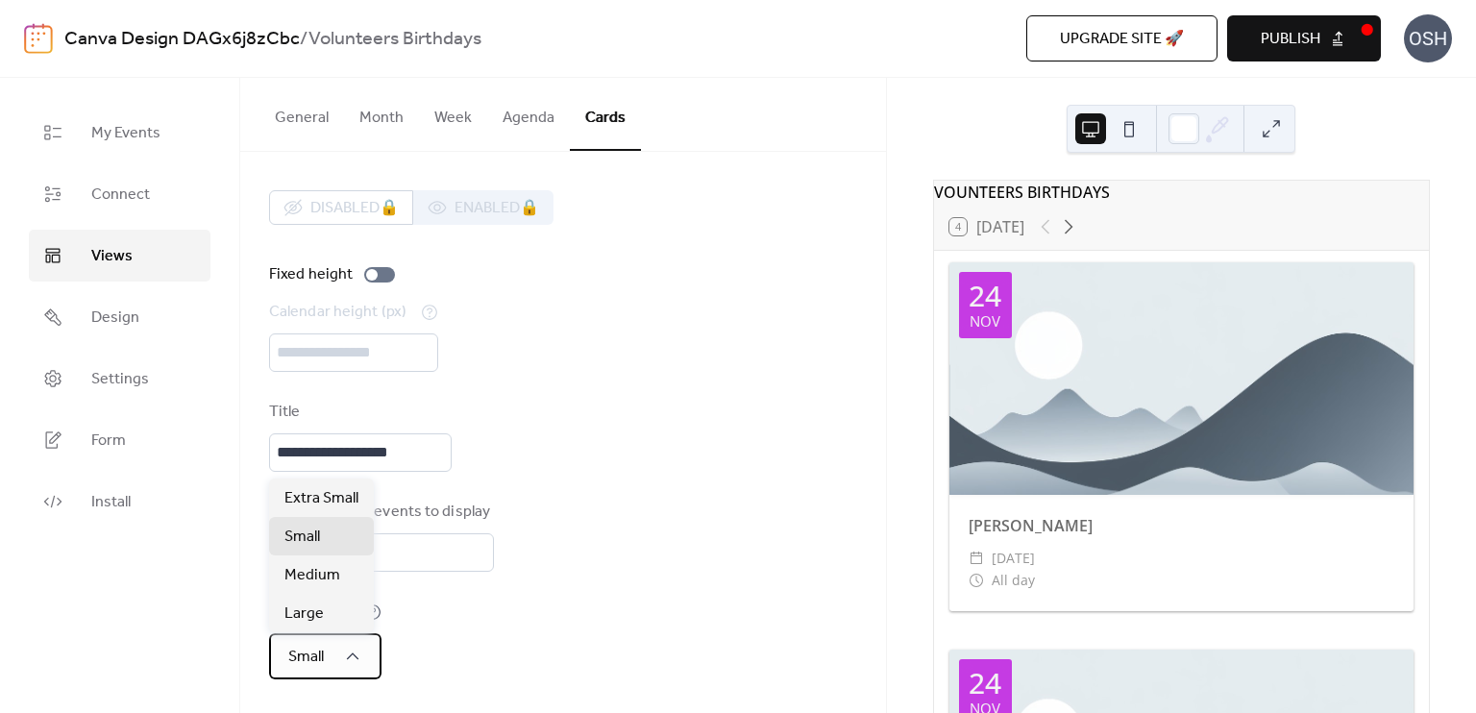
scroll to position [0, 0]
click at [351, 583] on div "Medium" at bounding box center [321, 574] width 105 height 38
click at [343, 535] on div "Small" at bounding box center [321, 536] width 105 height 38
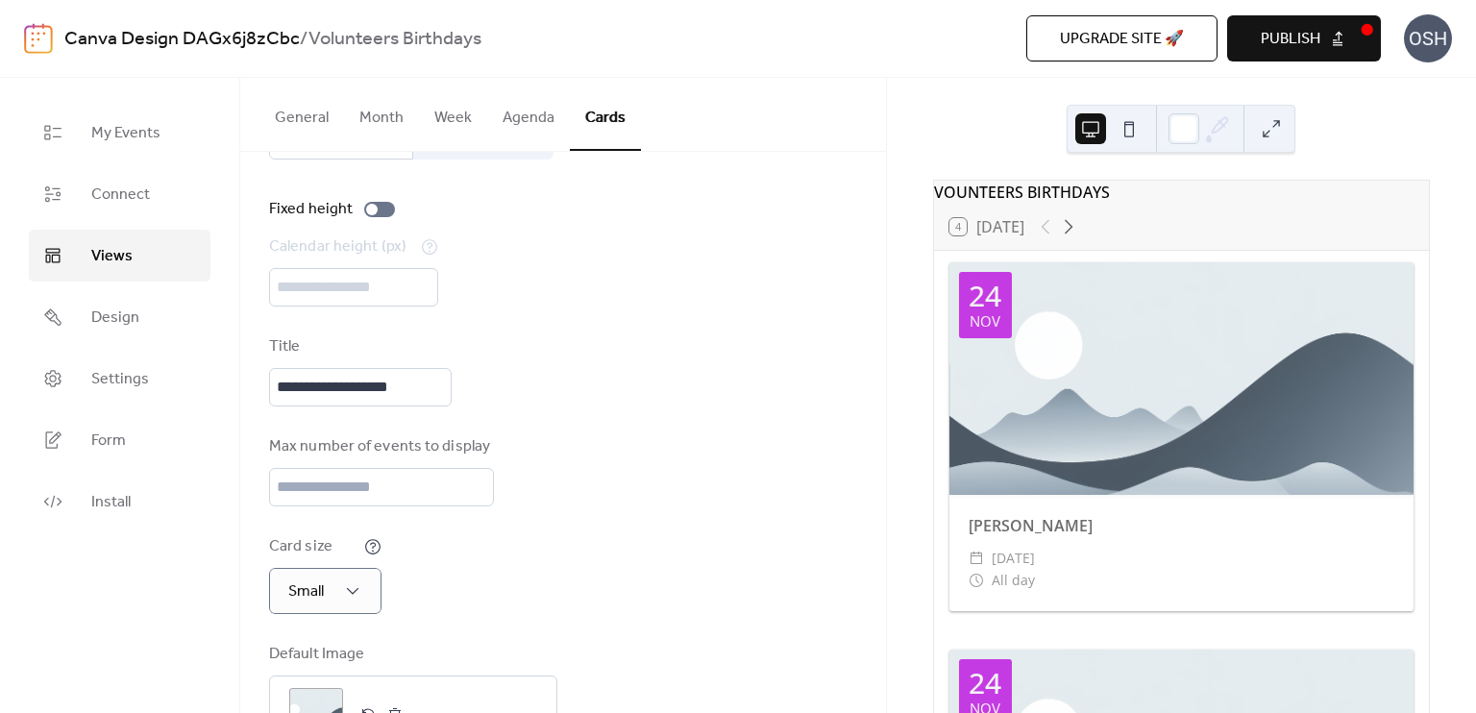
scroll to position [143, 0]
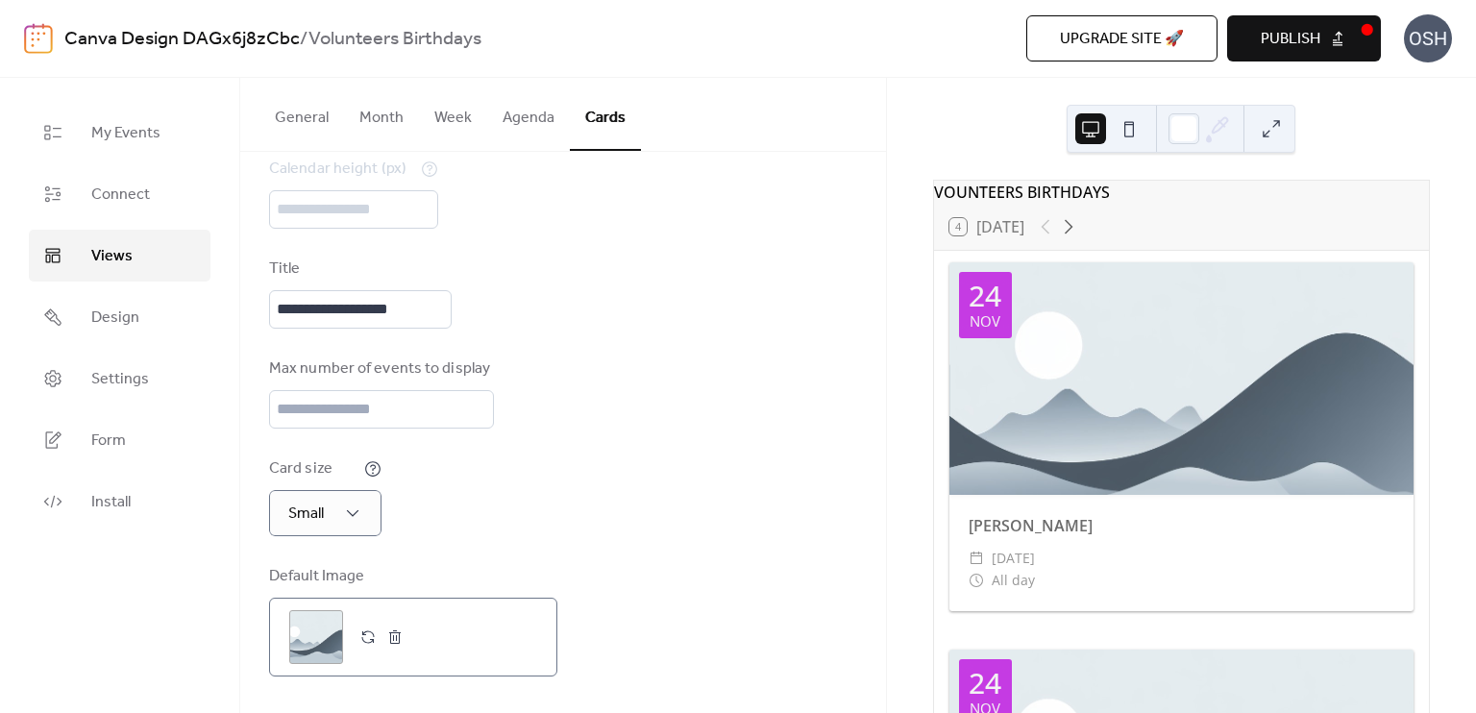
click at [373, 635] on button "button" at bounding box center [368, 637] width 27 height 27
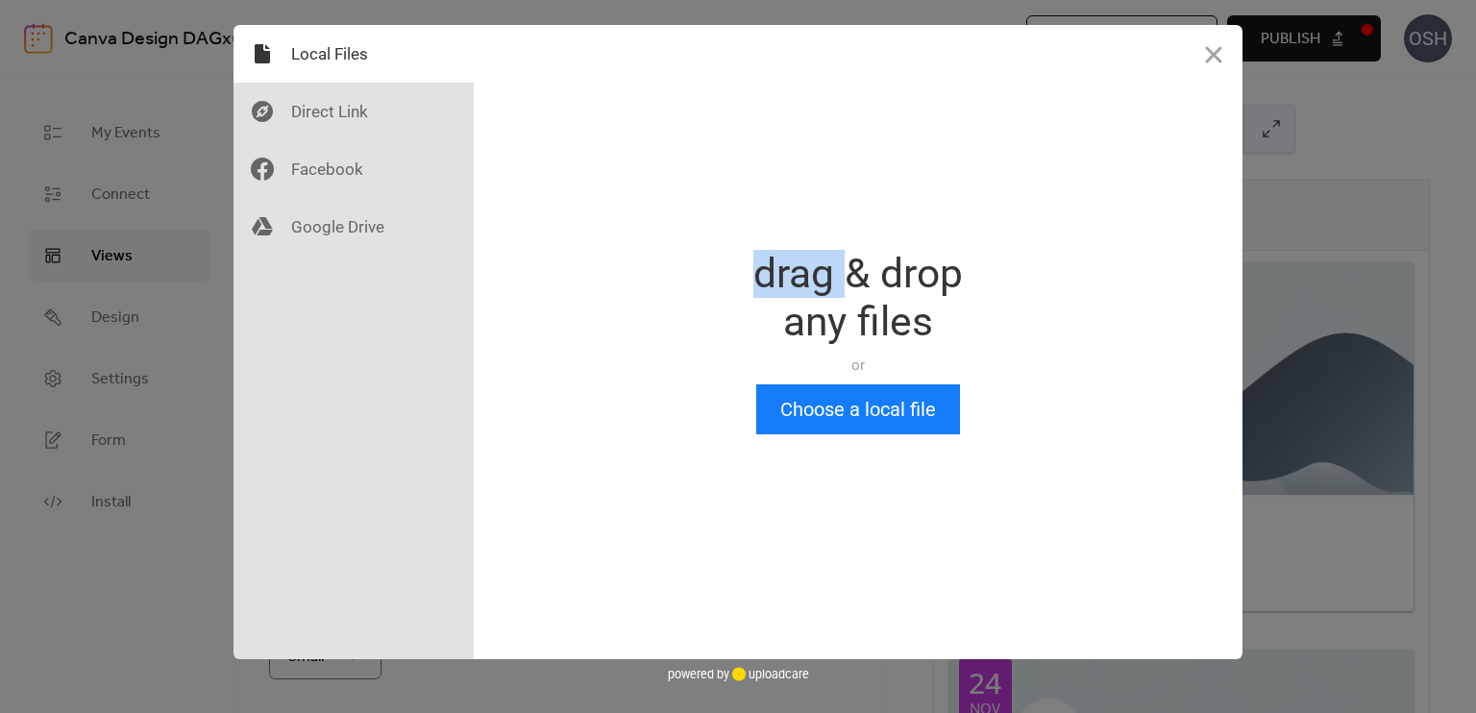
scroll to position [0, 0]
click at [164, 600] on div "Drop a file here drag & drop any files or Upload files from your computer Choos…" at bounding box center [738, 356] width 1476 height 713
click at [1211, 54] on button "Close" at bounding box center [1214, 54] width 58 height 58
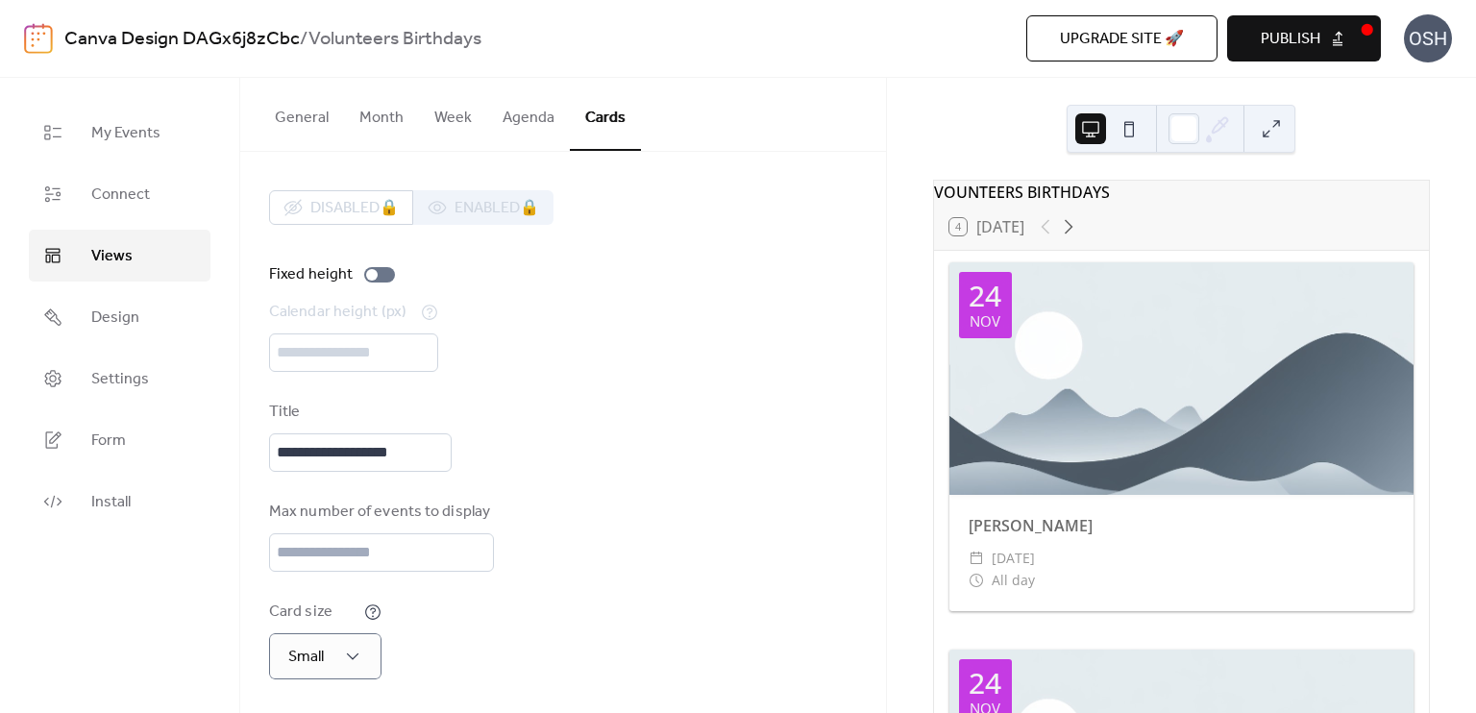
click at [1324, 33] on button "Publish" at bounding box center [1304, 38] width 154 height 46
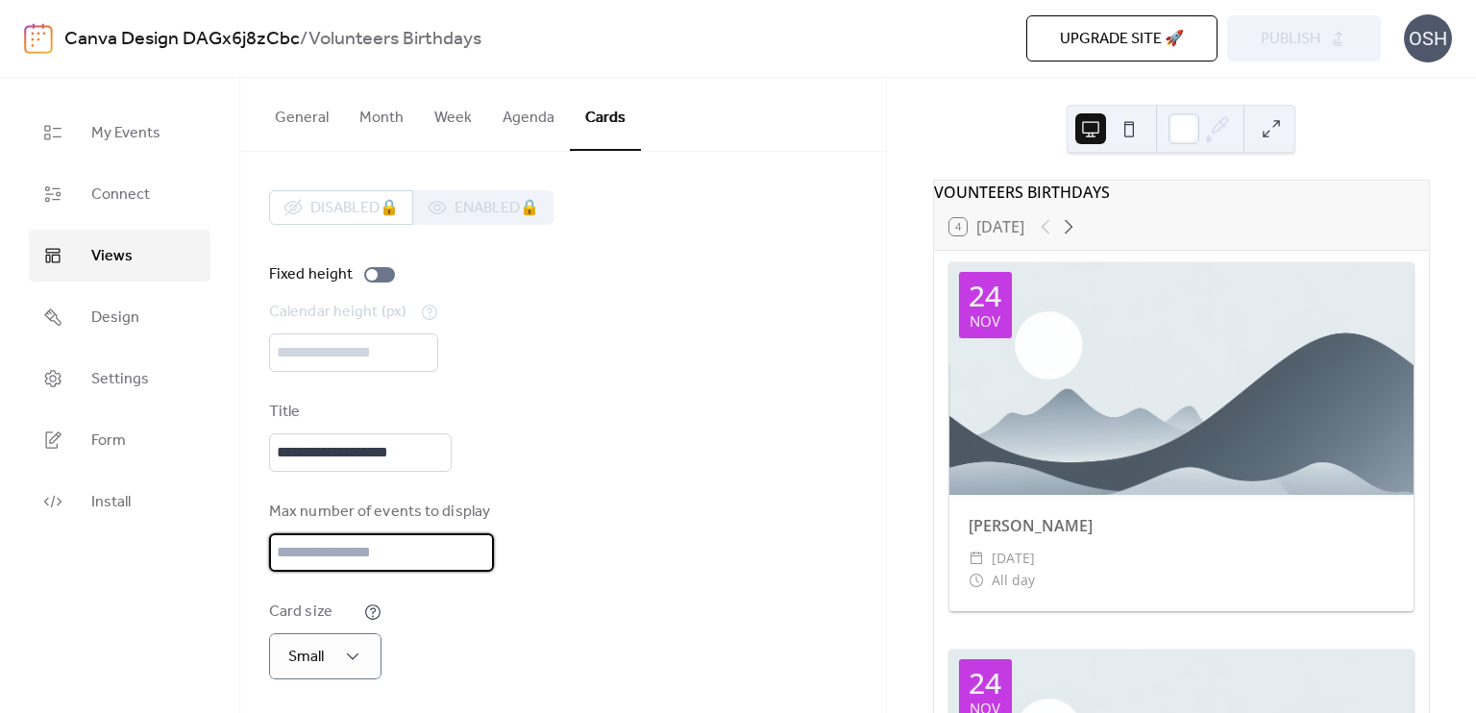
click at [365, 546] on input "**" at bounding box center [378, 552] width 219 height 38
type input "*"
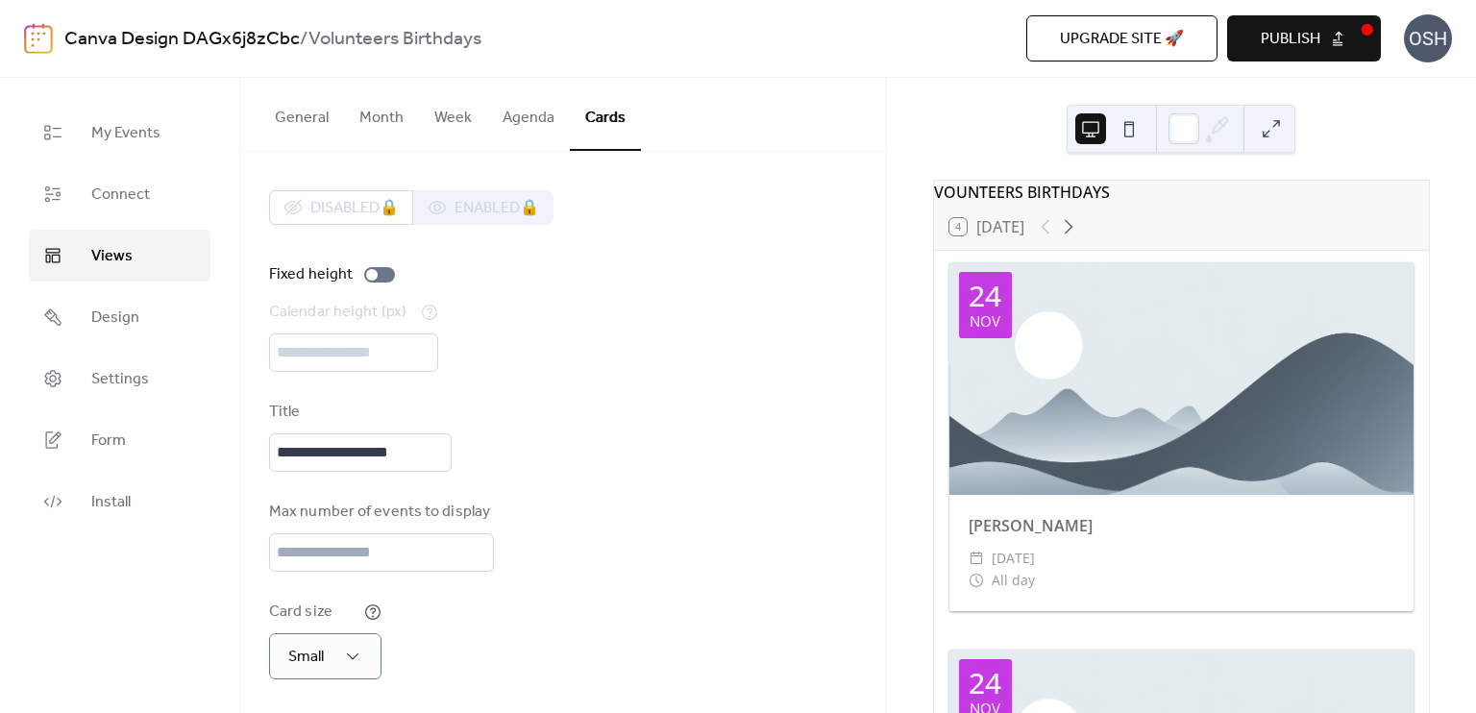
click at [1293, 37] on span "Publish" at bounding box center [1291, 39] width 60 height 23
